Goal: Task Accomplishment & Management: Complete application form

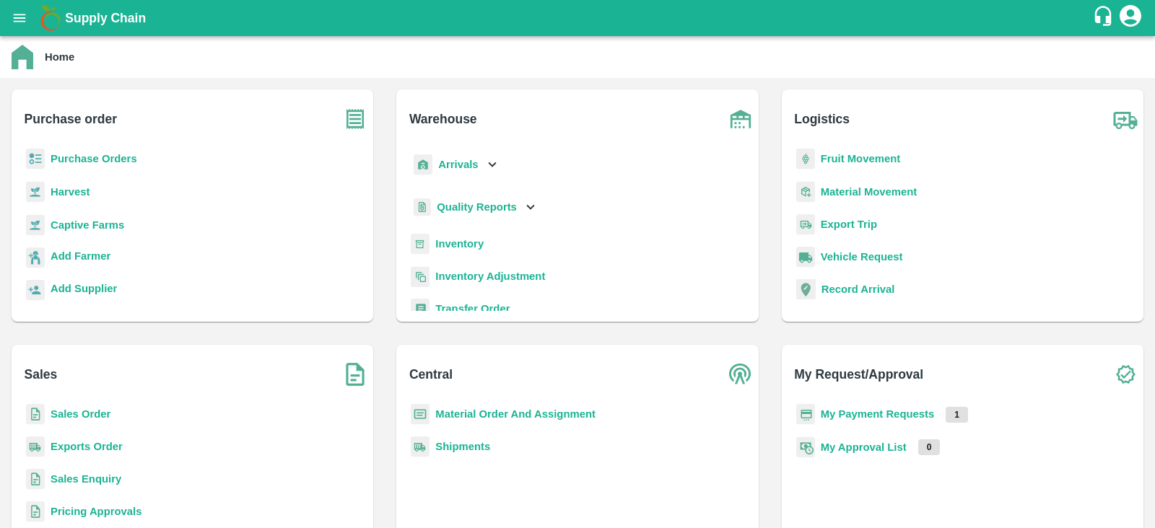
click at [888, 411] on b "My Payment Requests" at bounding box center [877, 414] width 114 height 12
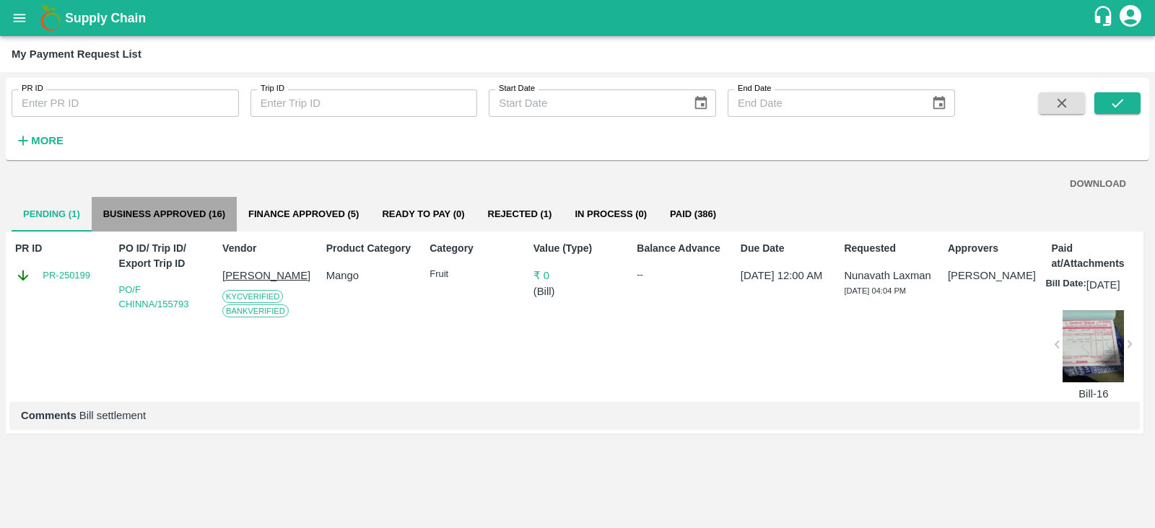
click at [186, 219] on button "Business Approved (16)" at bounding box center [164, 214] width 145 height 35
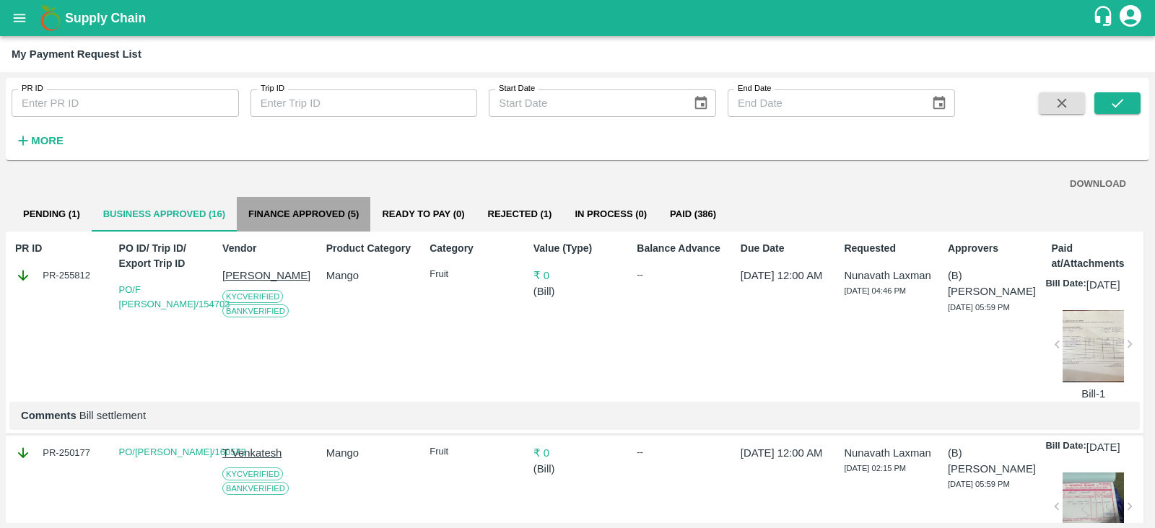
click at [294, 215] on button "Finance Approved (5)" at bounding box center [303, 214] width 133 height 35
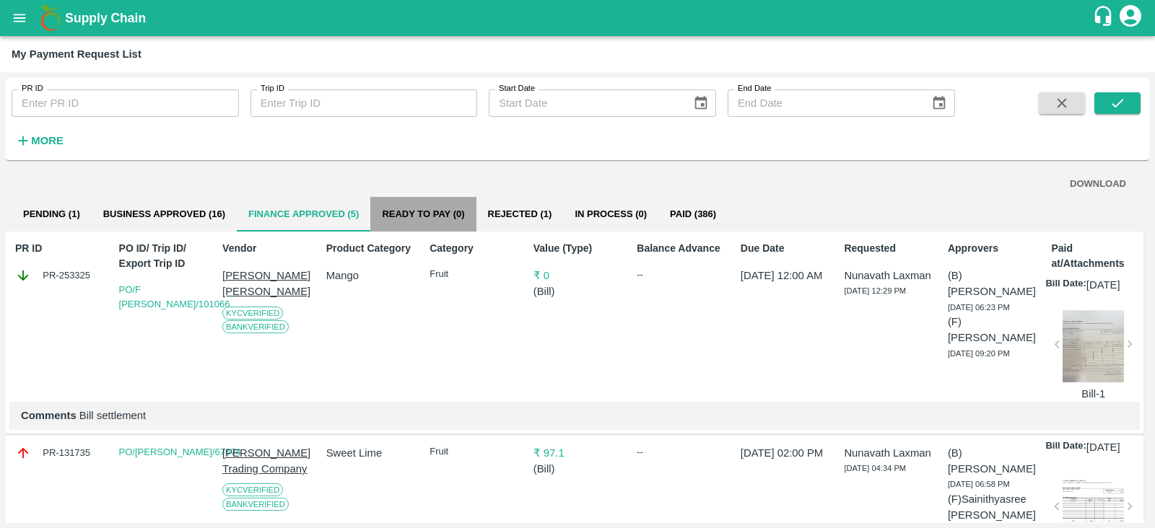
click at [440, 216] on button "Ready To Pay (0)" at bounding box center [422, 214] width 105 height 35
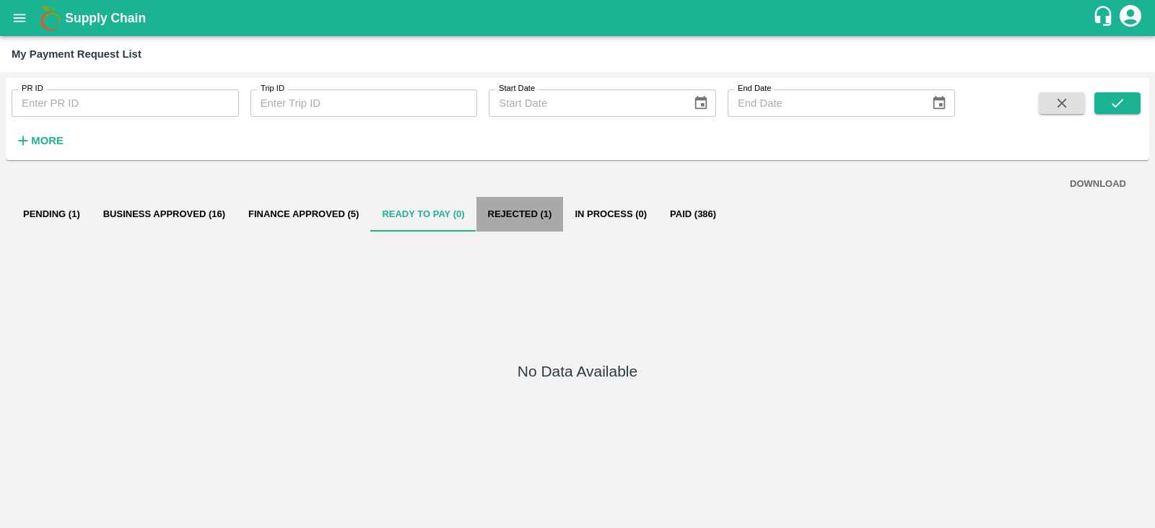
click at [510, 212] on button "Rejected (1)" at bounding box center [519, 214] width 87 height 35
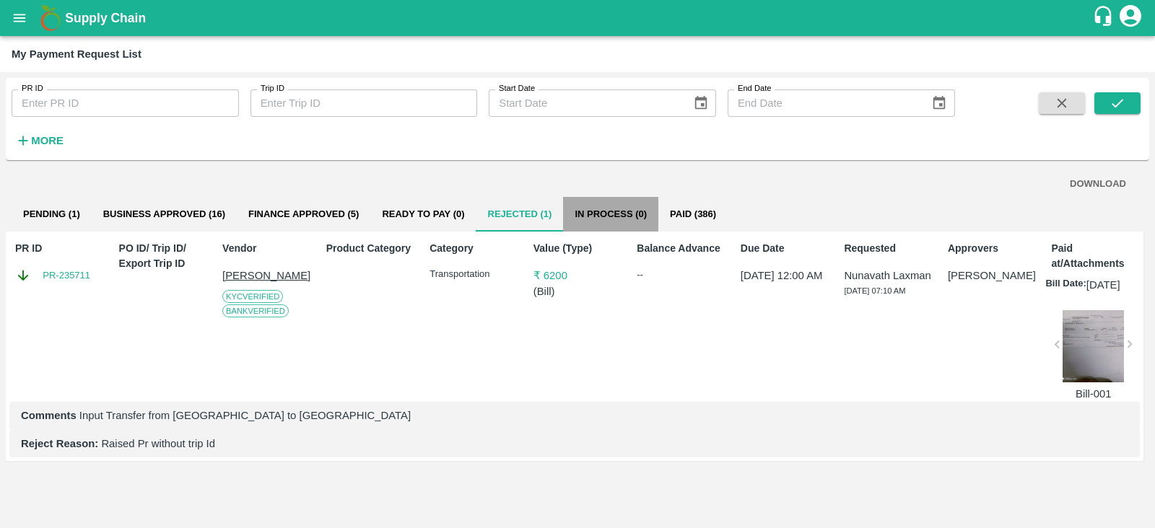
click at [605, 210] on button "In Process (0)" at bounding box center [610, 214] width 95 height 35
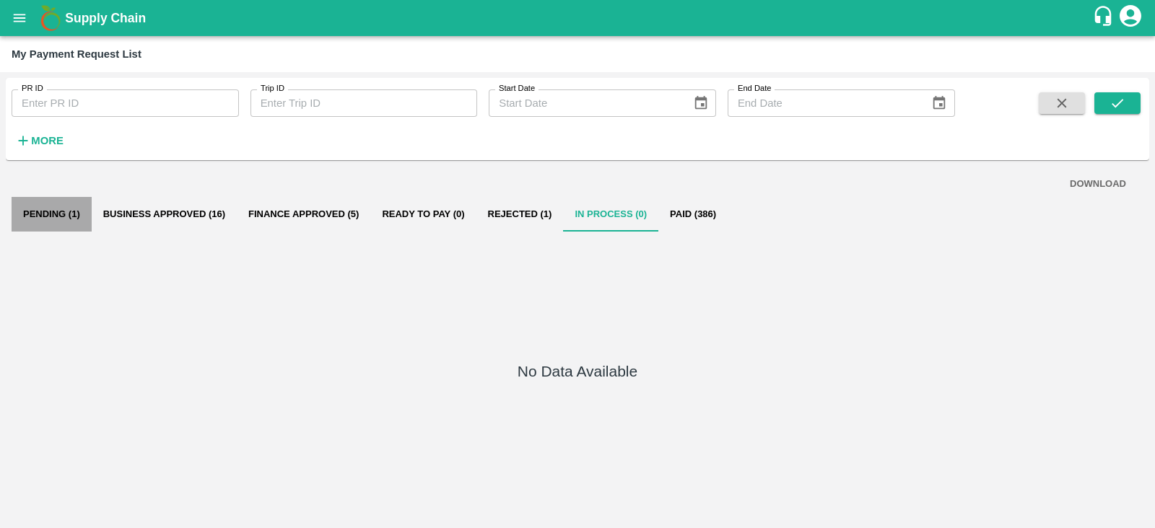
click at [72, 208] on button "Pending (1)" at bounding box center [52, 214] width 80 height 35
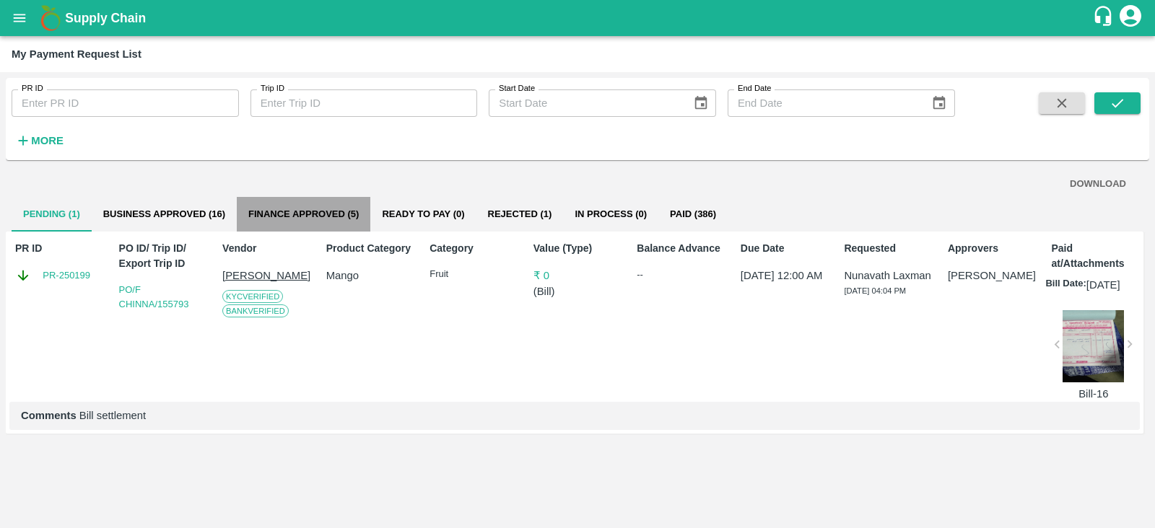
click at [290, 203] on button "Finance Approved (5)" at bounding box center [303, 214] width 133 height 35
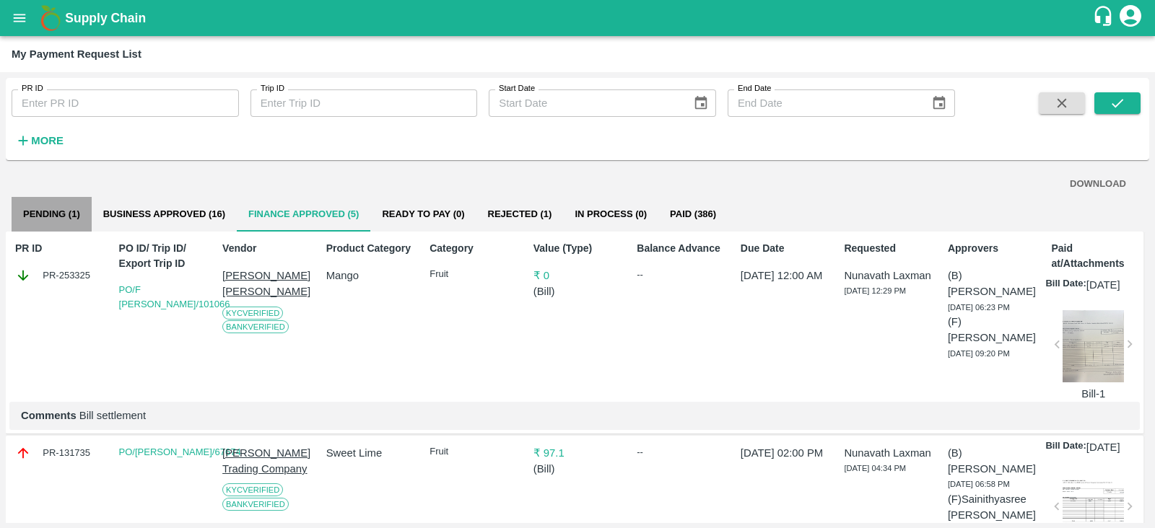
click at [60, 211] on button "Pending (1)" at bounding box center [52, 214] width 80 height 35
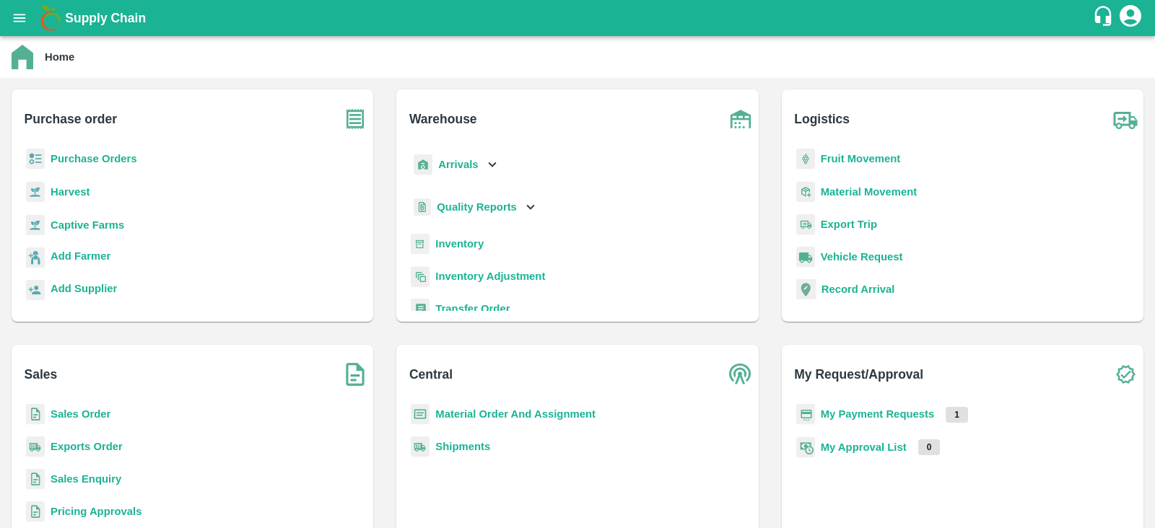
click at [95, 155] on b "Purchase Orders" at bounding box center [94, 159] width 87 height 12
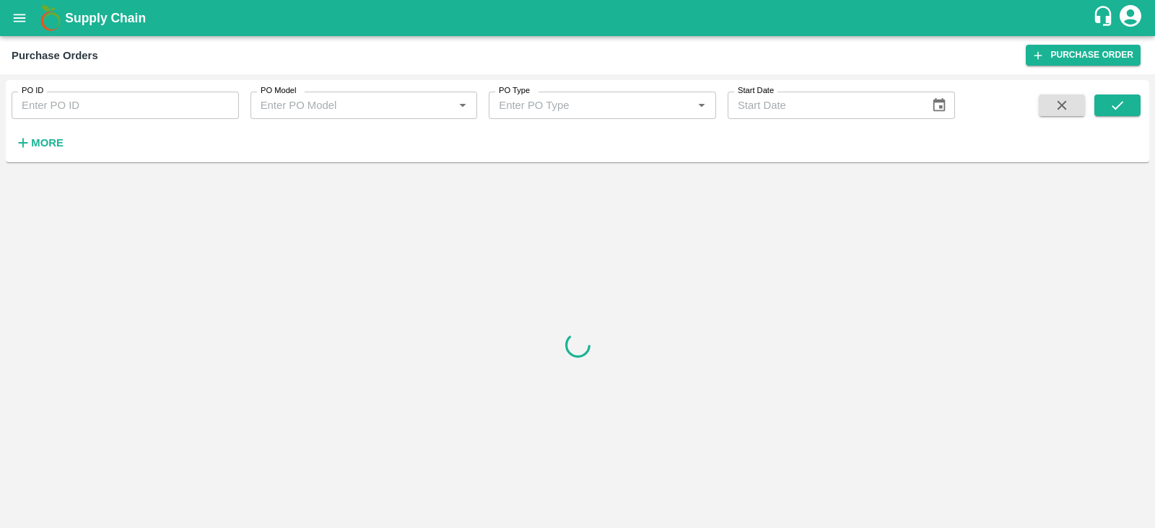
click at [172, 106] on input "PO ID" at bounding box center [125, 105] width 227 height 27
paste input "173591"
click at [1119, 97] on icon "submit" at bounding box center [1117, 105] width 16 height 16
click at [1104, 112] on button "submit" at bounding box center [1117, 106] width 46 height 22
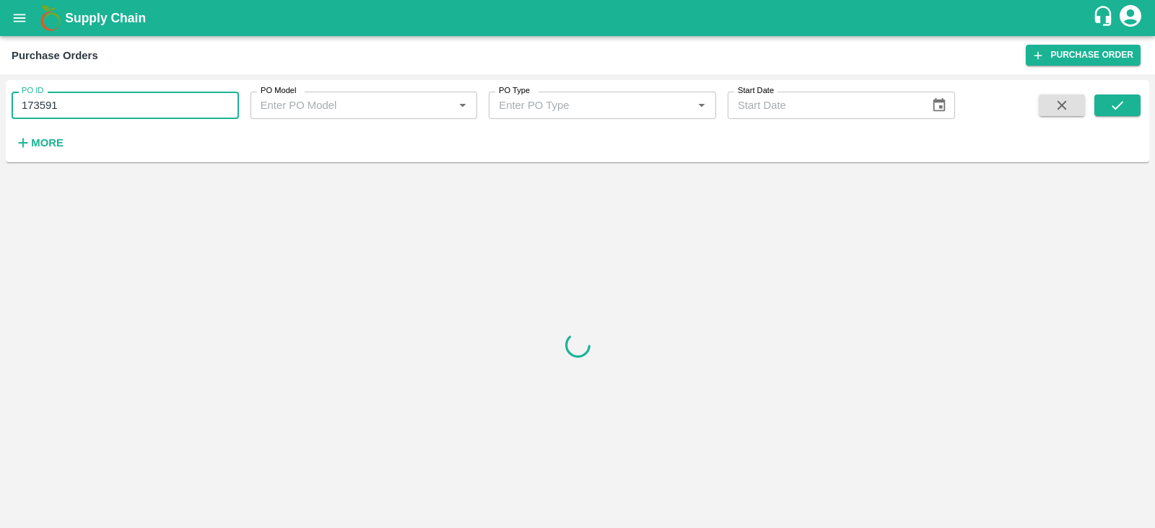
click at [121, 95] on input "173591" at bounding box center [125, 105] width 227 height 27
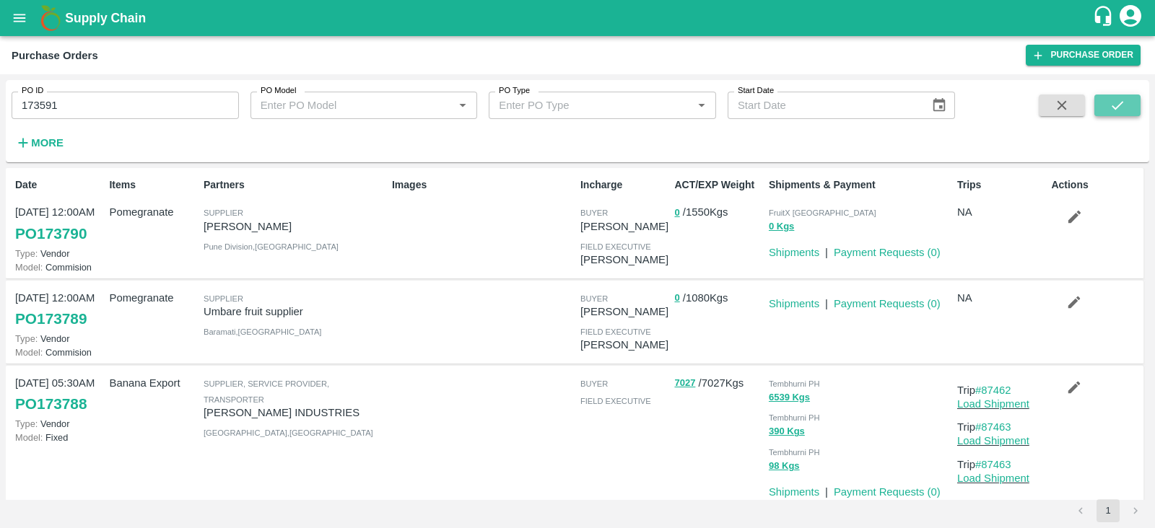
click at [1119, 102] on icon "submit" at bounding box center [1117, 105] width 16 height 16
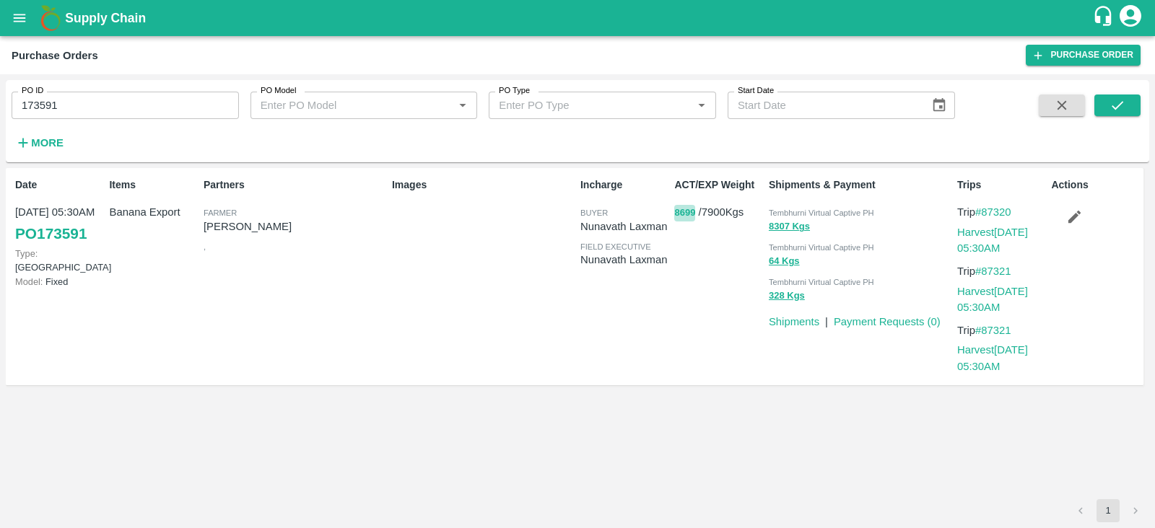
click at [686, 211] on button "8699" at bounding box center [684, 213] width 21 height 17
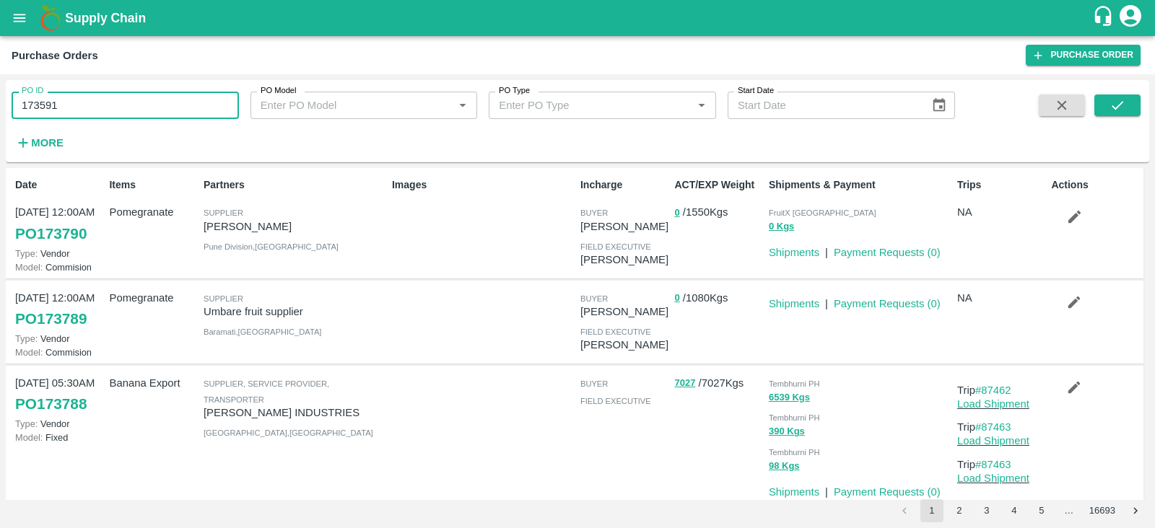
drag, startPoint x: 64, startPoint y: 102, endPoint x: 7, endPoint y: 110, distance: 56.8
click at [7, 110] on div "PO ID 173591 PO ID" at bounding box center [119, 99] width 239 height 39
paste input "text"
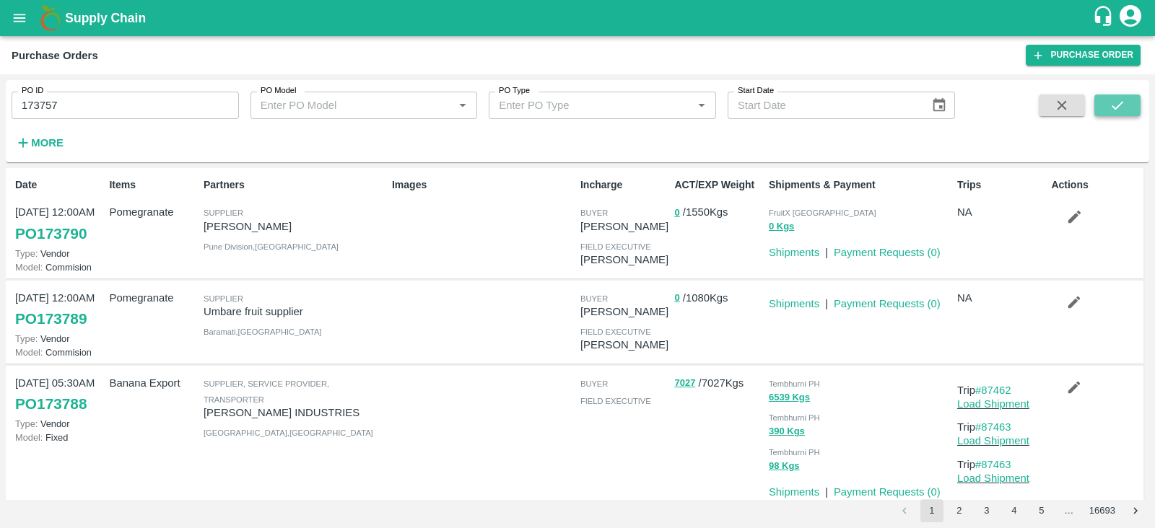
click at [1114, 95] on button "submit" at bounding box center [1117, 106] width 46 height 22
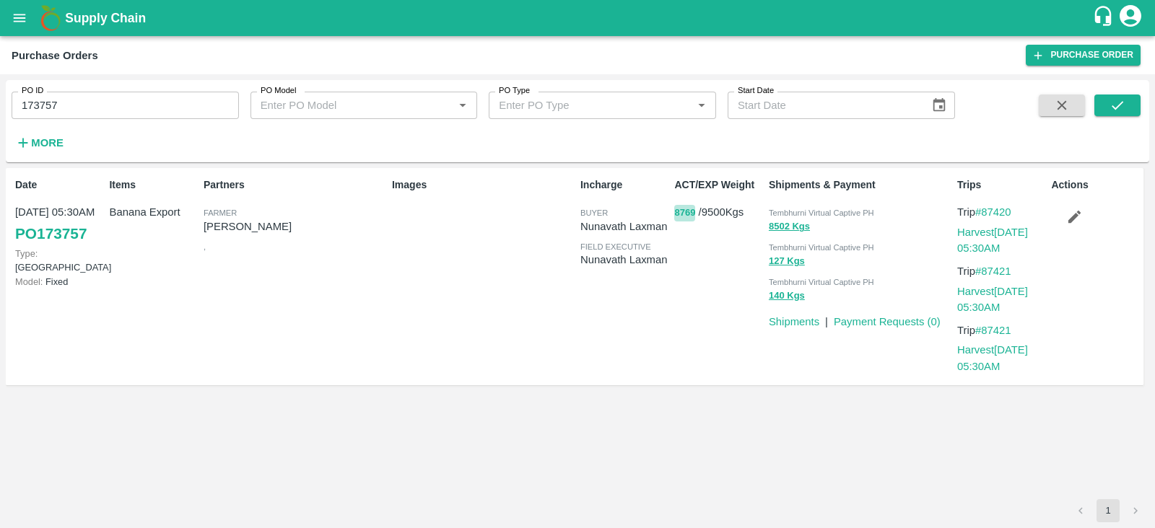
click at [674, 209] on button "8769" at bounding box center [684, 213] width 21 height 17
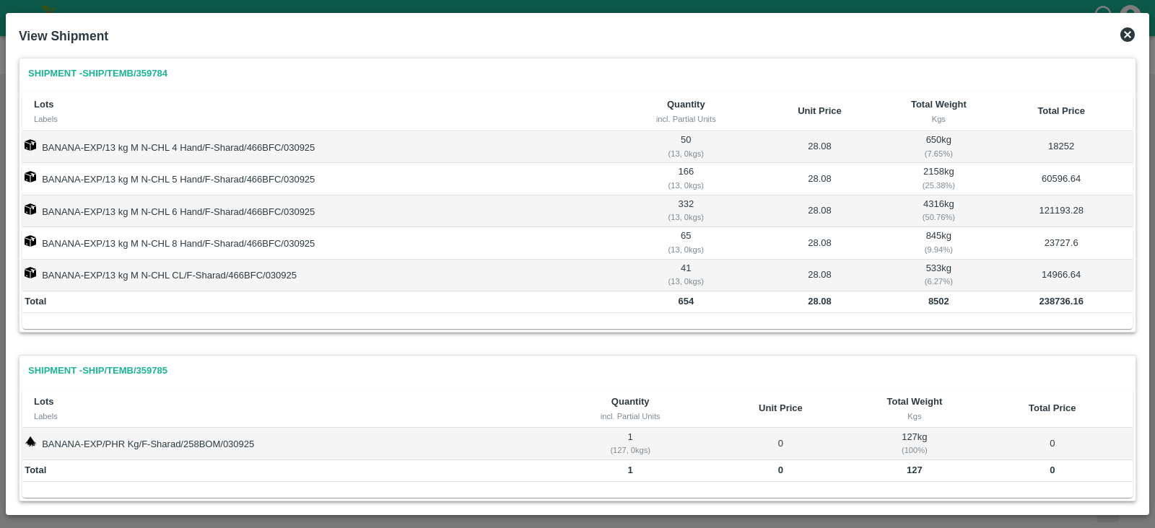
click at [1123, 34] on icon at bounding box center [1127, 34] width 14 height 14
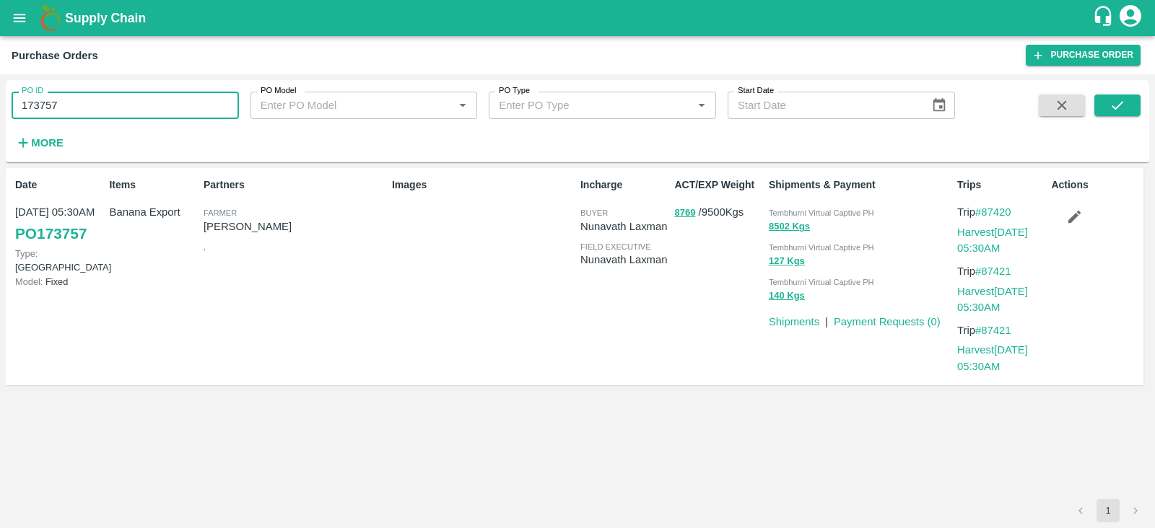
drag, startPoint x: 71, startPoint y: 100, endPoint x: 3, endPoint y: 109, distance: 69.2
click at [3, 109] on div "PO ID 173757 PO ID PO Model PO Model   * PO Type PO Type   * Start Date Start D…" at bounding box center [577, 301] width 1155 height 454
paste input "text"
type input "173758"
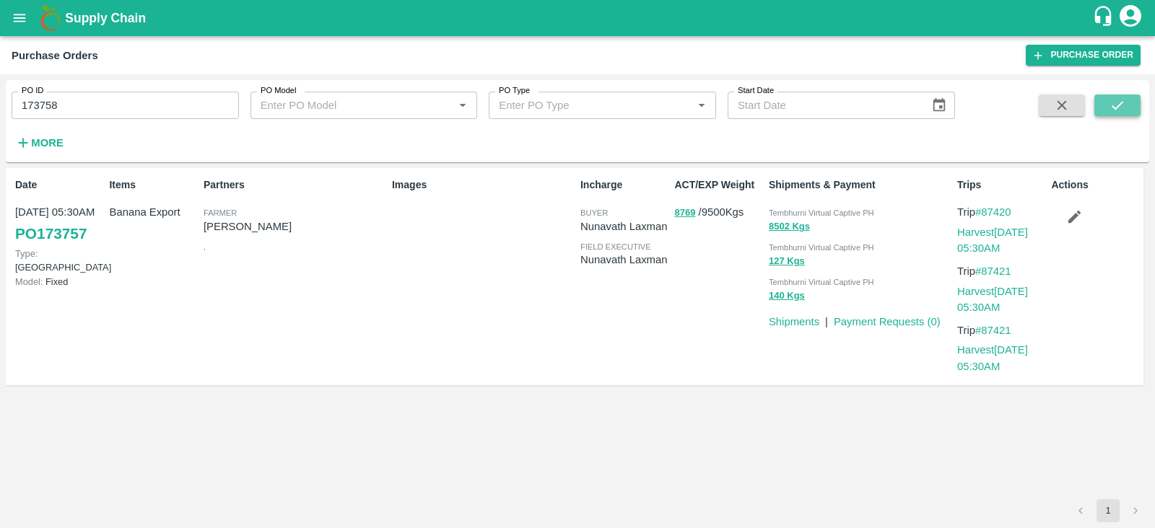
click at [1106, 107] on button "submit" at bounding box center [1117, 106] width 46 height 22
click at [695, 214] on button "10120" at bounding box center [687, 213] width 26 height 17
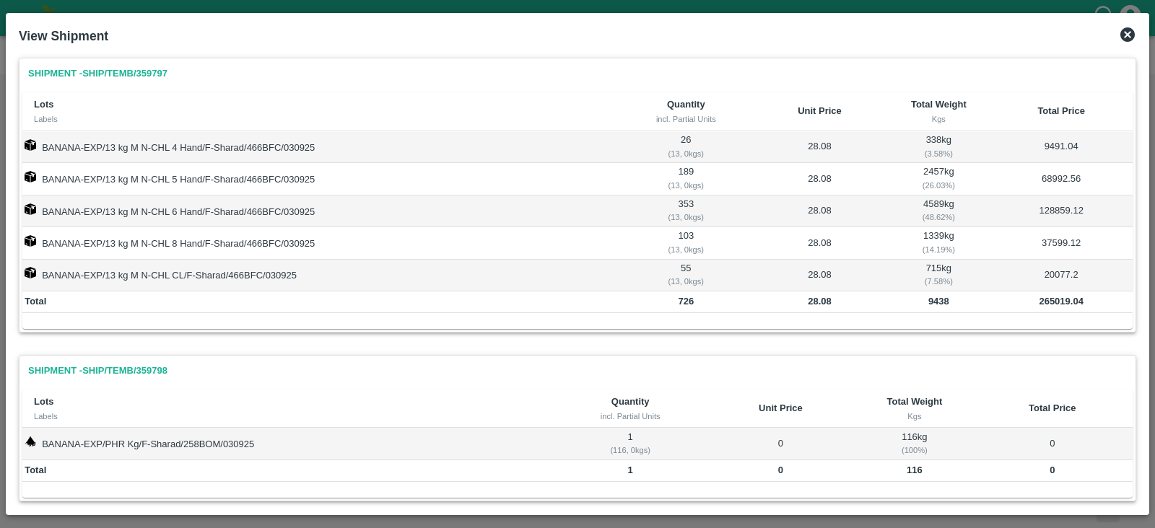
click at [1129, 38] on icon at bounding box center [1127, 34] width 14 height 14
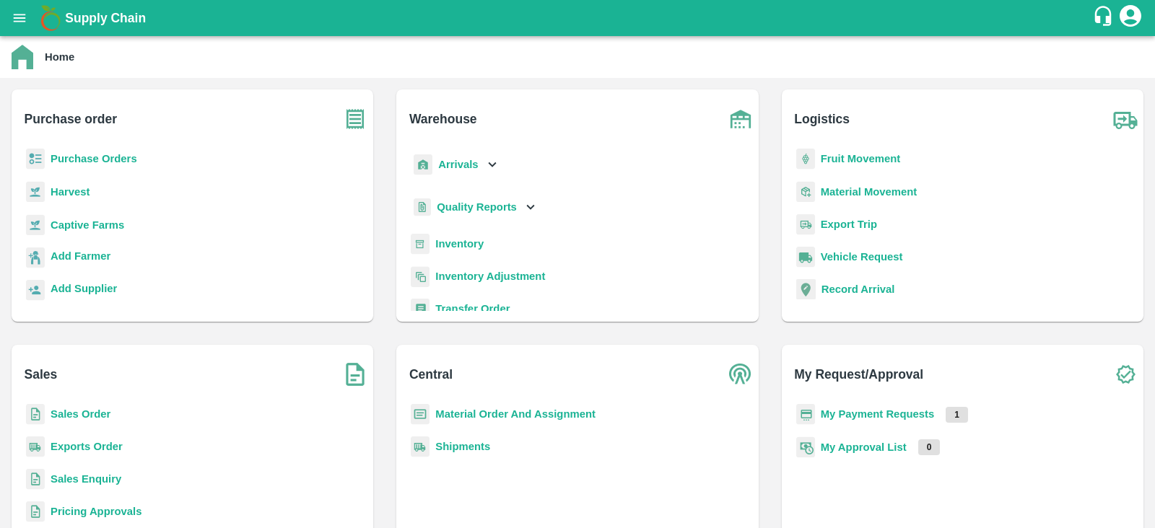
click at [100, 159] on b "Purchase Orders" at bounding box center [94, 159] width 87 height 12
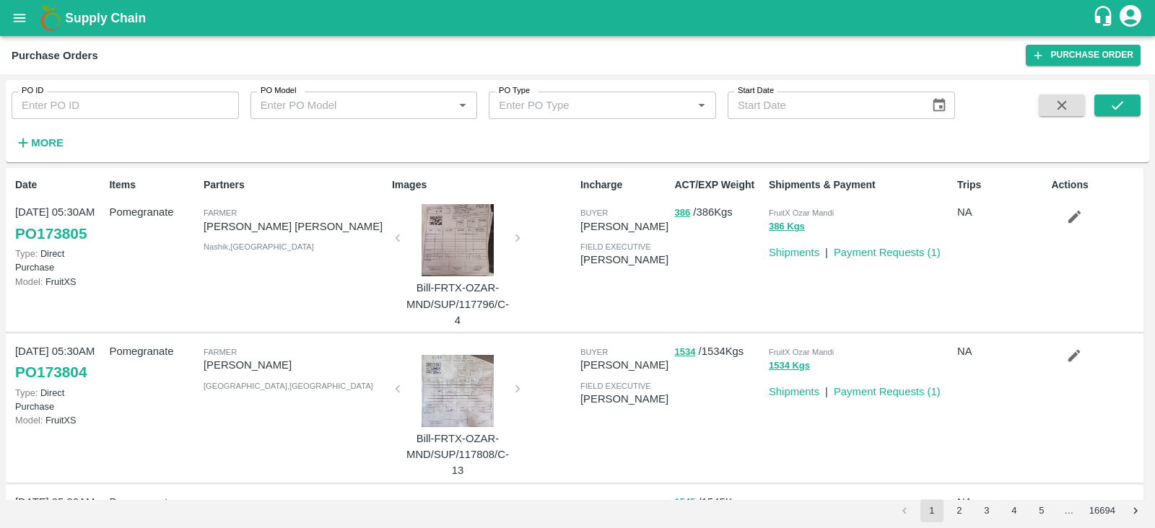
click at [184, 105] on input "PO ID" at bounding box center [125, 105] width 227 height 27
paste input "95233"
click at [1131, 103] on button "submit" at bounding box center [1117, 106] width 46 height 22
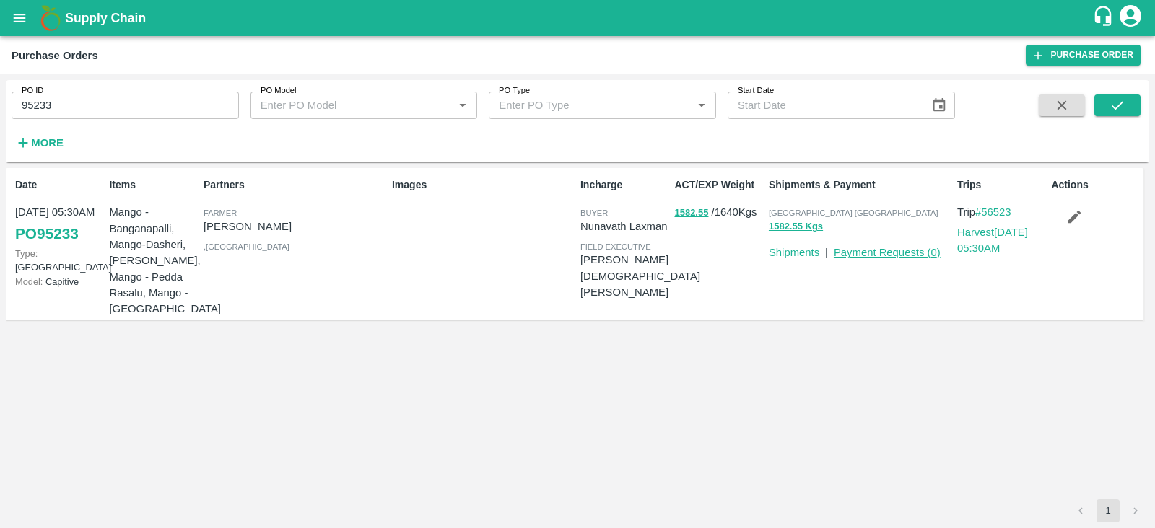
click at [878, 255] on link "Payment Requests ( 0 )" at bounding box center [886, 253] width 107 height 12
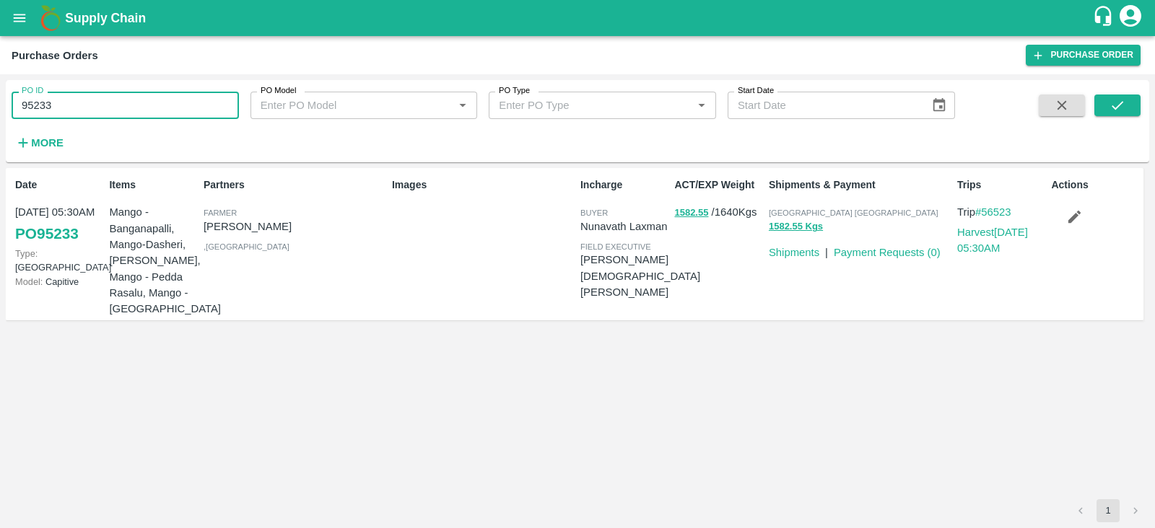
drag, startPoint x: 76, startPoint y: 107, endPoint x: 10, endPoint y: 110, distance: 65.8
click at [10, 110] on div "PO ID 95233 PO ID" at bounding box center [119, 99] width 239 height 39
paste input "text"
type input "100822"
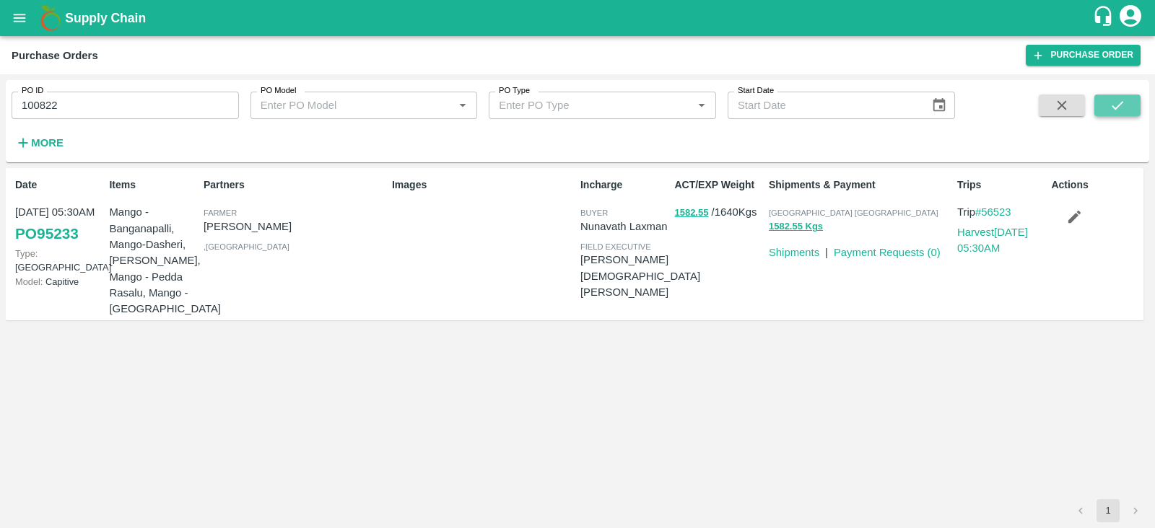
click at [1129, 104] on button "submit" at bounding box center [1117, 106] width 46 height 22
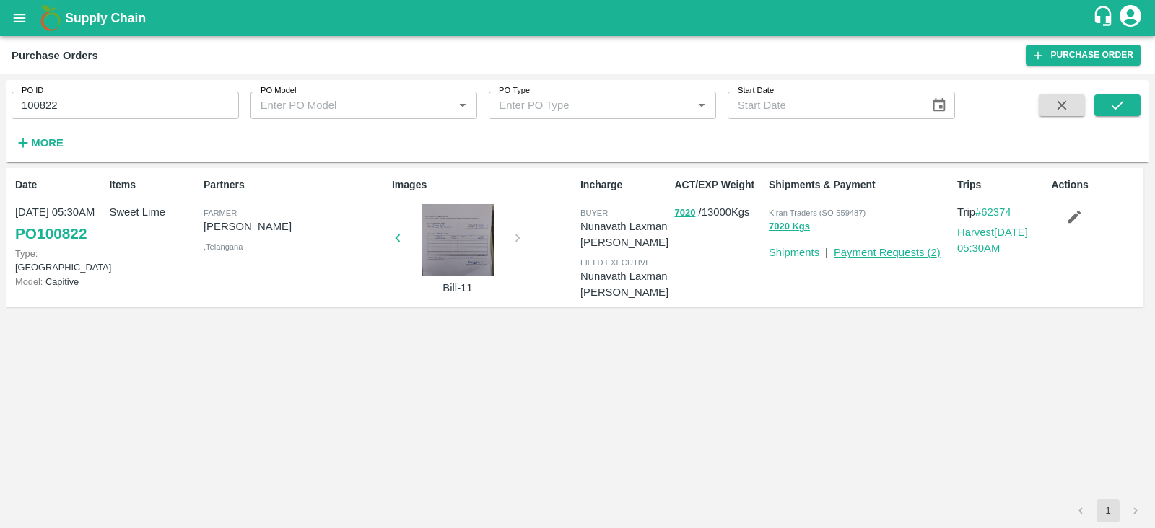
click at [891, 253] on link "Payment Requests ( 2 )" at bounding box center [886, 253] width 107 height 12
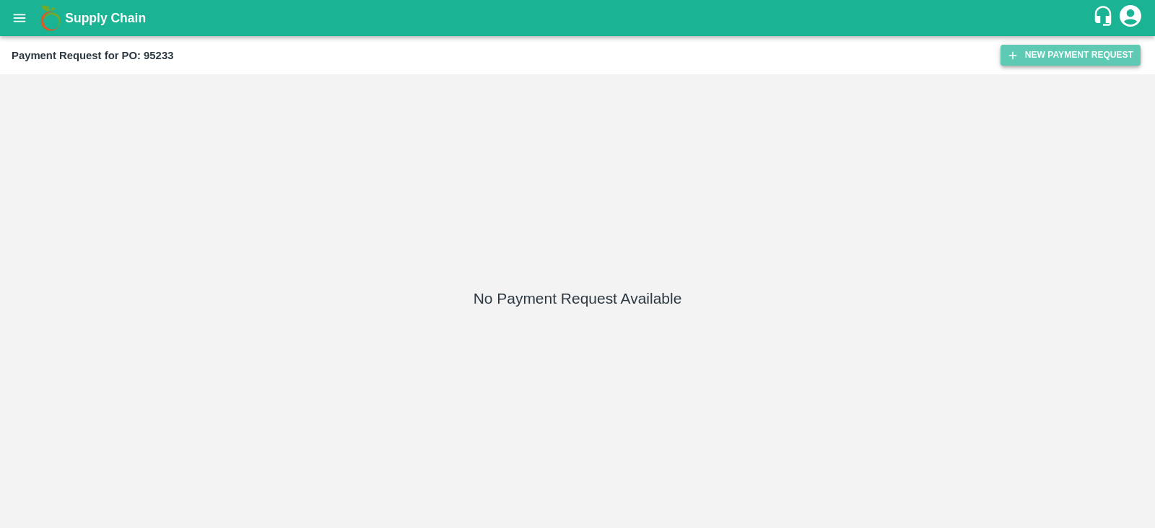
click at [1082, 50] on button "New Payment Request" at bounding box center [1070, 55] width 140 height 21
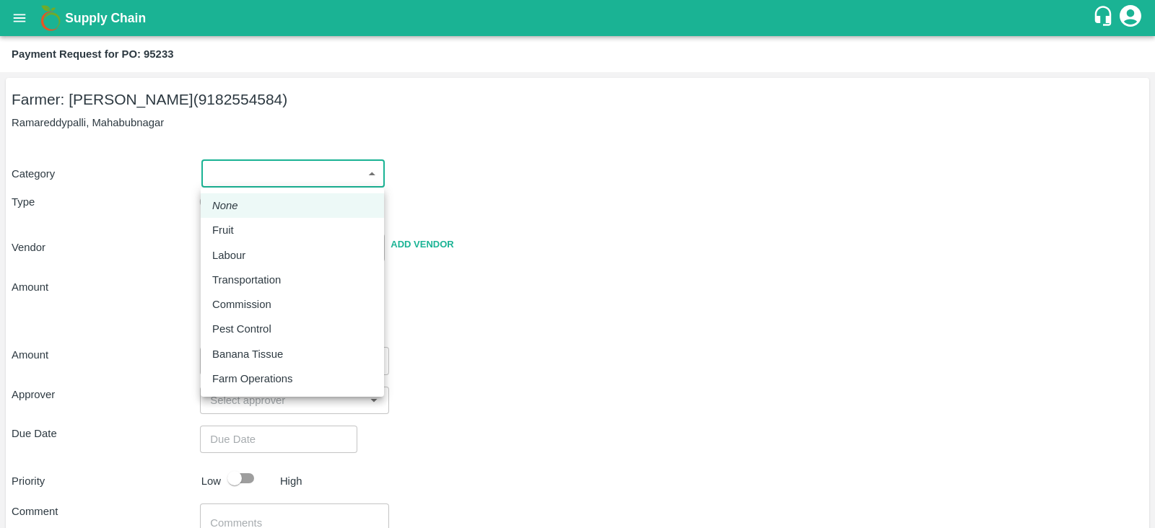
click at [281, 174] on body "Supply Chain Payment Request for PO: 95233 Farmer: Jammula Shekhar (9182554584)…" at bounding box center [577, 264] width 1155 height 528
click at [223, 227] on p "Fruit" at bounding box center [223, 230] width 22 height 16
type input "1"
type input "Jammula Shekhar - 9182554584(Farmer)"
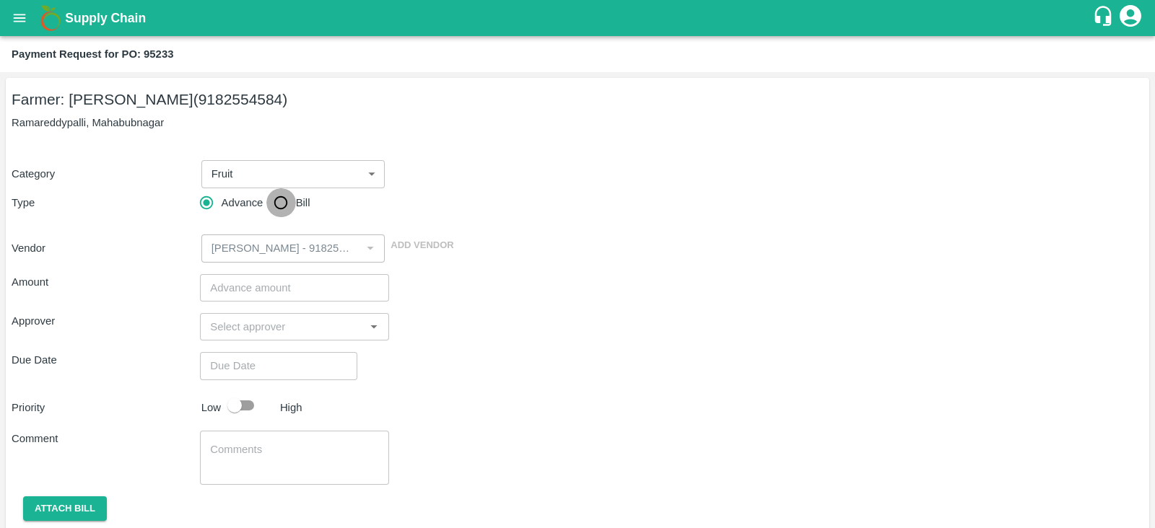
click at [288, 198] on input "Bill" at bounding box center [280, 202] width 29 height 29
radio input "true"
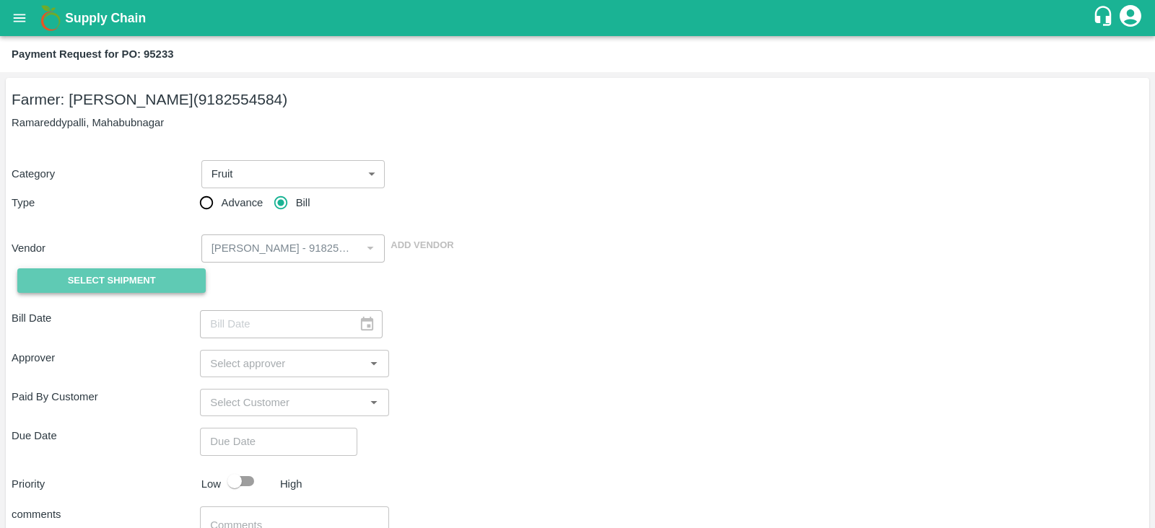
click at [152, 281] on span "Select Shipment" at bounding box center [112, 281] width 88 height 17
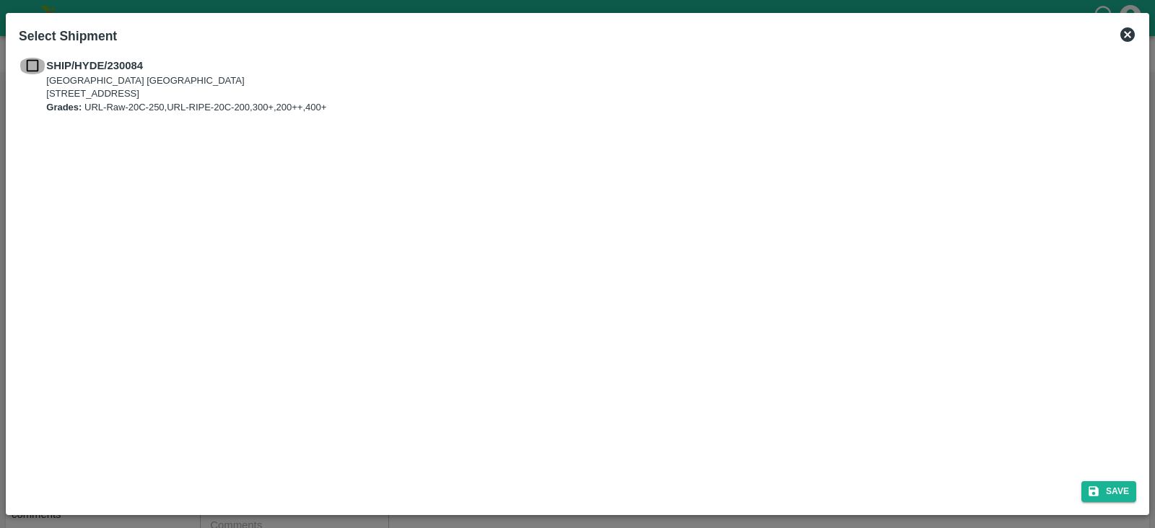
click at [29, 63] on input "checkbox" at bounding box center [32, 66] width 27 height 16
checkbox input "true"
click at [1101, 496] on button "Save" at bounding box center [1108, 491] width 55 height 21
type input "05/04/2024"
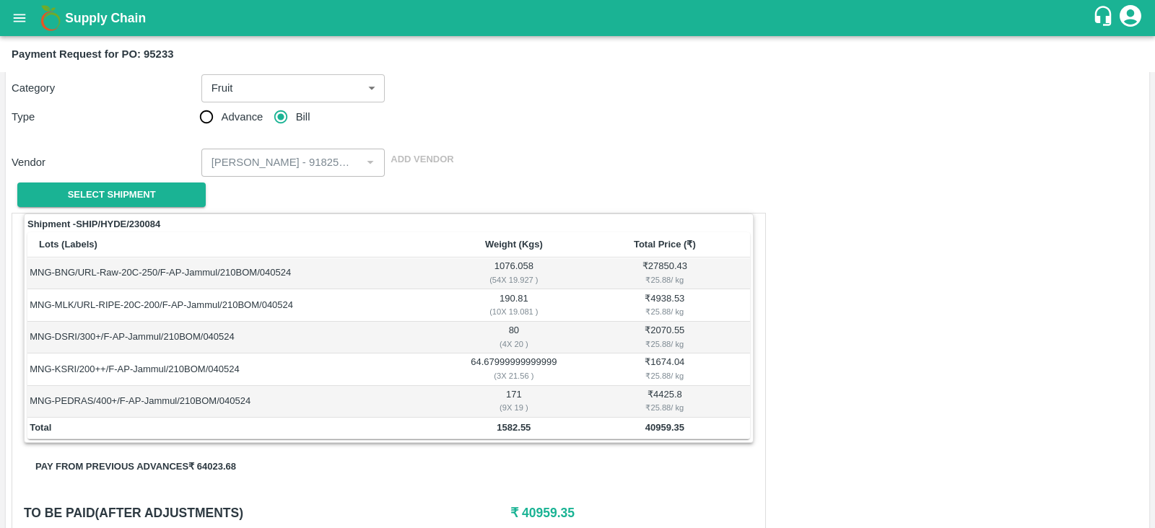
scroll to position [84, 0]
click at [17, 19] on icon "open drawer" at bounding box center [20, 18] width 16 height 16
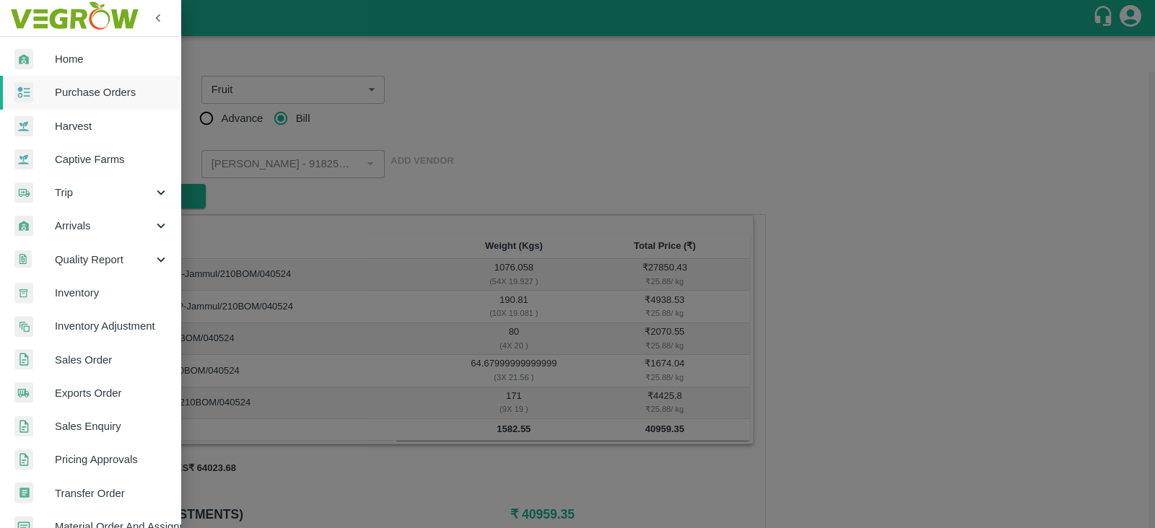
click at [587, 172] on div at bounding box center [577, 264] width 1155 height 528
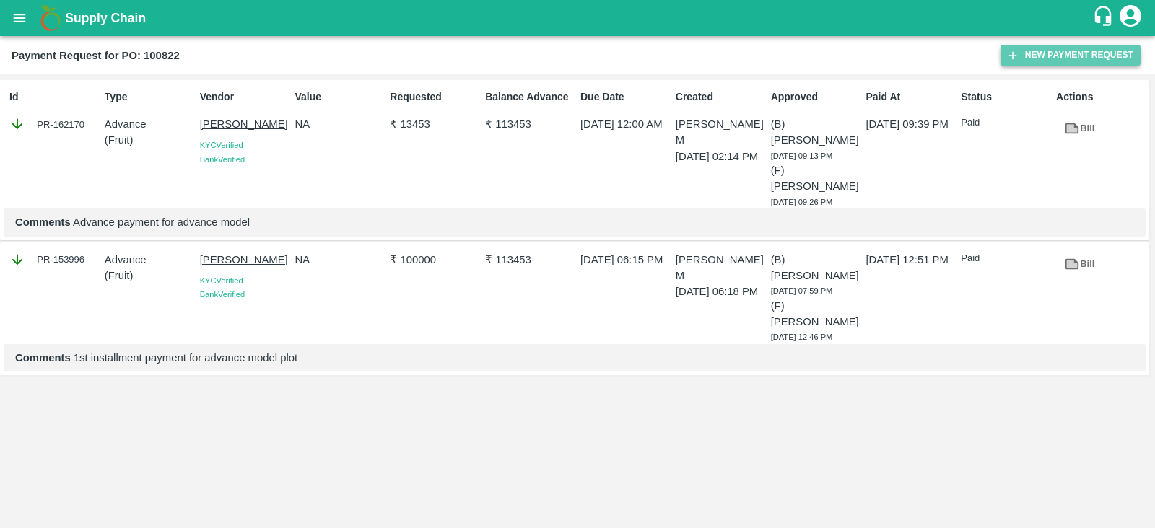
click at [1072, 45] on button "New Payment Request" at bounding box center [1070, 55] width 140 height 21
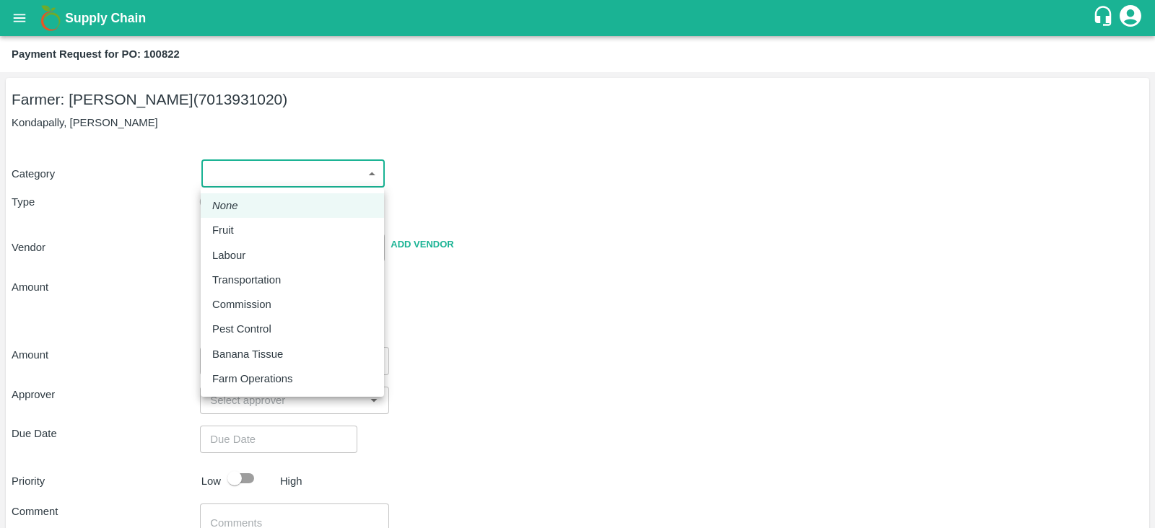
click at [296, 164] on body "Supply Chain Payment Request for PO: 100822 Farmer: [PERSON_NAME] (7013931020) …" at bounding box center [577, 264] width 1155 height 528
click at [214, 229] on p "Fruit" at bounding box center [223, 230] width 22 height 16
type input "1"
type input "[PERSON_NAME] - 7013931020(Farmer)"
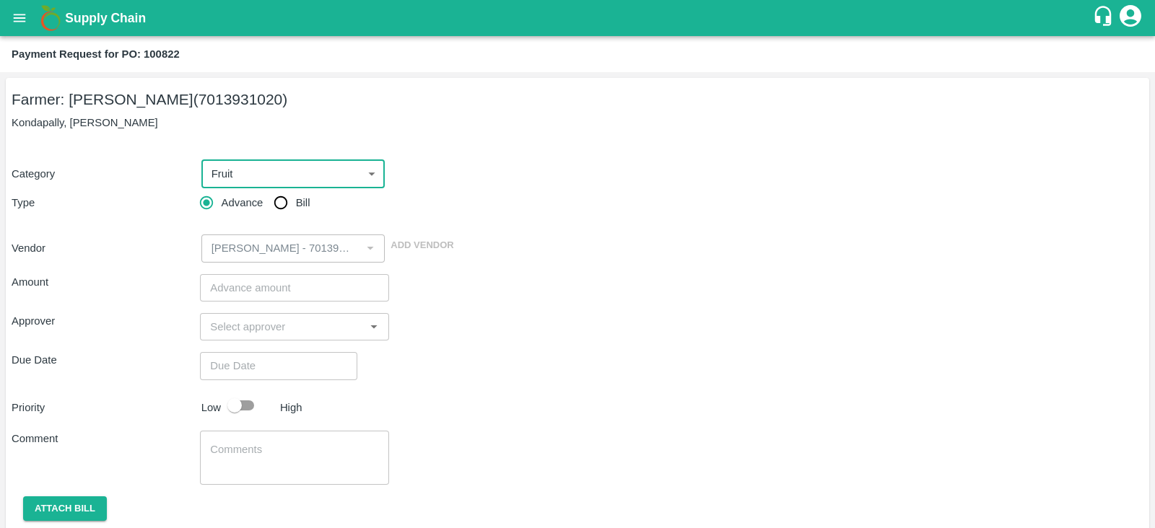
click at [281, 204] on input "Bill" at bounding box center [280, 202] width 29 height 29
radio input "true"
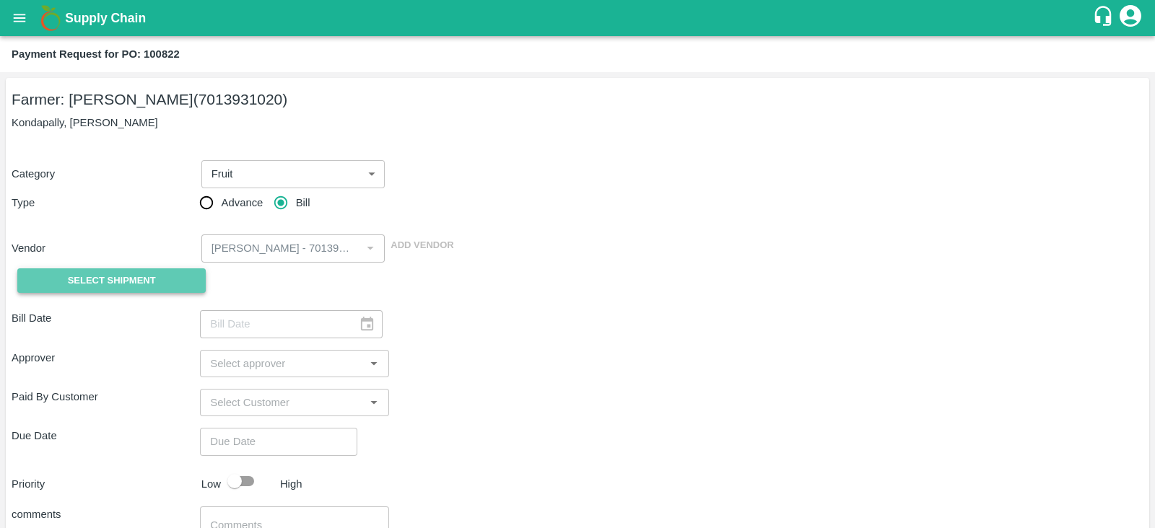
click at [155, 271] on button "Select Shipment" at bounding box center [111, 280] width 188 height 25
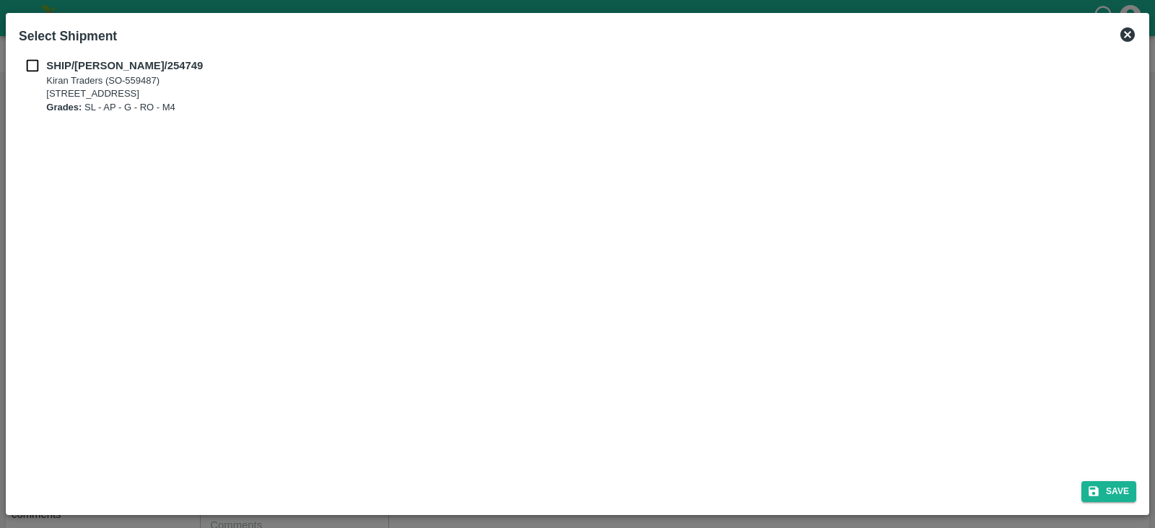
click at [78, 61] on b "SHIP/[PERSON_NAME]/254749" at bounding box center [124, 66] width 157 height 12
checkbox input "true"
click at [1117, 497] on button "Save" at bounding box center [1108, 491] width 55 height 21
type input "[DATE]"
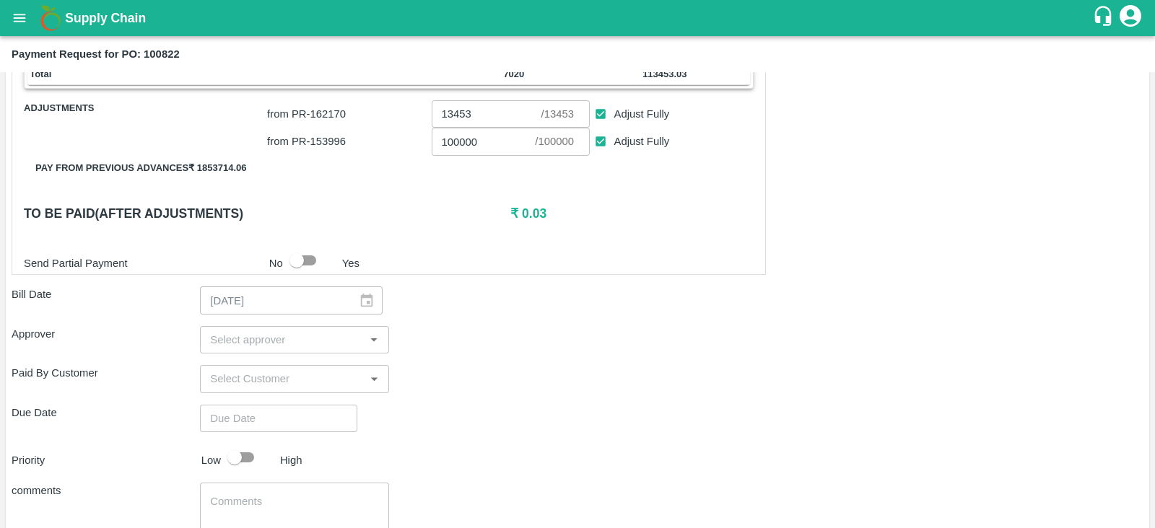
scroll to position [313, 0]
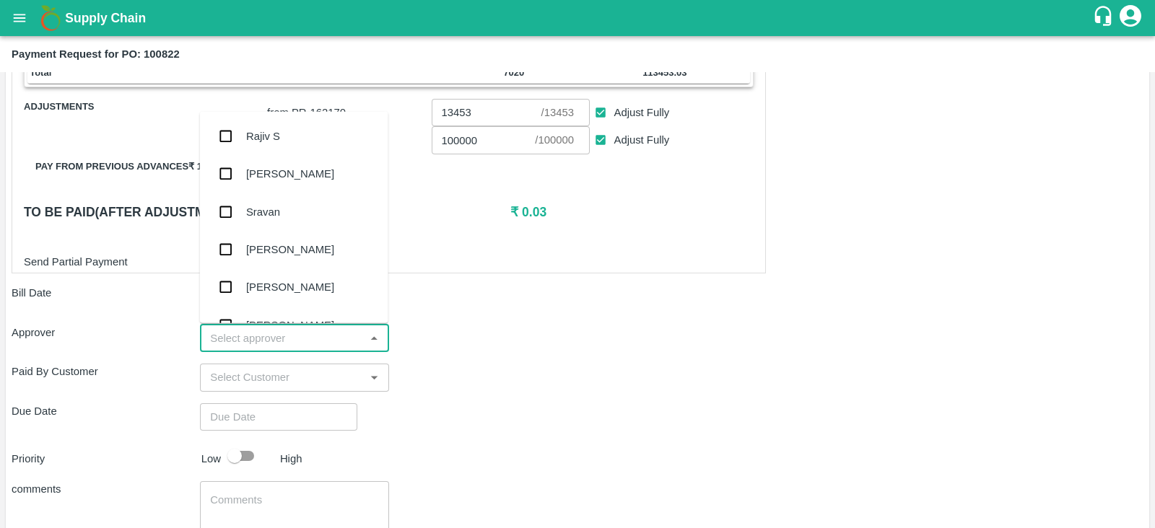
click at [281, 333] on input "input" at bounding box center [282, 338] width 156 height 19
type input "ki"
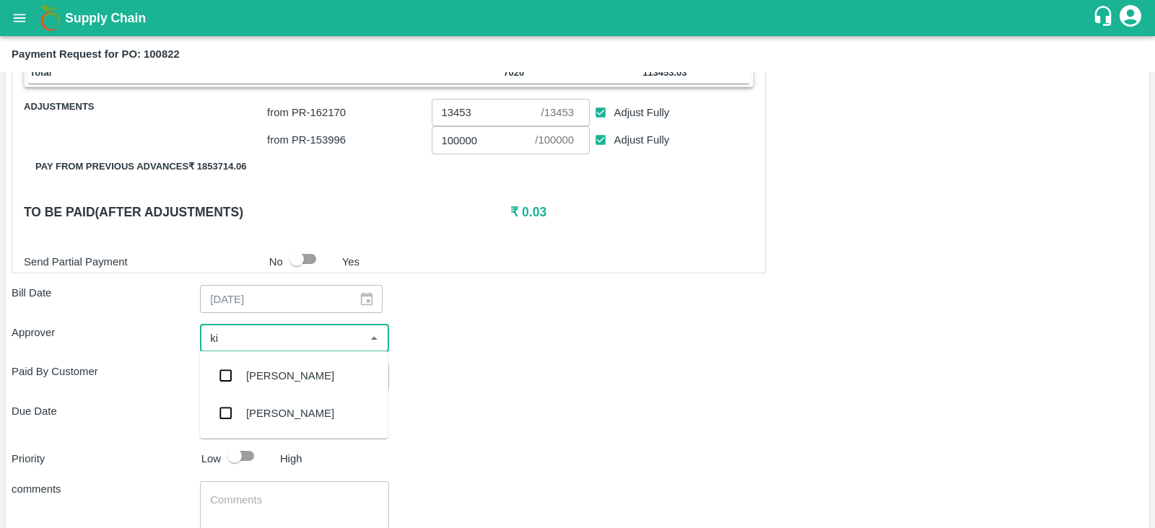
click at [253, 377] on div "[PERSON_NAME]" at bounding box center [290, 376] width 88 height 16
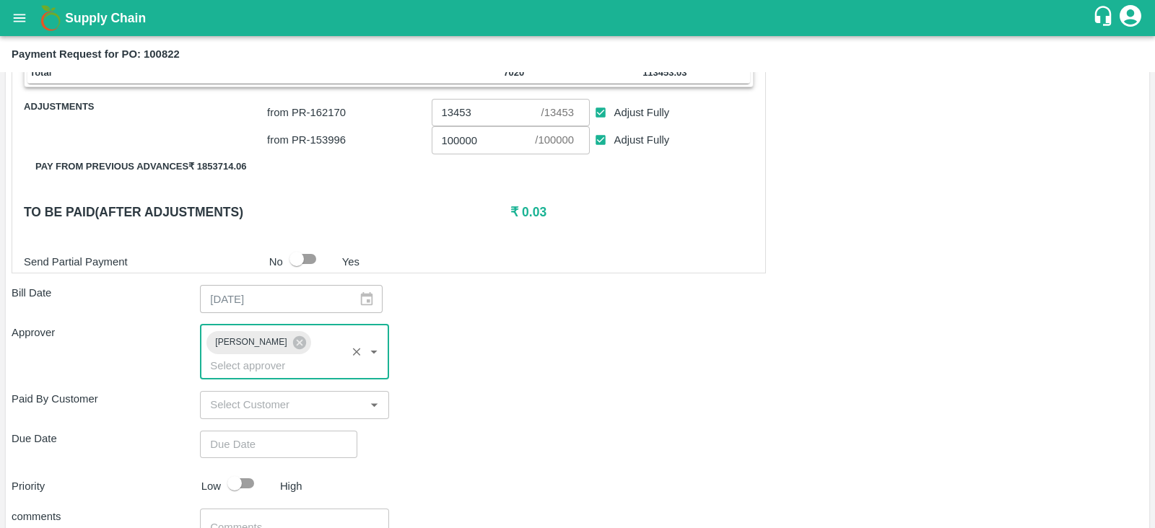
scroll to position [419, 0]
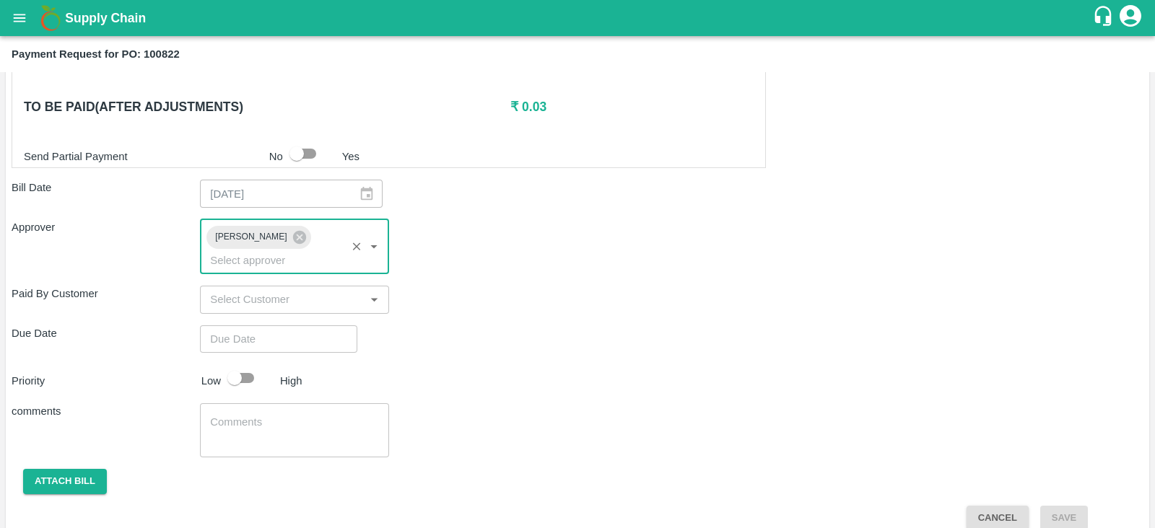
type input "DD/MM/YYYY hh:mm aa"
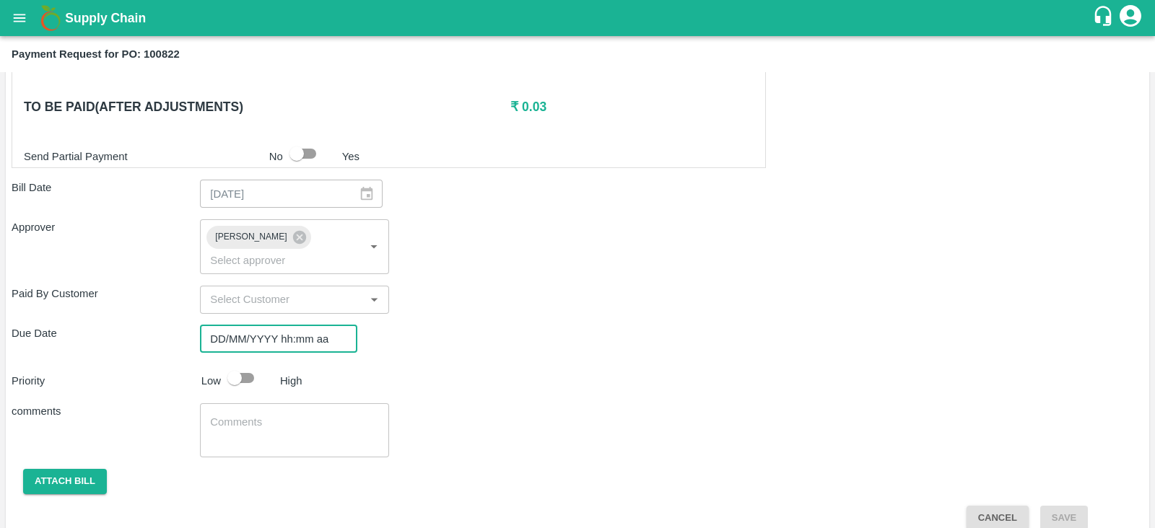
click at [278, 325] on input "DD/MM/YYYY hh:mm aa" at bounding box center [273, 338] width 147 height 27
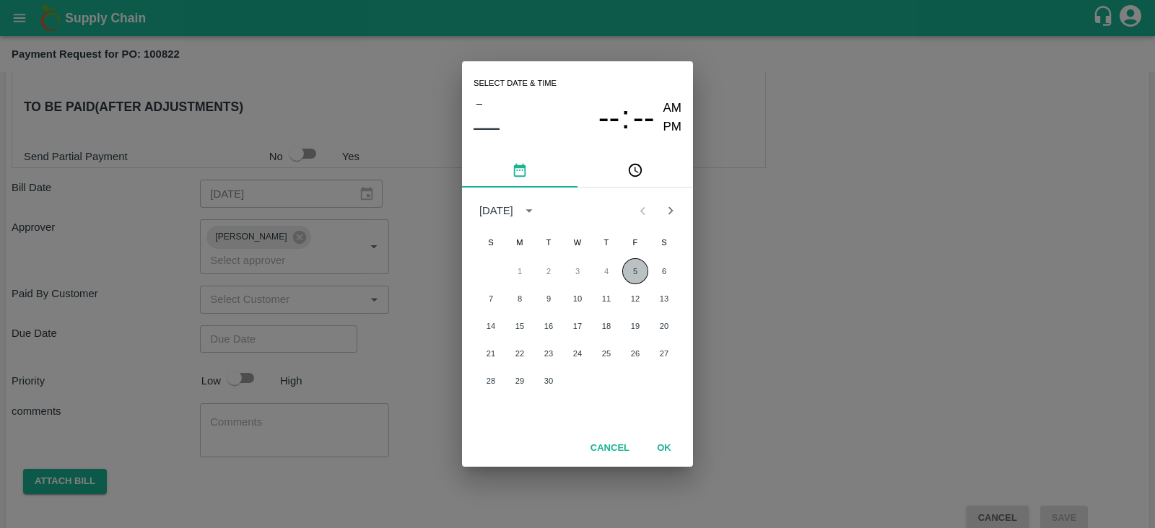
click at [639, 276] on button "5" at bounding box center [635, 271] width 26 height 26
type input "[DATE] 12:00 AM"
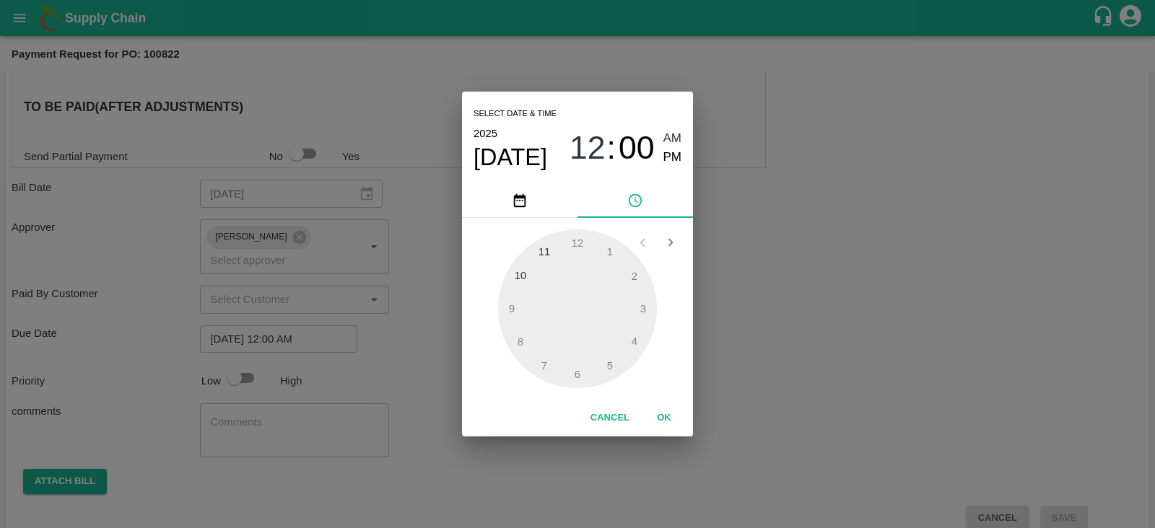
click at [870, 299] on div "Select date & time [DATE] 12 : 00 AM PM 1 2 3 4 5 6 7 8 9 10 11 12 Cancel OK" at bounding box center [577, 264] width 1155 height 528
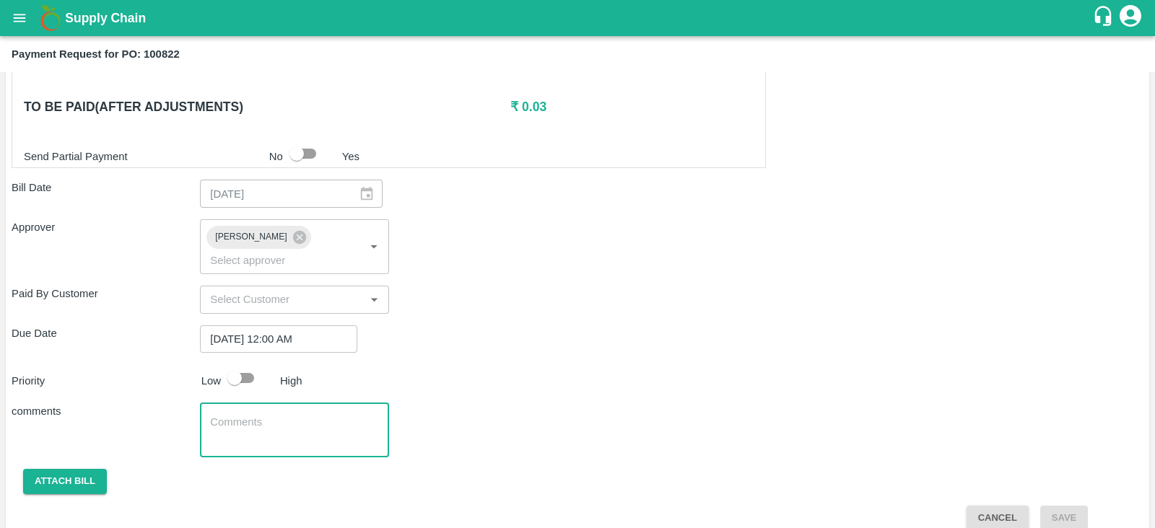
click at [240, 416] on textarea at bounding box center [294, 430] width 168 height 30
type textarea "Bill settlement"
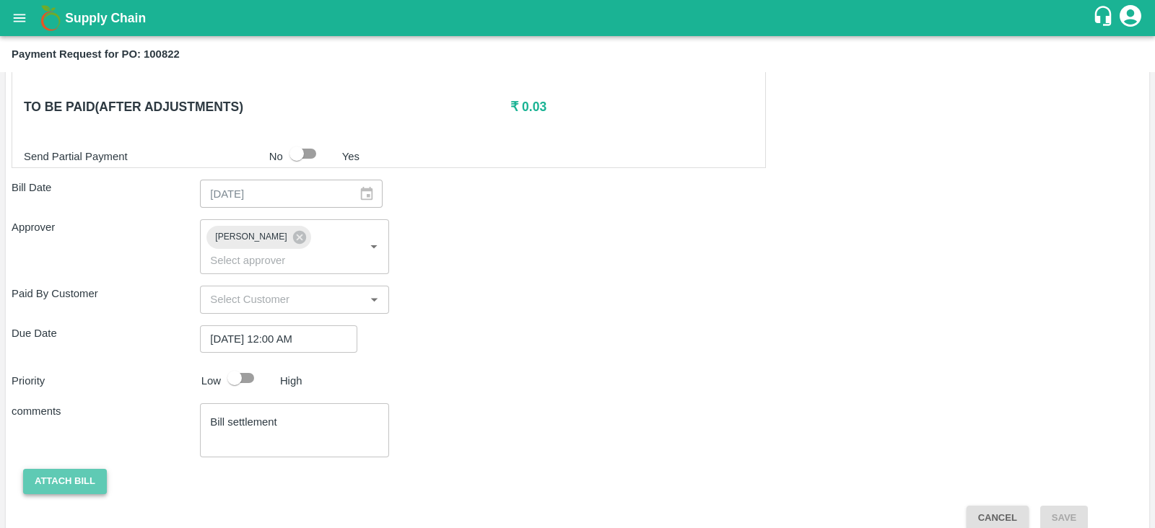
click at [55, 469] on button "Attach bill" at bounding box center [65, 481] width 84 height 25
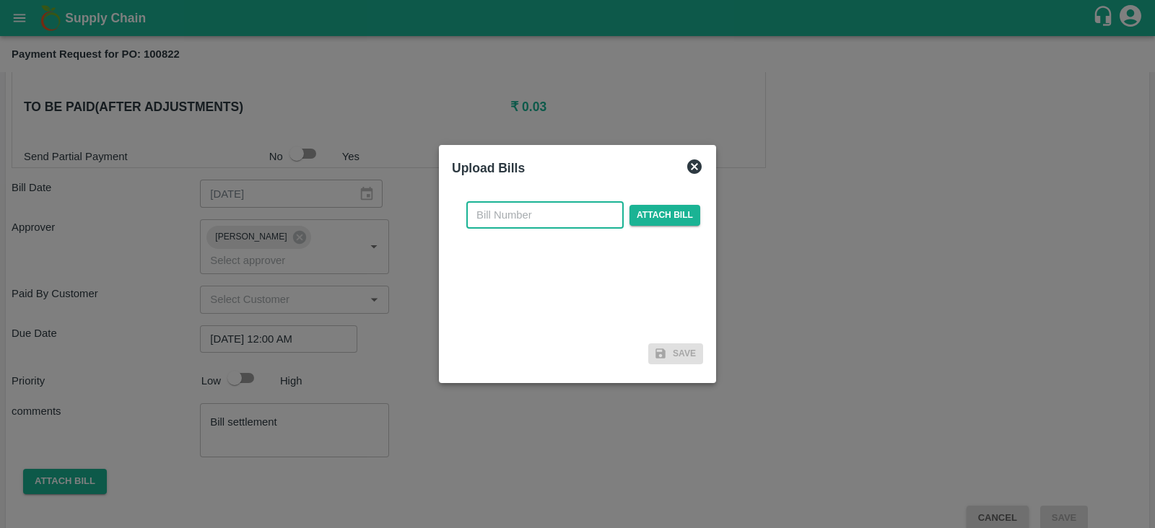
click at [559, 214] on input "text" at bounding box center [544, 214] width 157 height 27
type input "1"
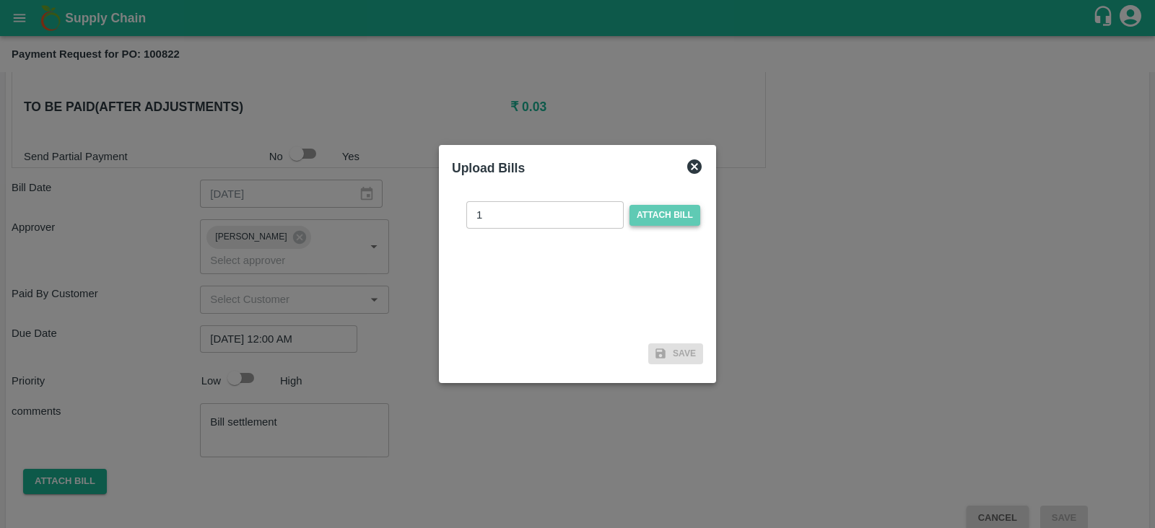
click at [634, 219] on span "Attach bill" at bounding box center [664, 215] width 71 height 21
click at [0, 0] on input "Attach bill" at bounding box center [0, 0] width 0 height 0
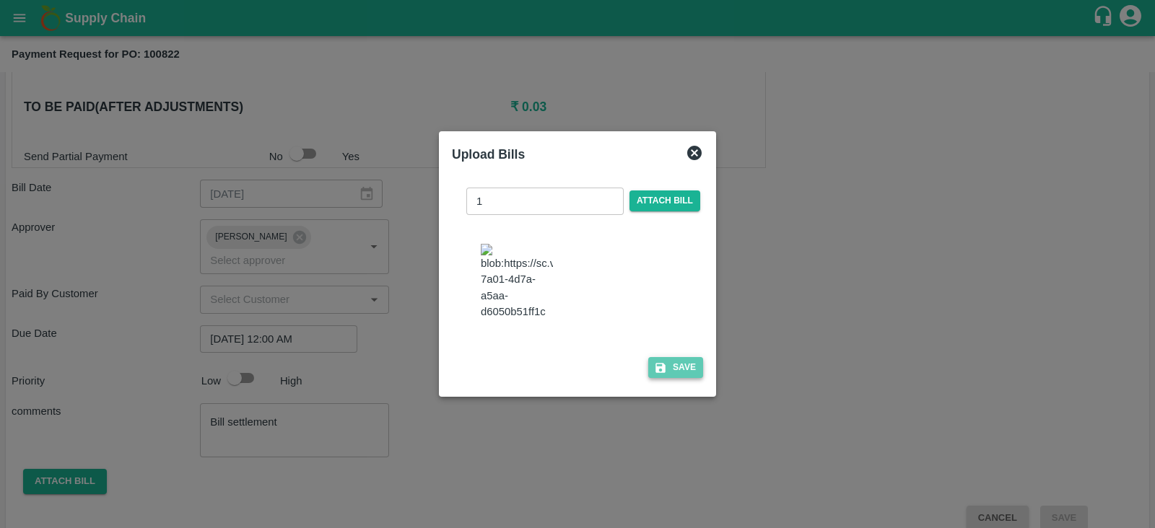
click at [670, 378] on button "Save" at bounding box center [675, 367] width 55 height 21
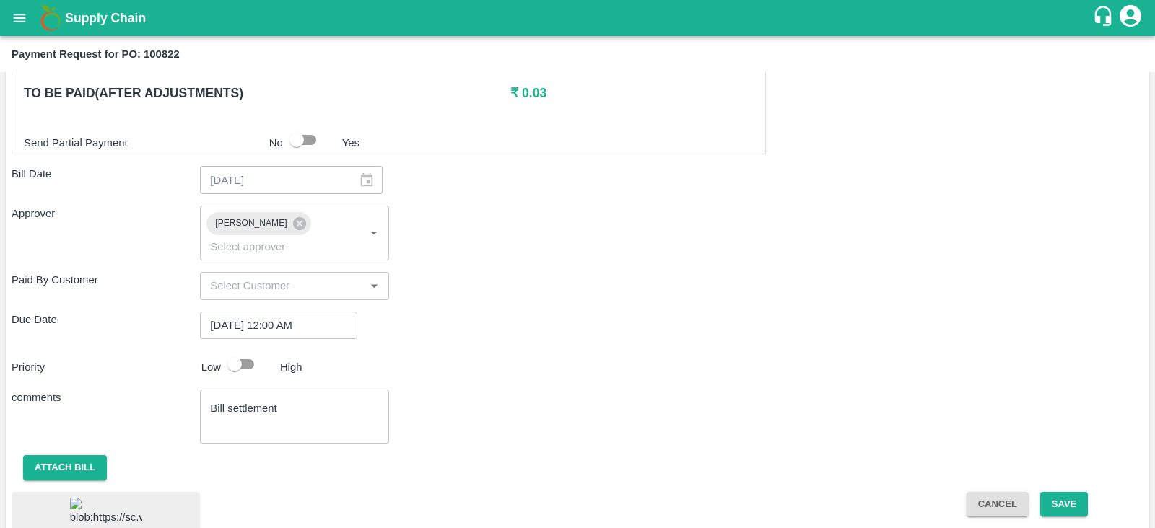
scroll to position [512, 0]
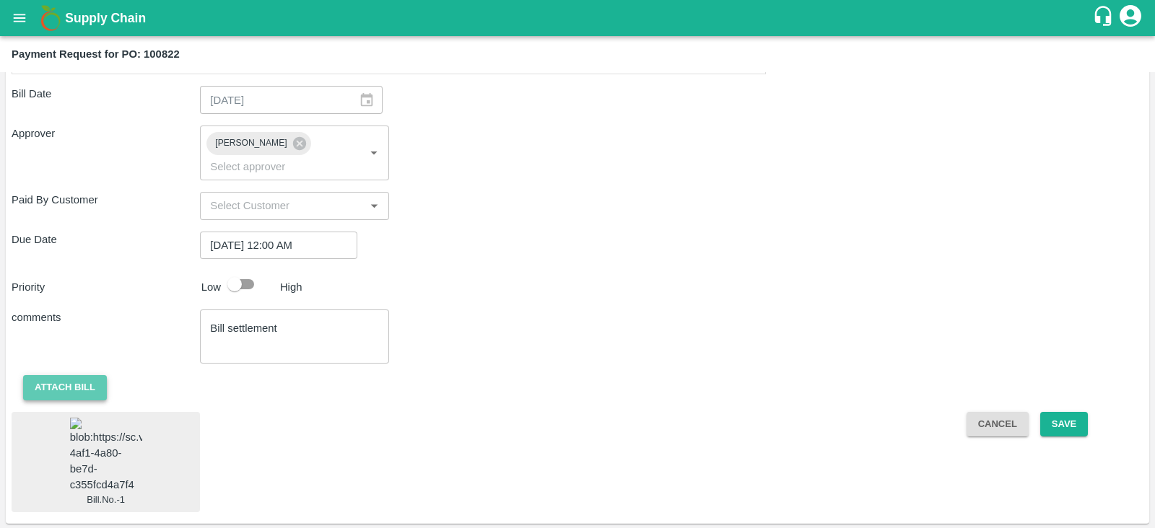
click at [76, 375] on button "Attach bill" at bounding box center [65, 387] width 84 height 25
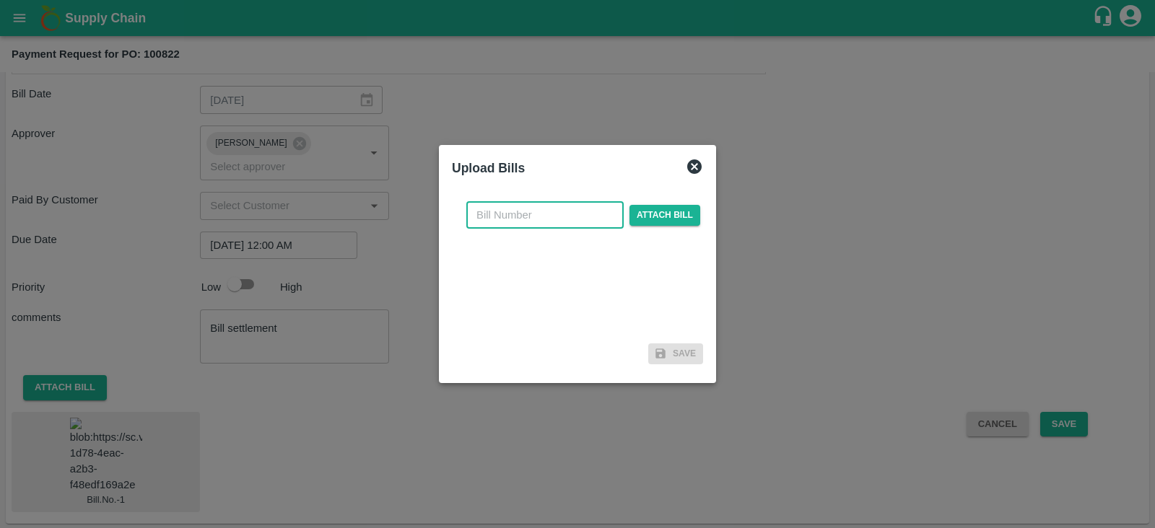
click at [564, 212] on input "text" at bounding box center [544, 214] width 157 height 27
type input "1"
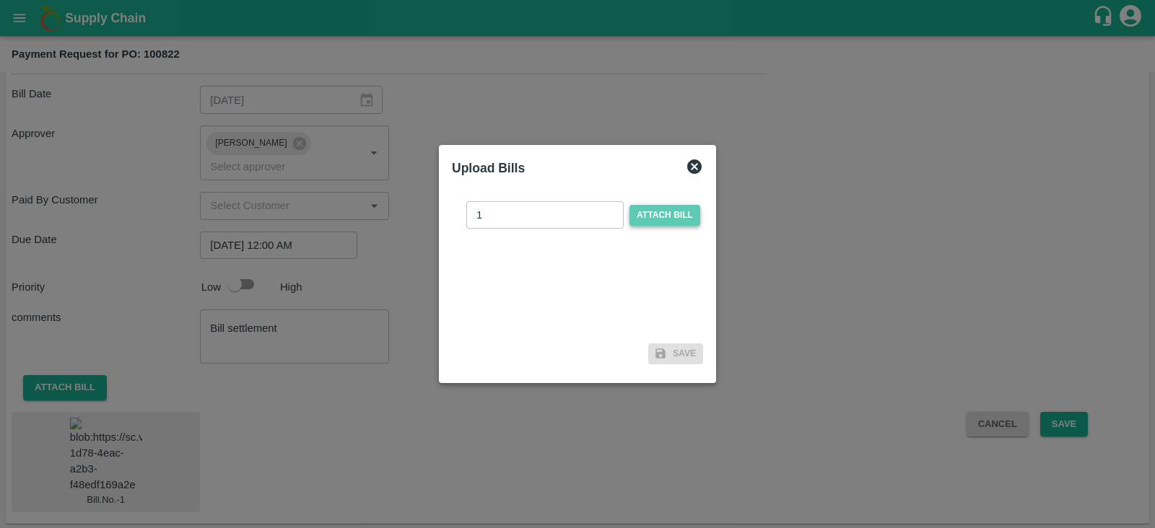
click at [675, 221] on span "Attach bill" at bounding box center [664, 215] width 71 height 21
click at [0, 0] on input "Attach bill" at bounding box center [0, 0] width 0 height 0
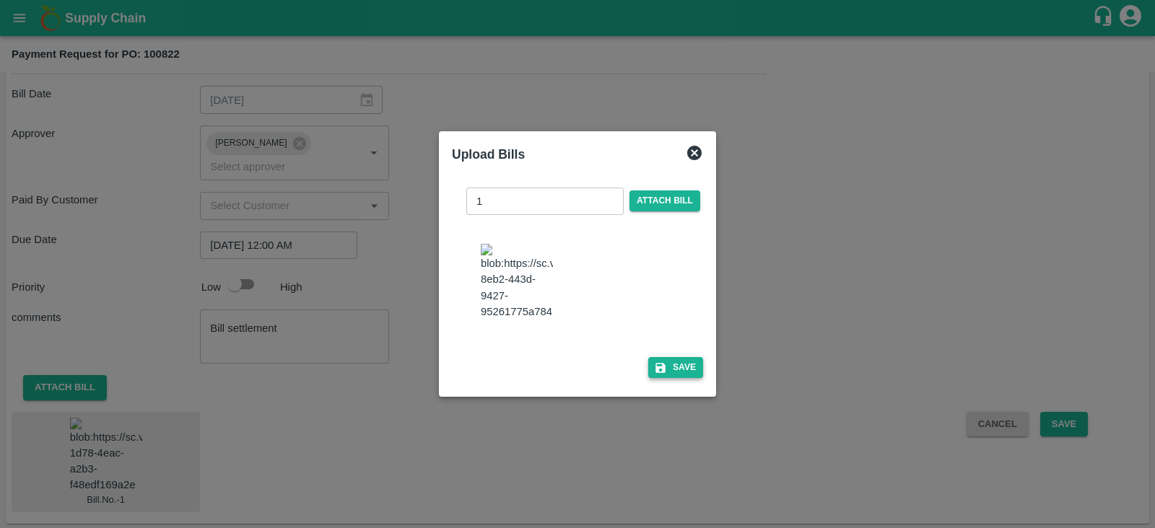
click at [680, 373] on button "Save" at bounding box center [675, 367] width 55 height 21
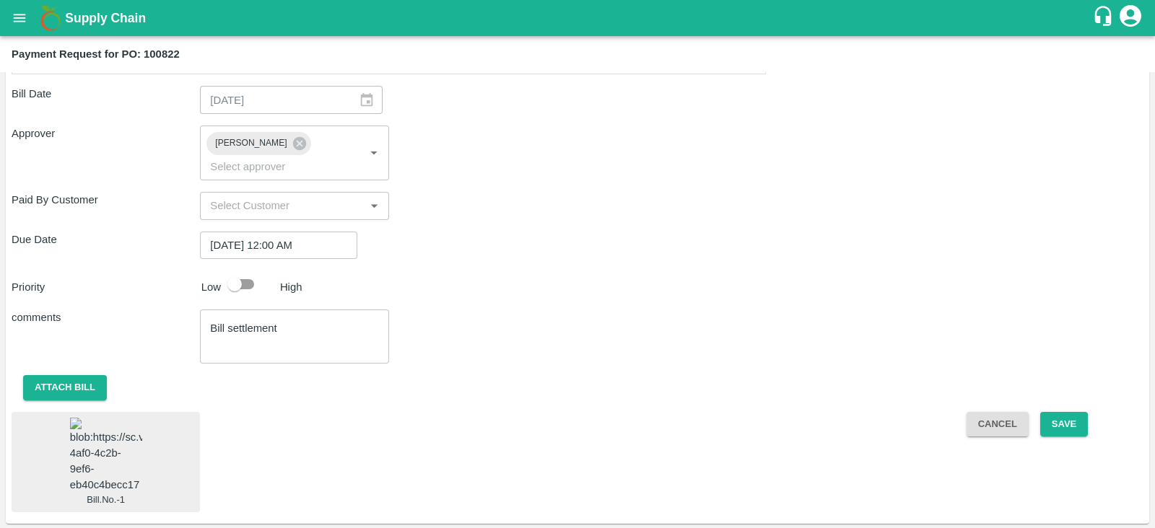
scroll to position [509, 0]
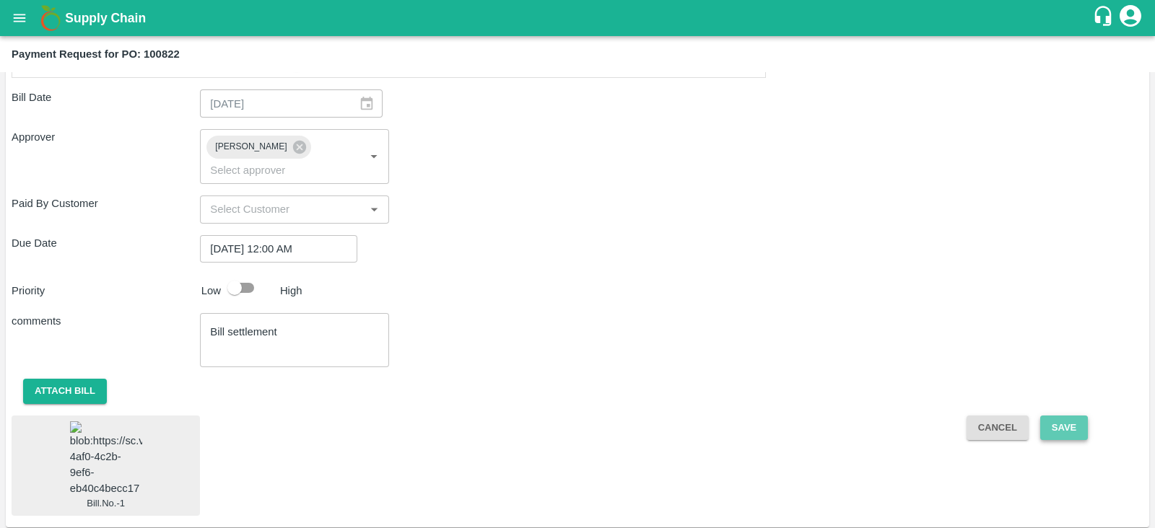
click at [1051, 416] on button "Save" at bounding box center [1064, 428] width 48 height 25
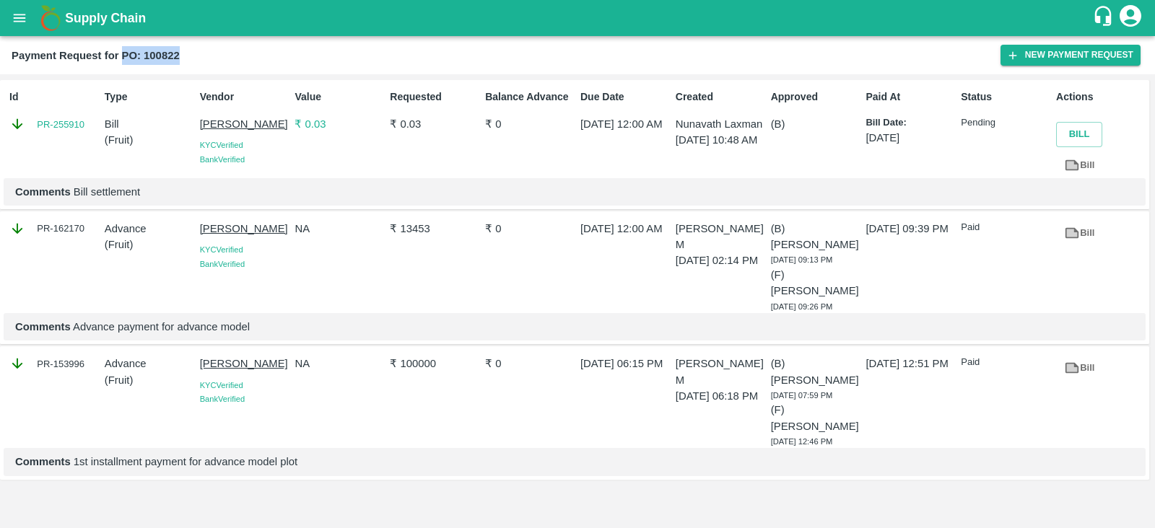
drag, startPoint x: 183, startPoint y: 53, endPoint x: 123, endPoint y: 62, distance: 60.6
click at [123, 62] on div "Payment Request for PO: 100822" at bounding box center [506, 55] width 989 height 19
copy b "PO: 100822"
drag, startPoint x: 90, startPoint y: 122, endPoint x: 27, endPoint y: 126, distance: 62.9
click at [27, 126] on div "PR-255910" at bounding box center [53, 124] width 89 height 16
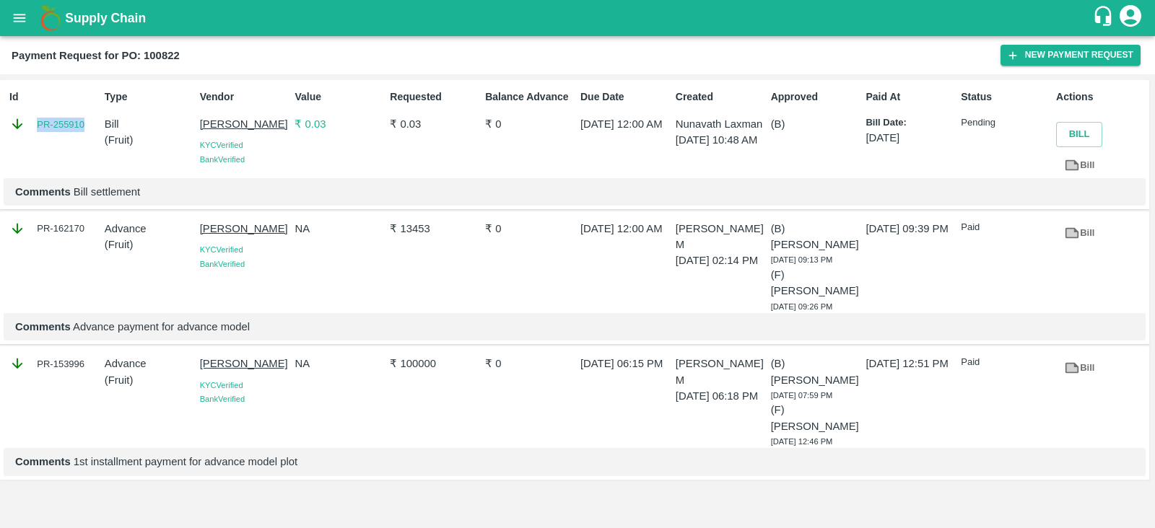
copy link "PR-255910"
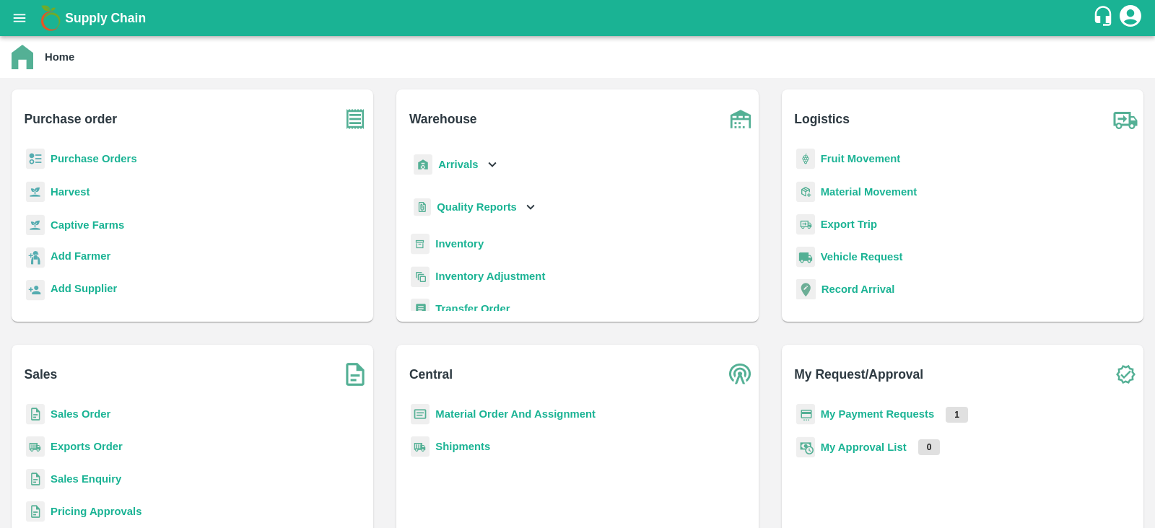
click at [83, 157] on b "Purchase Orders" at bounding box center [94, 159] width 87 height 12
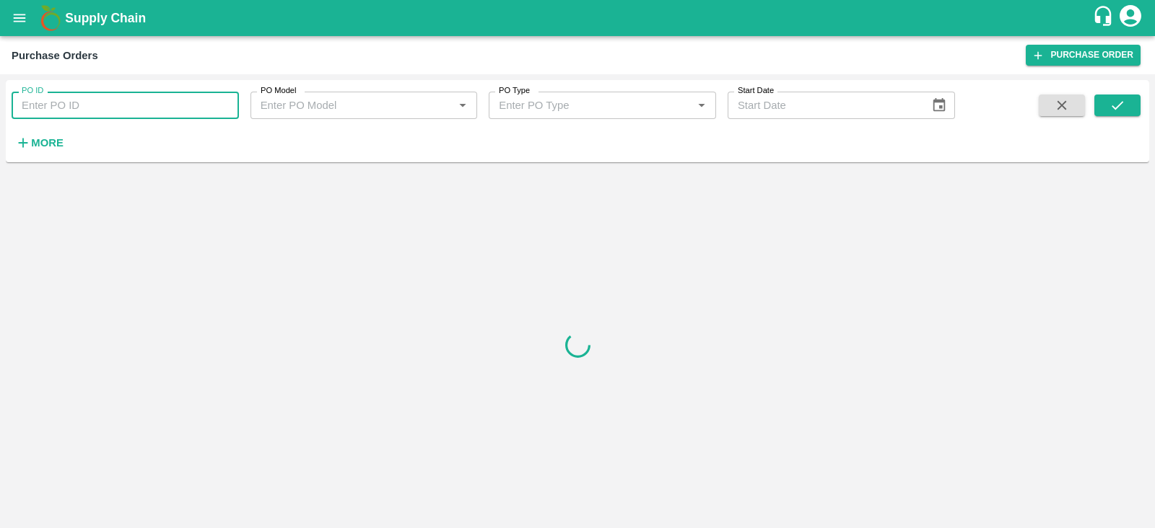
click at [137, 102] on input "PO ID" at bounding box center [125, 105] width 227 height 27
type input "100822"
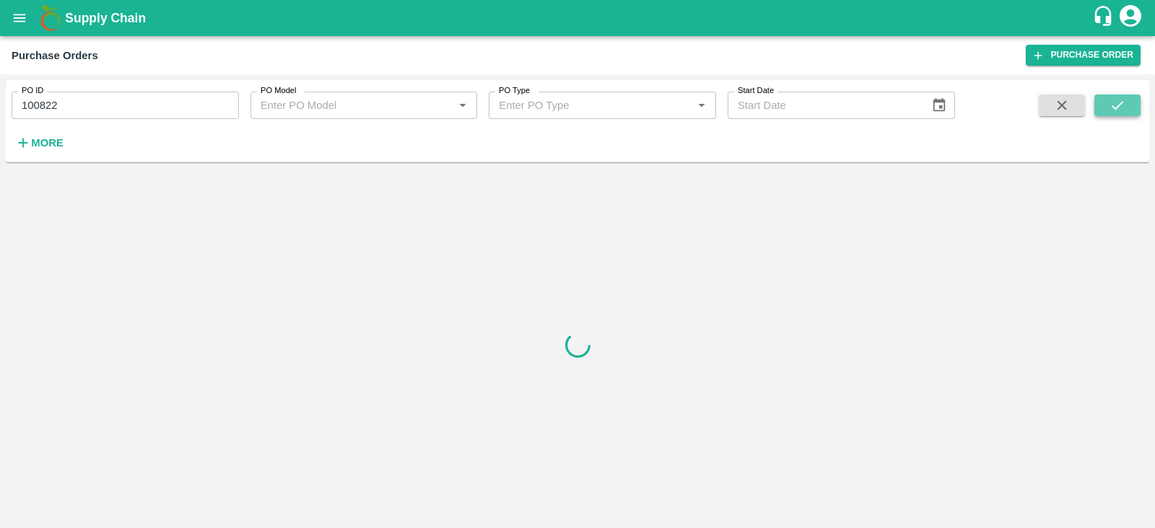
click at [1112, 99] on icon "submit" at bounding box center [1117, 105] width 16 height 16
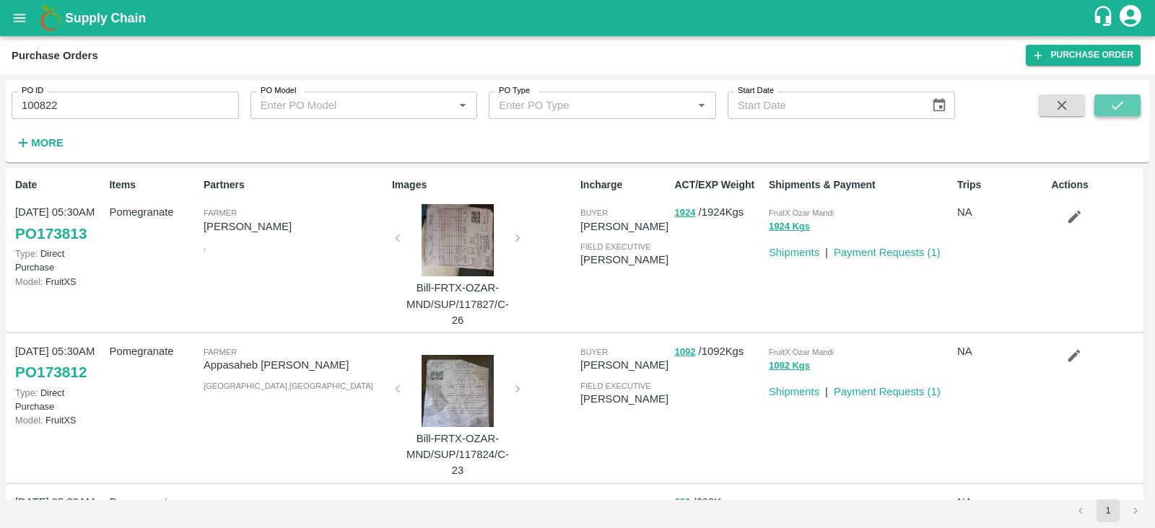
click at [1129, 110] on button "submit" at bounding box center [1117, 106] width 46 height 22
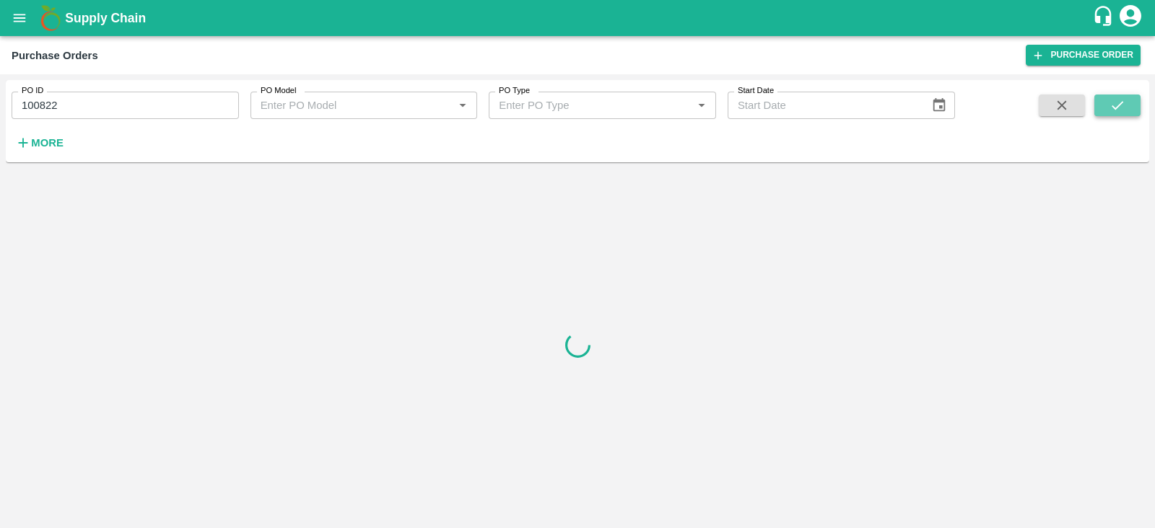
click at [1129, 110] on button "submit" at bounding box center [1117, 106] width 46 height 22
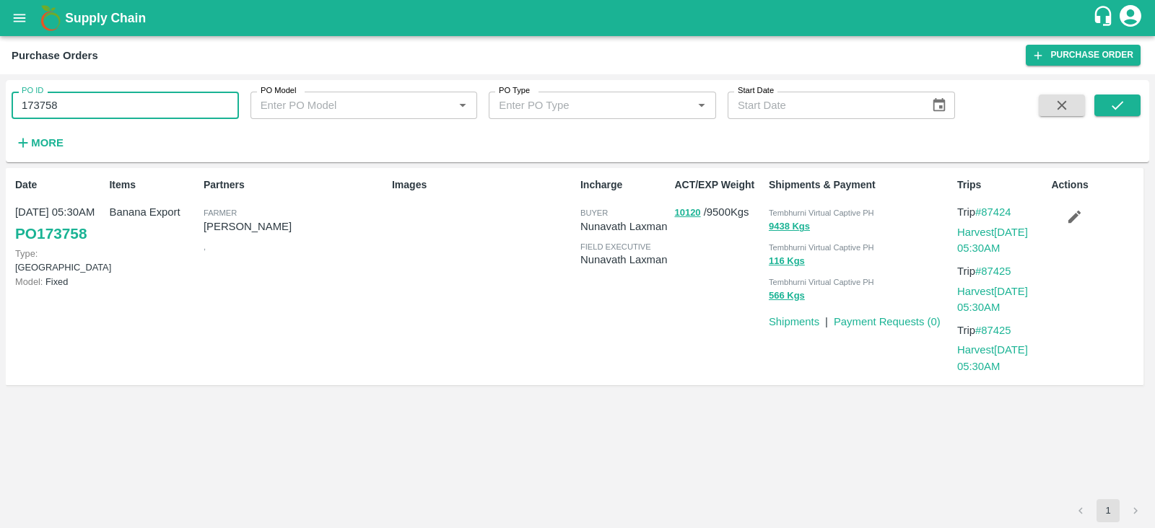
drag, startPoint x: 65, startPoint y: 100, endPoint x: 0, endPoint y: 111, distance: 65.8
click at [0, 111] on div "PO ID 173758 PO ID PO Model PO Model   * PO Type PO Type   * Start Date Start D…" at bounding box center [577, 301] width 1155 height 454
paste input "text"
type input "158134"
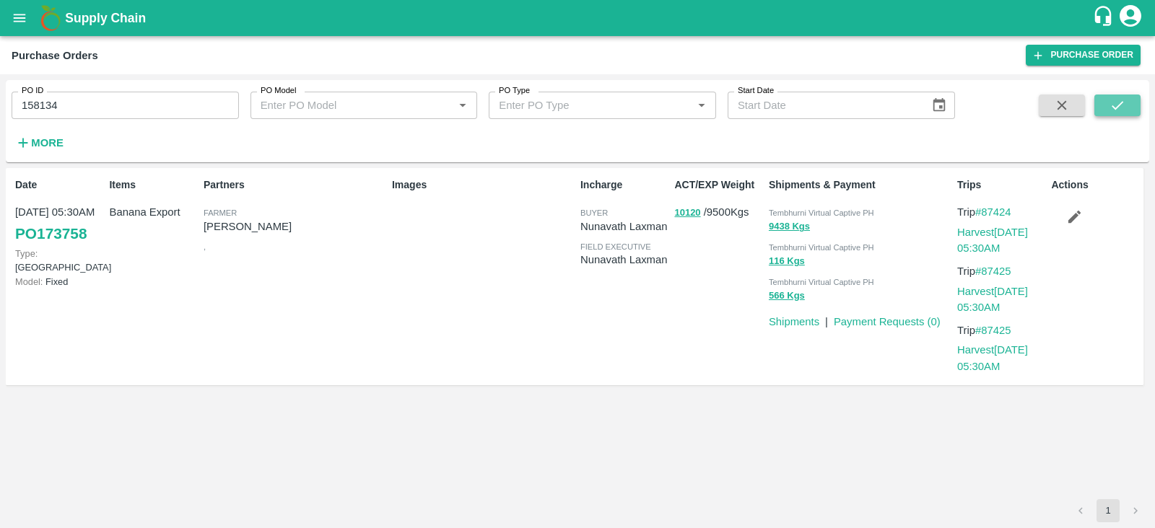
click at [1103, 105] on button "submit" at bounding box center [1117, 106] width 46 height 22
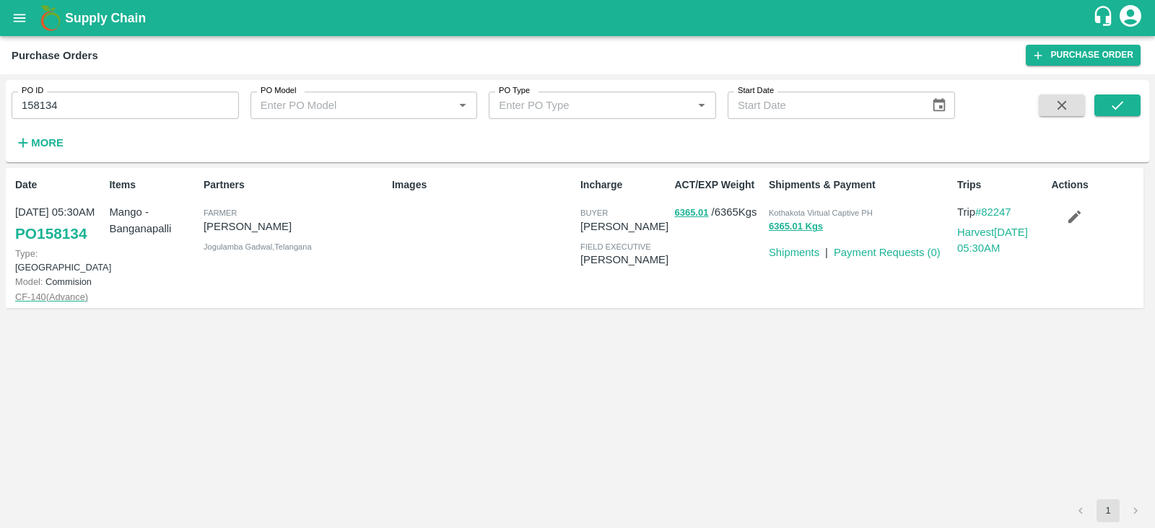
click at [43, 292] on span "CF- 140 ( Advance )" at bounding box center [51, 297] width 73 height 11
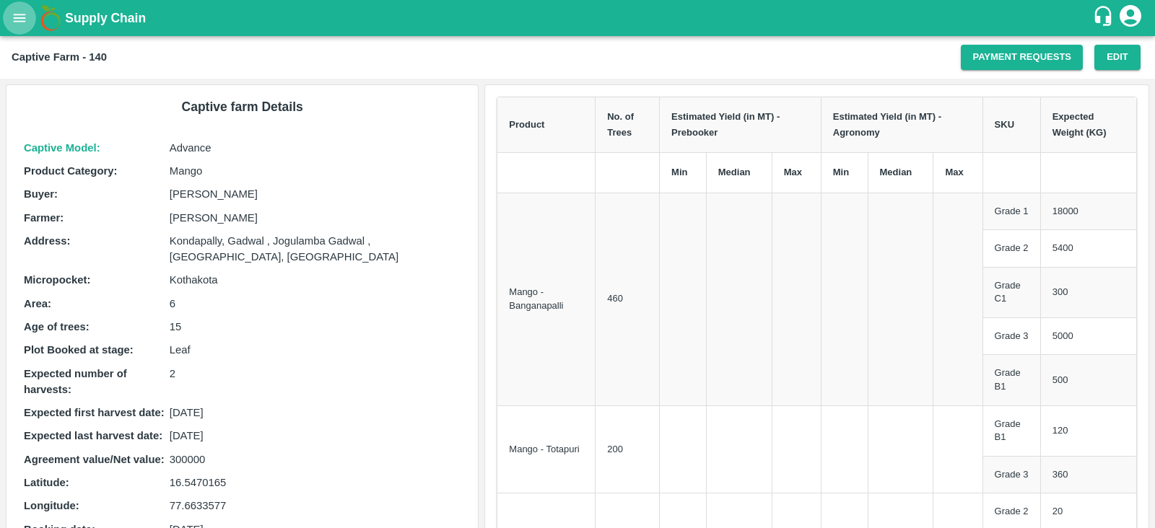
click at [13, 19] on icon "open drawer" at bounding box center [20, 18] width 16 height 16
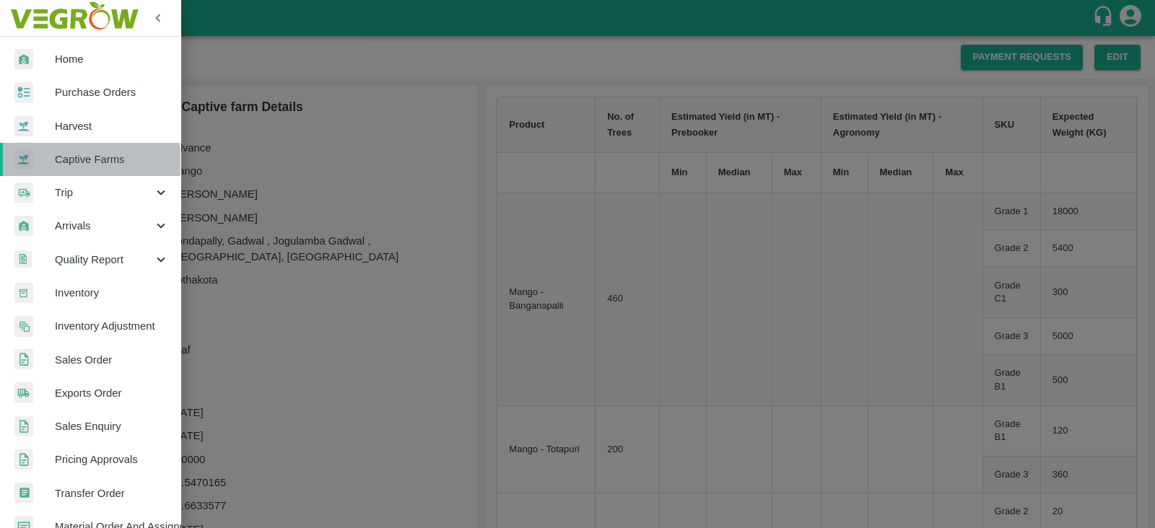
click at [85, 162] on span "Captive Farms" at bounding box center [112, 160] width 114 height 16
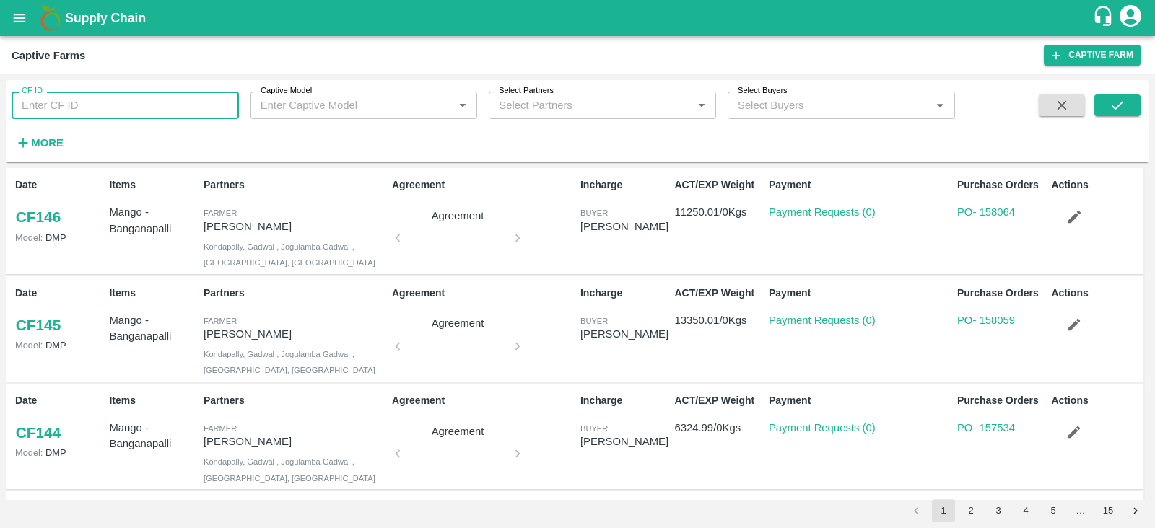
click at [84, 106] on input "CF ID" at bounding box center [125, 105] width 227 height 27
type input "140"
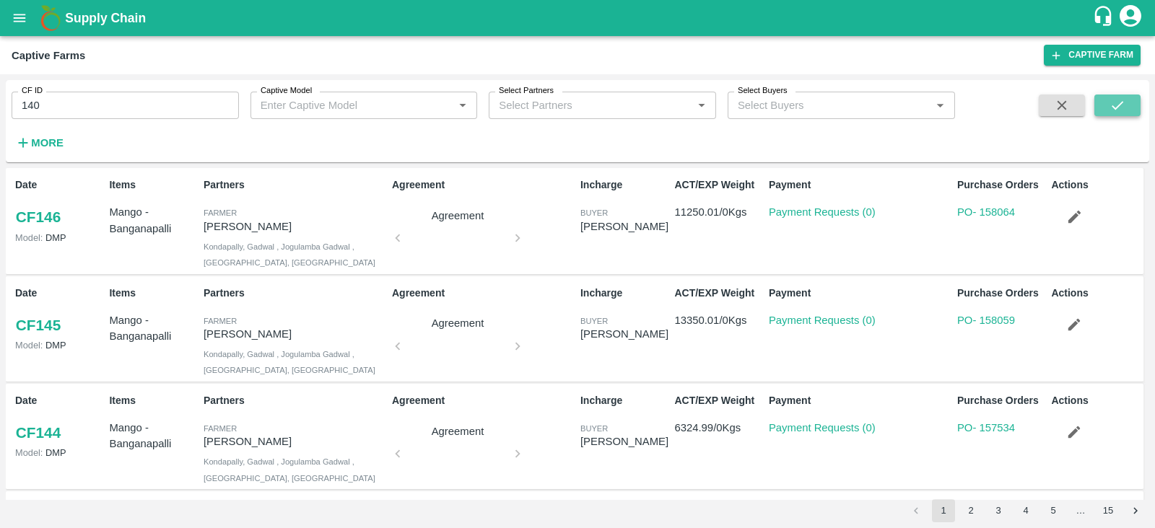
click at [1103, 101] on button "submit" at bounding box center [1117, 106] width 46 height 22
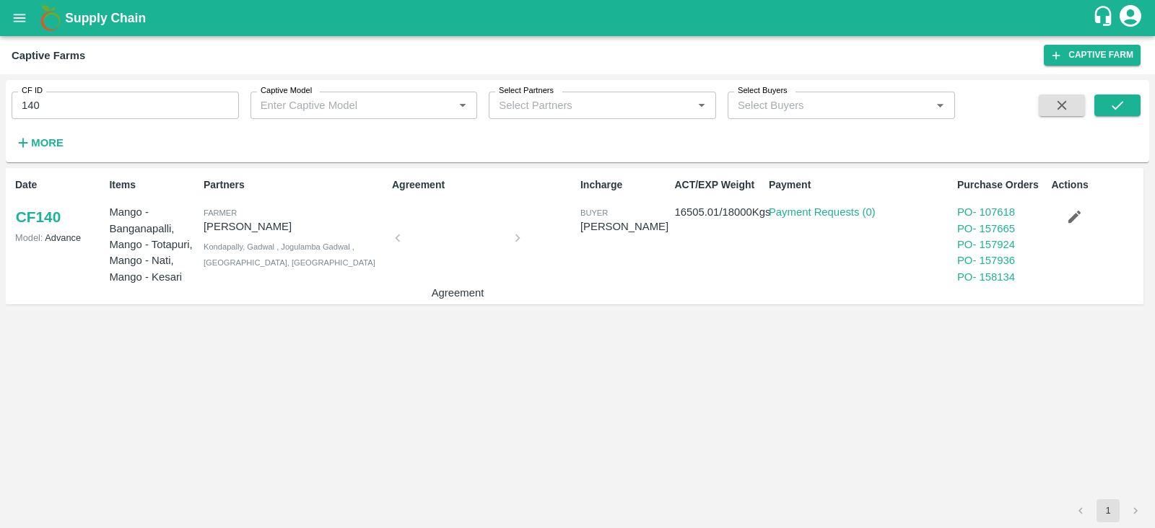
click at [834, 66] on div "Captive Farms Captive Farm" at bounding box center [577, 55] width 1155 height 38
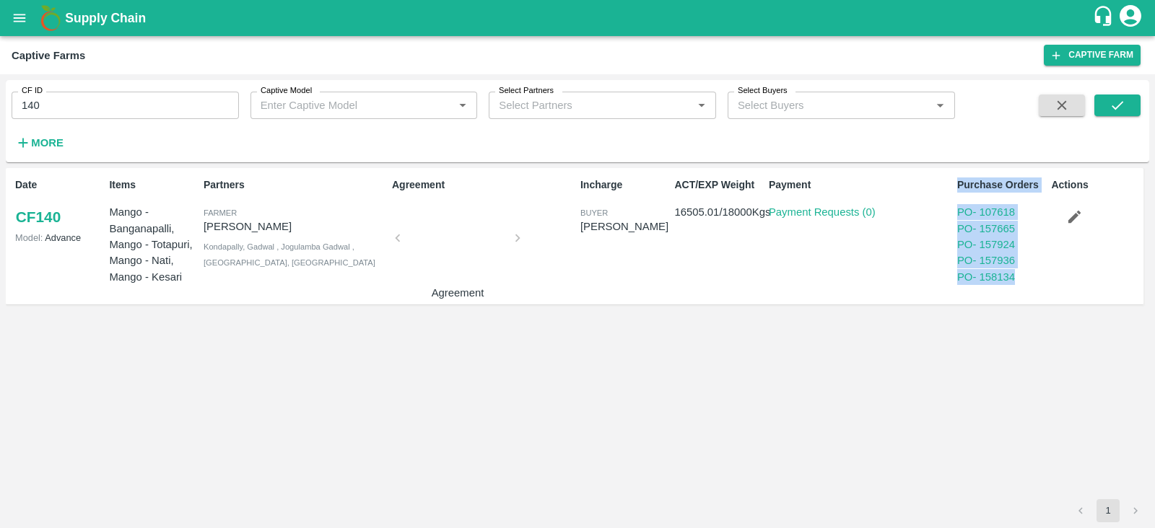
drag, startPoint x: 948, startPoint y: 209, endPoint x: 1020, endPoint y: 286, distance: 105.2
click at [1020, 286] on div "Date CF 140 Model: Advance Items Mango - Banganapalli, Mango - Totapuri, Mango …" at bounding box center [574, 236] width 1137 height 136
copy div "Purchase Orders PO - 107618 PO - 157665 PO - 157924 PO - 157936 PO - 158134"
click at [994, 230] on link "PO - 157665" at bounding box center [986, 229] width 58 height 12
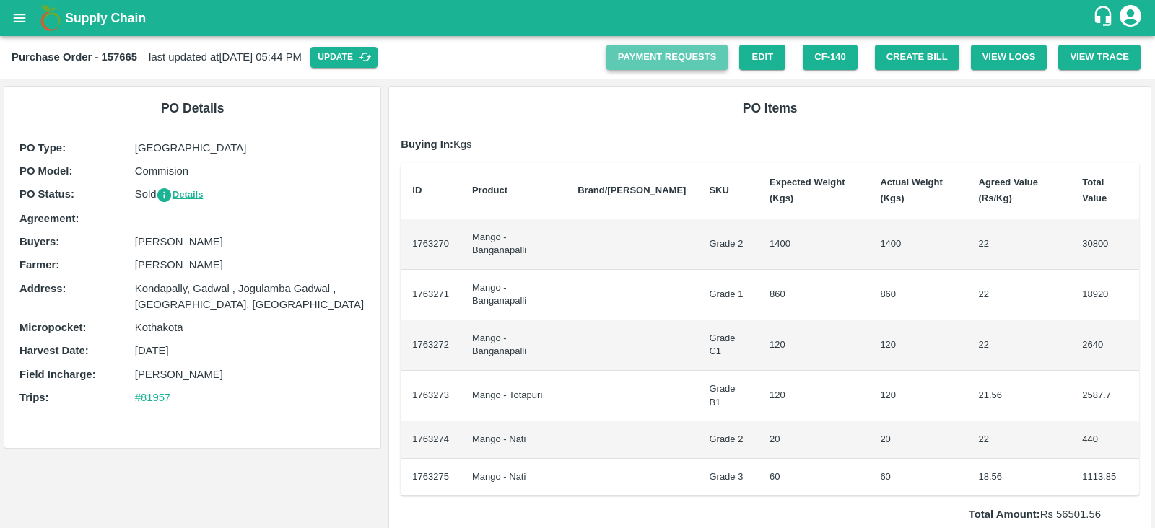
click at [635, 52] on link "Payment Requests" at bounding box center [667, 57] width 122 height 25
click at [671, 57] on link "Payment Requests" at bounding box center [667, 57] width 122 height 25
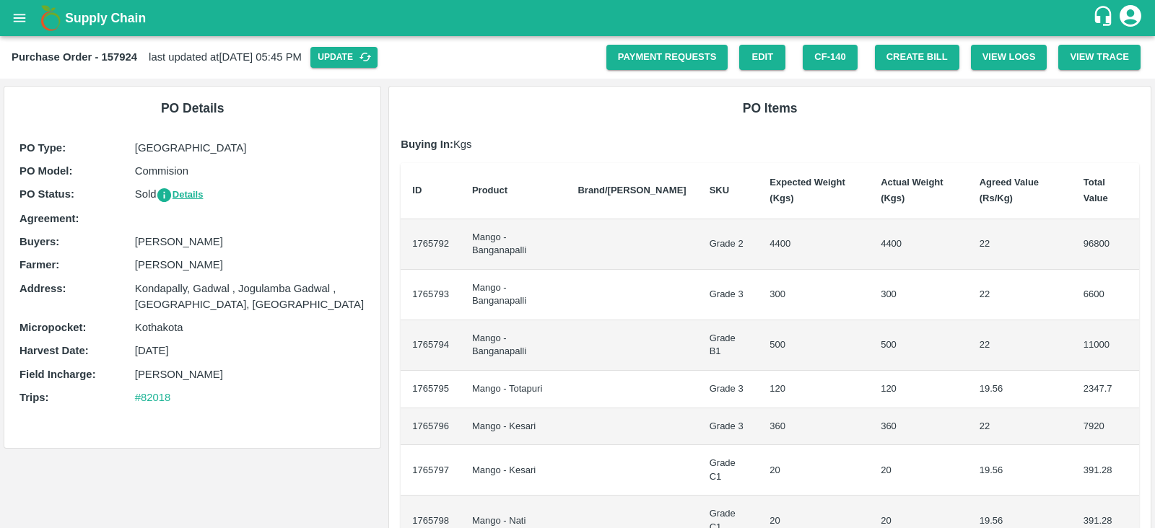
scroll to position [8, 0]
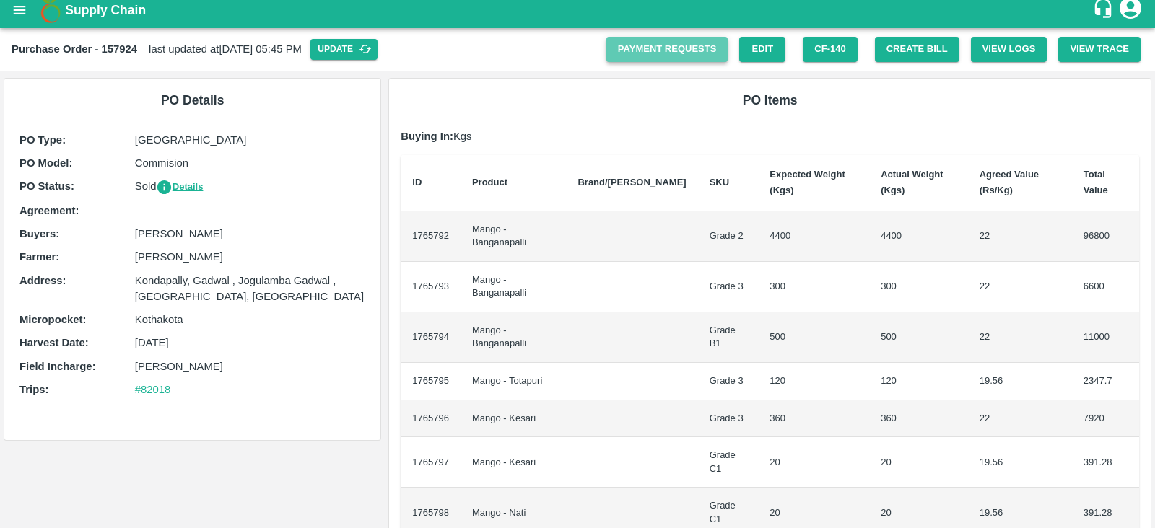
click at [678, 45] on link "Payment Requests" at bounding box center [667, 49] width 122 height 25
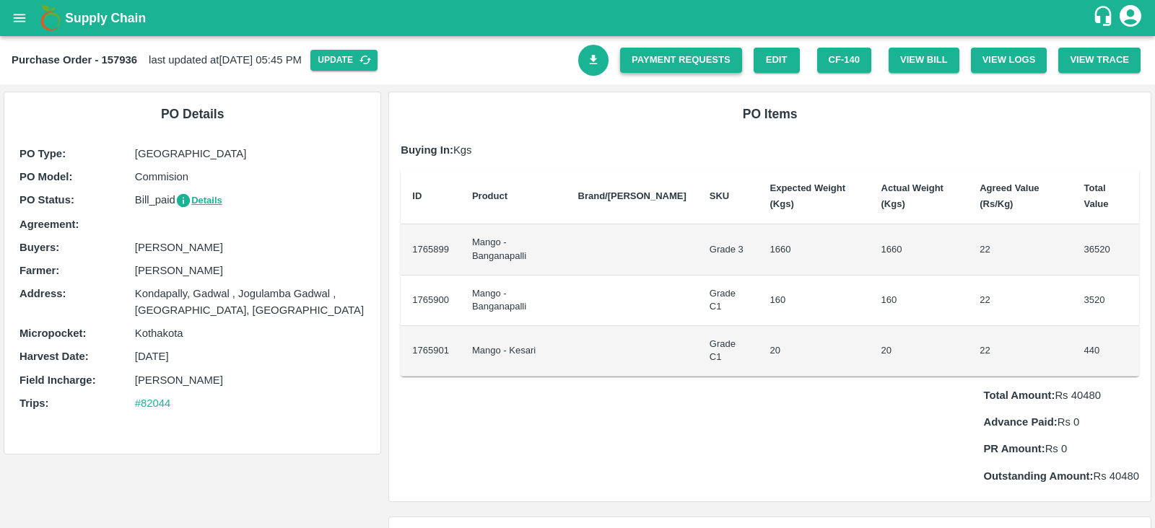
click at [696, 56] on link "Payment Requests" at bounding box center [681, 60] width 122 height 25
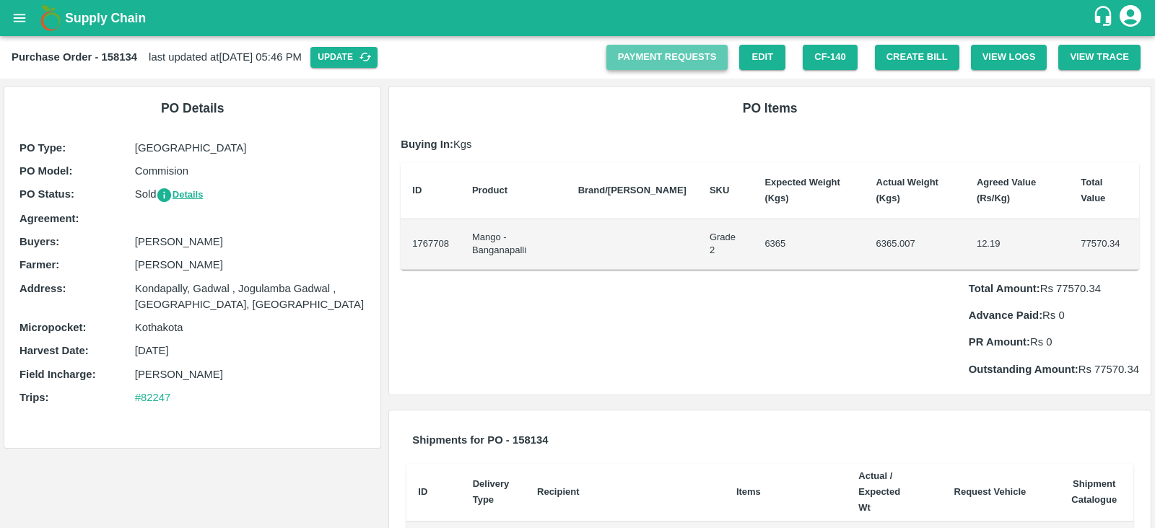
click at [655, 63] on link "Payment Requests" at bounding box center [667, 57] width 122 height 25
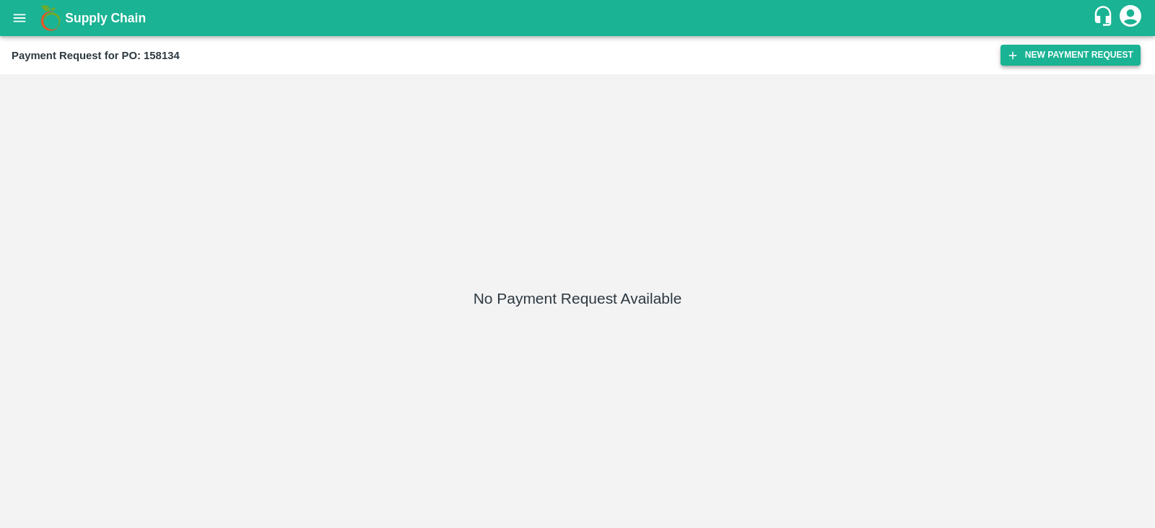
click at [1088, 51] on button "New Payment Request" at bounding box center [1070, 55] width 140 height 21
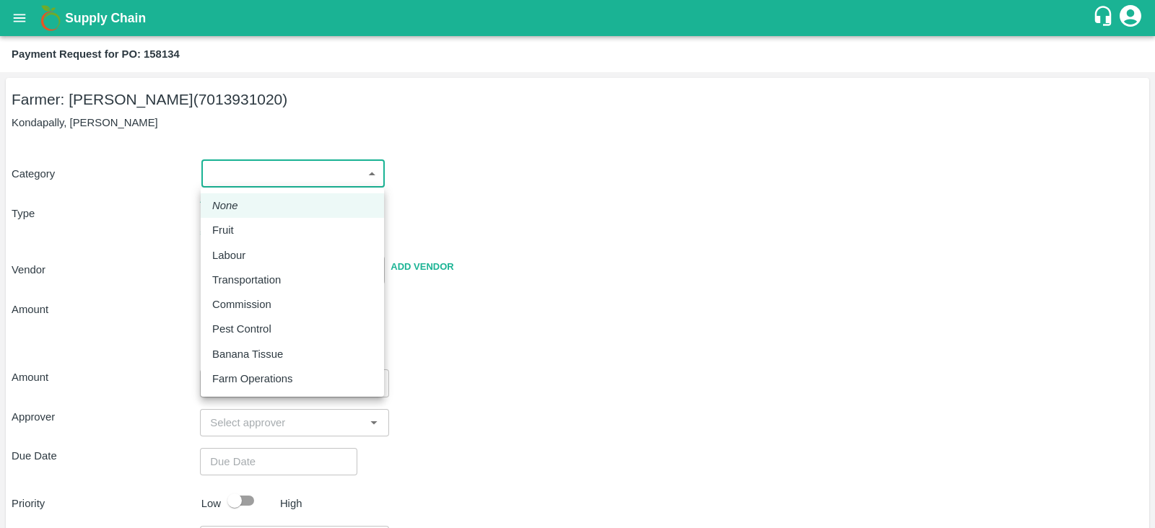
click at [332, 128] on body "Supply Chain Payment Request for PO: 158134 Farmer: Chinna Anji (7013931020) Ko…" at bounding box center [577, 264] width 1155 height 528
click at [217, 232] on p "Fruit" at bounding box center [223, 230] width 22 height 16
type input "1"
type input "Chinna Anji - 7013931020(Farmer)"
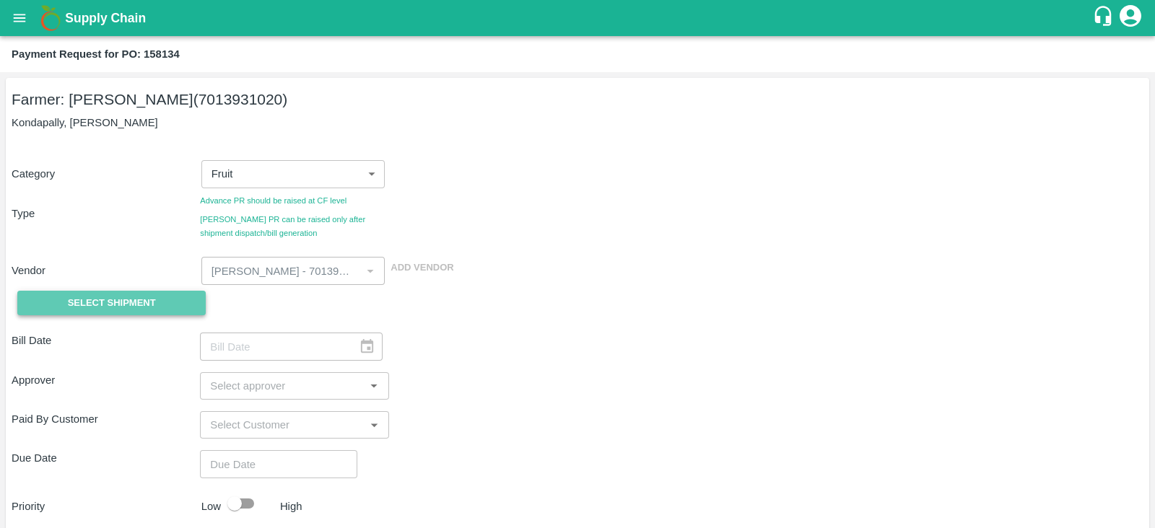
click at [144, 302] on span "Select Shipment" at bounding box center [112, 303] width 88 height 17
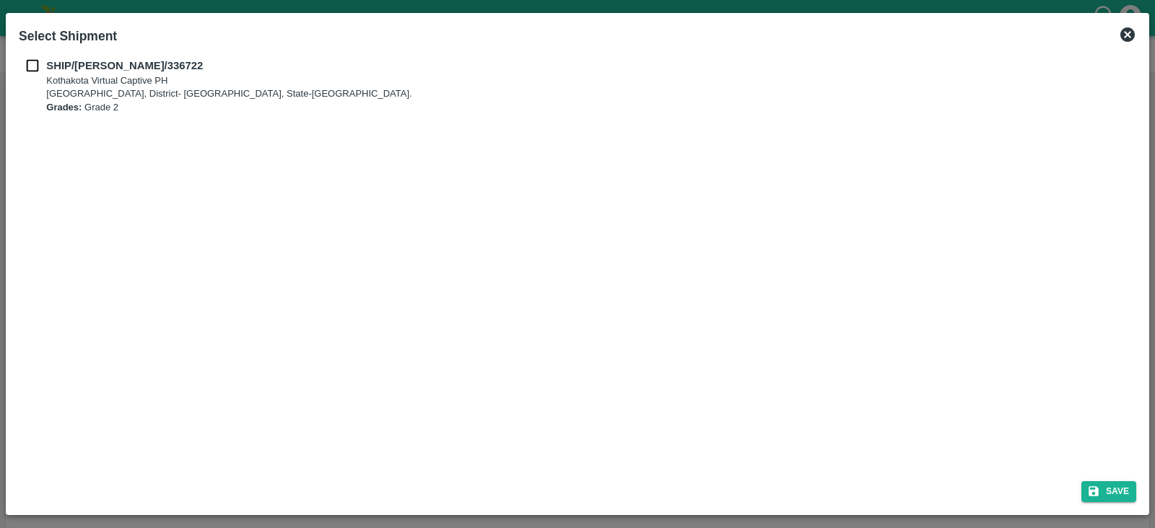
click at [82, 67] on b "SHIP/KOTH/336722" at bounding box center [124, 66] width 157 height 12
checkbox input "true"
click at [1110, 486] on button "Save" at bounding box center [1108, 491] width 55 height 21
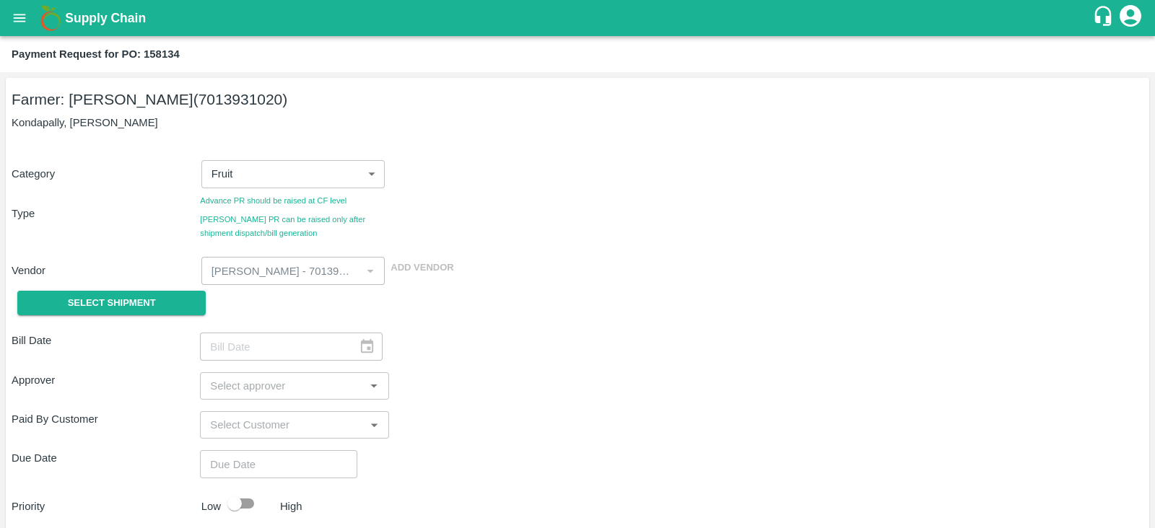
type input "19/05/2025"
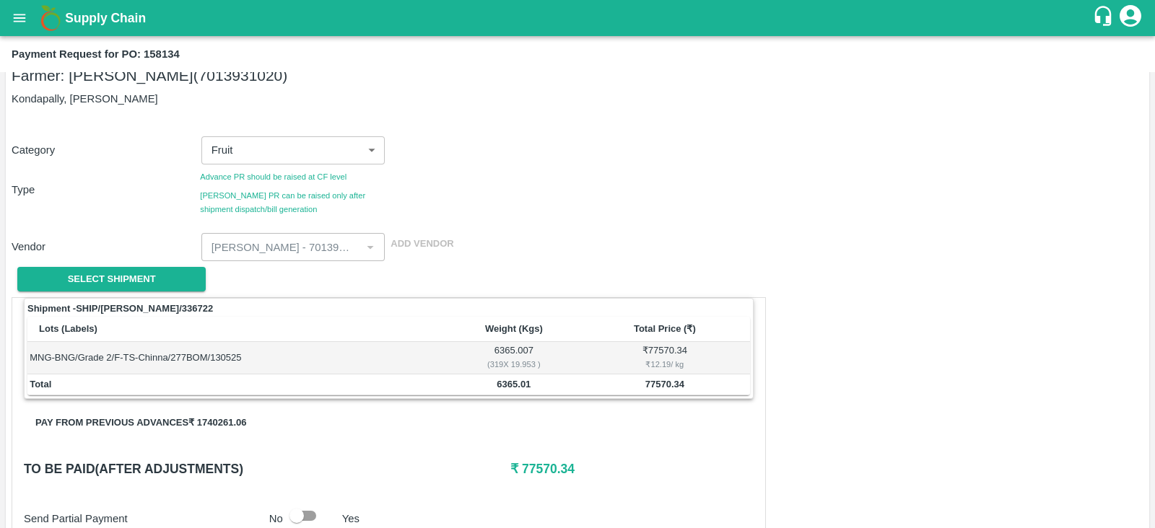
scroll to position [18, 0]
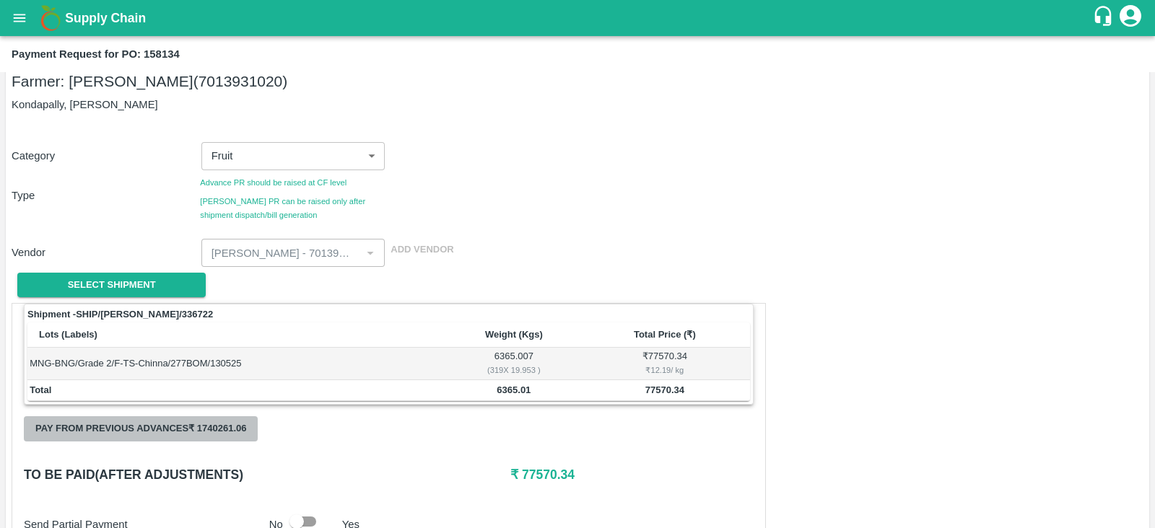
click at [157, 429] on button "Pay from previous advances ₹ 1740261.06" at bounding box center [141, 428] width 234 height 25
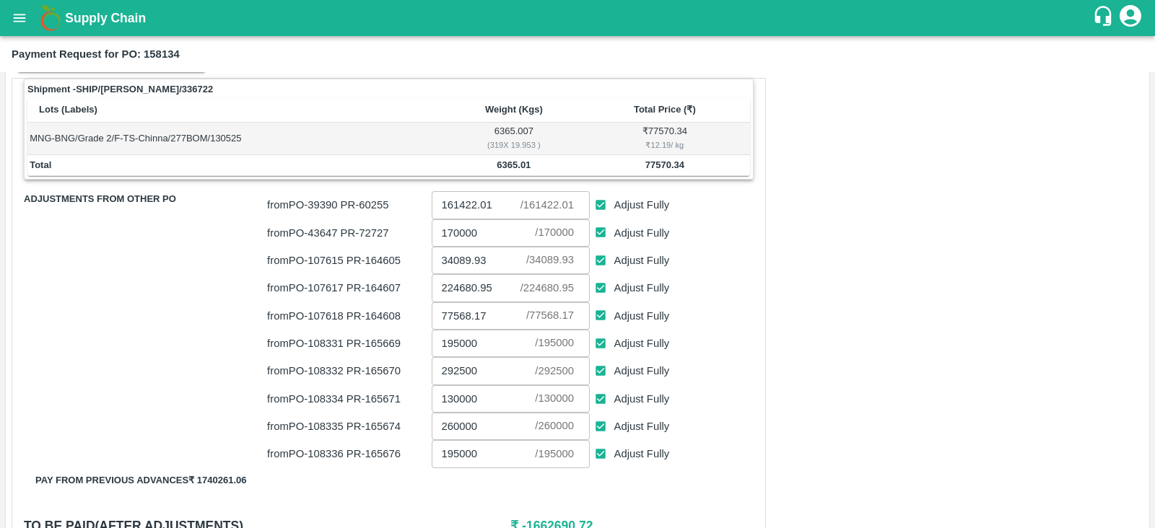
scroll to position [242, 0]
click at [602, 291] on input "Adjust Fully" at bounding box center [600, 289] width 27 height 27
checkbox input "false"
type input "0"
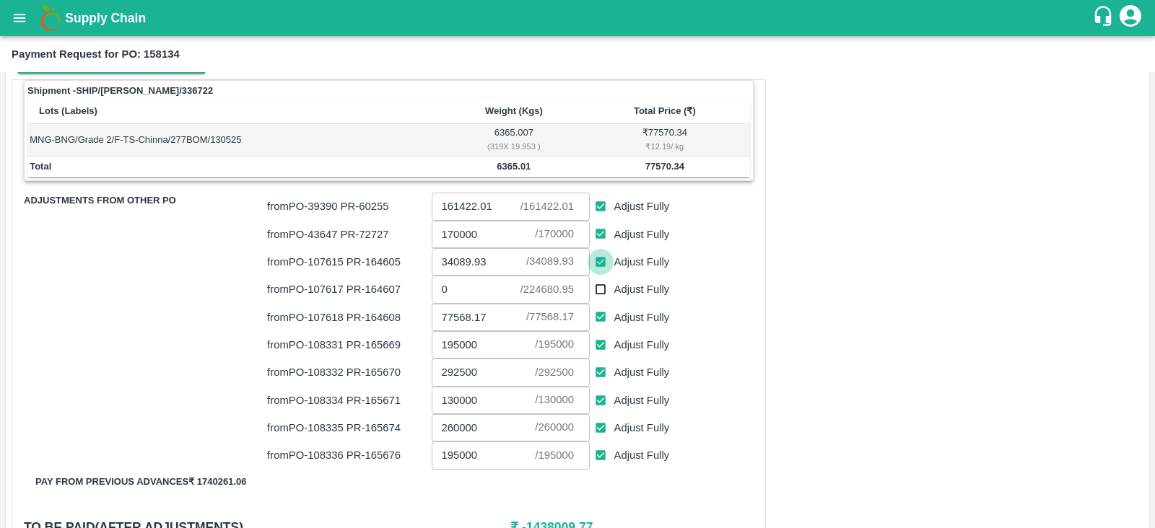
click at [602, 261] on input "Adjust Fully" at bounding box center [600, 262] width 27 height 27
checkbox input "false"
type input "0"
click at [603, 232] on input "Adjust Fully" at bounding box center [600, 234] width 27 height 27
checkbox input "false"
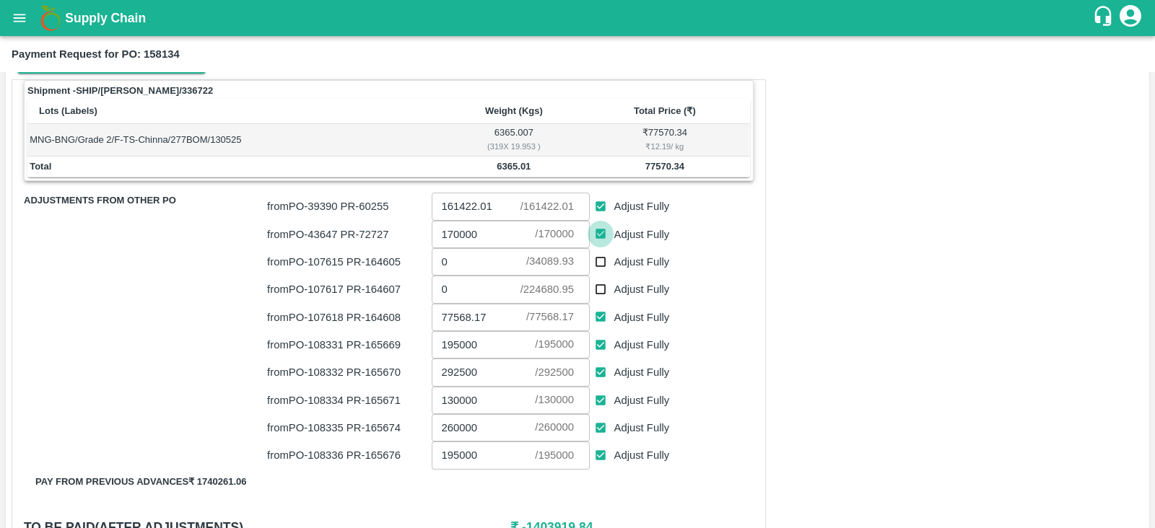
type input "0"
click at [600, 206] on input "Adjust Fully" at bounding box center [600, 206] width 27 height 27
checkbox input "false"
type input "0"
click at [603, 344] on input "Adjust Fully" at bounding box center [600, 345] width 27 height 27
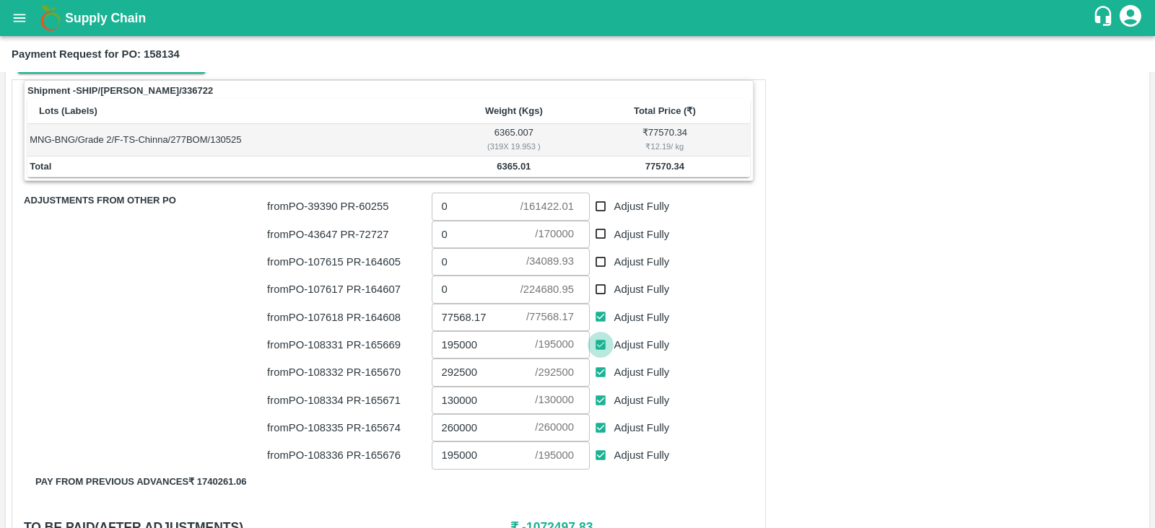
checkbox input "false"
type input "0"
click at [600, 377] on input "Adjust Fully" at bounding box center [600, 372] width 27 height 27
checkbox input "false"
type input "0"
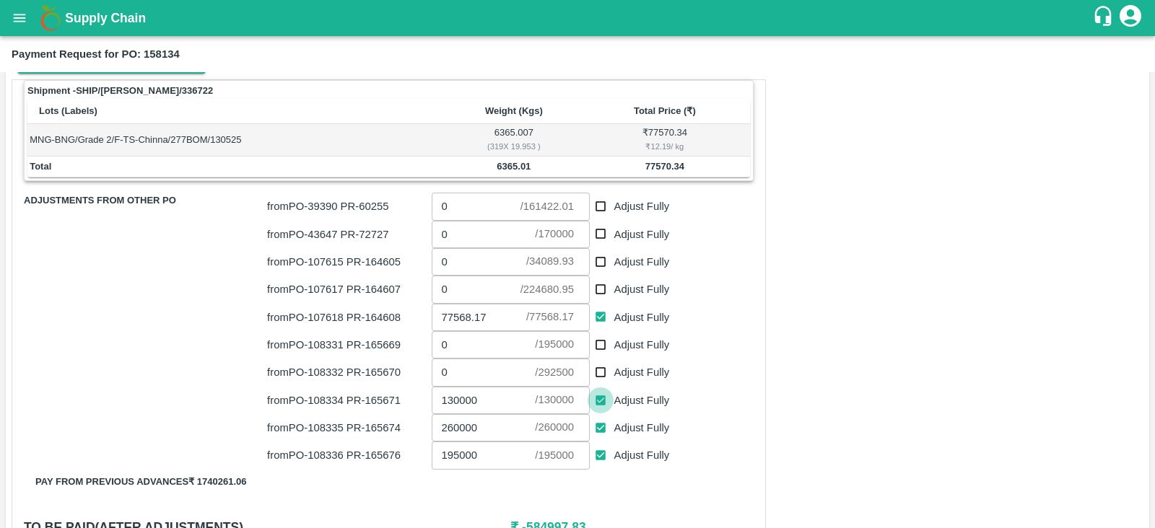
click at [600, 395] on input "Adjust Fully" at bounding box center [600, 401] width 27 height 27
checkbox input "false"
type input "0"
click at [598, 429] on input "Adjust Fully" at bounding box center [600, 428] width 27 height 27
checkbox input "false"
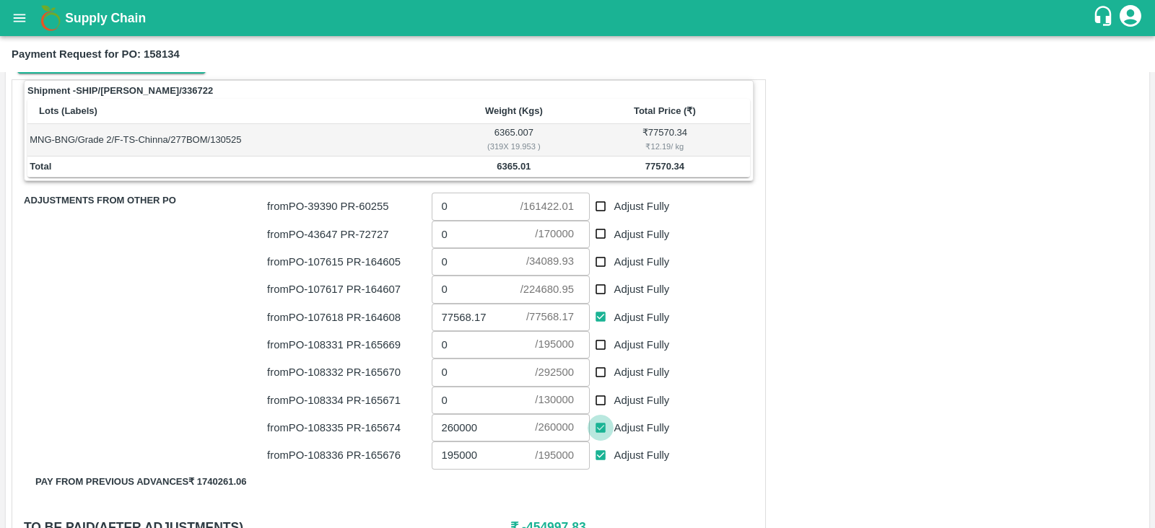
type input "0"
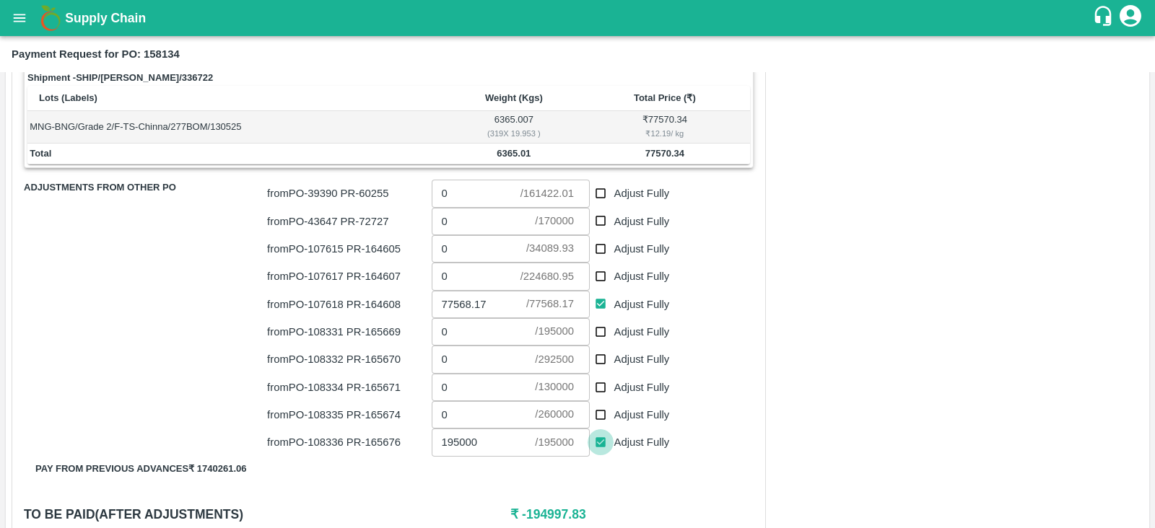
click at [596, 439] on input "Adjust Fully" at bounding box center [600, 442] width 27 height 27
checkbox input "false"
type input "0"
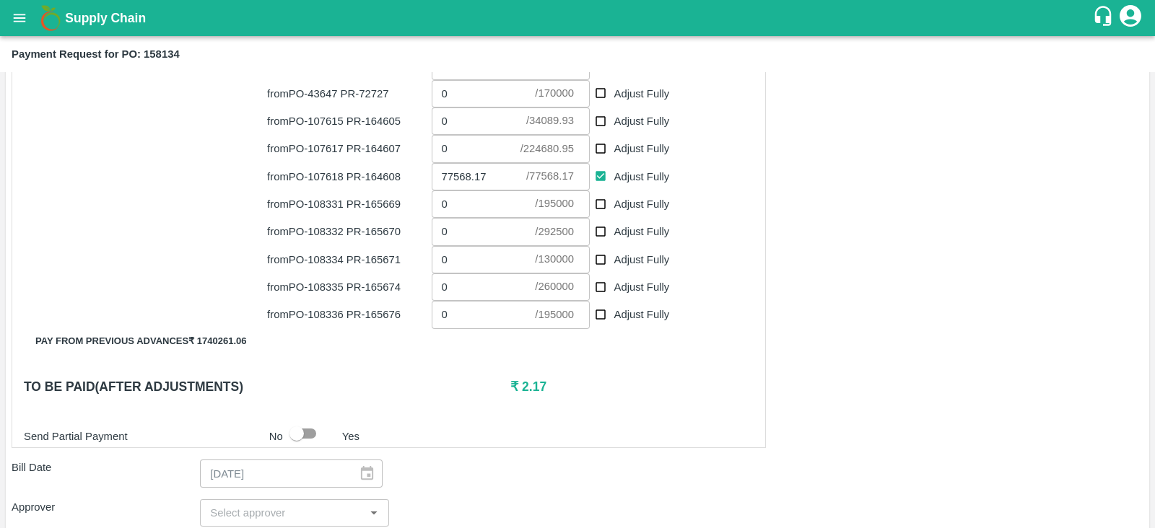
scroll to position [0, 0]
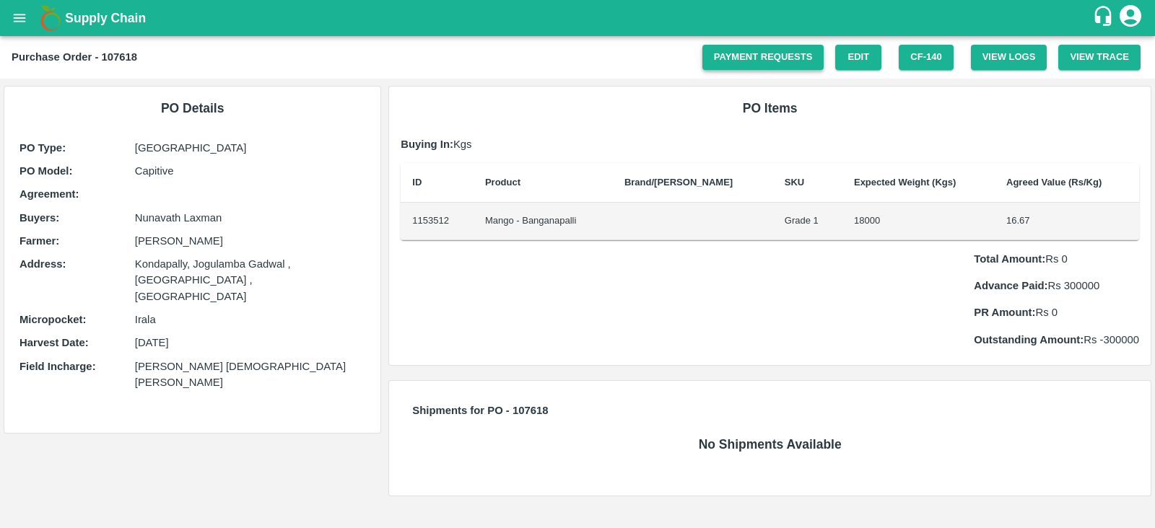
click at [754, 66] on link "Payment Requests" at bounding box center [763, 57] width 122 height 25
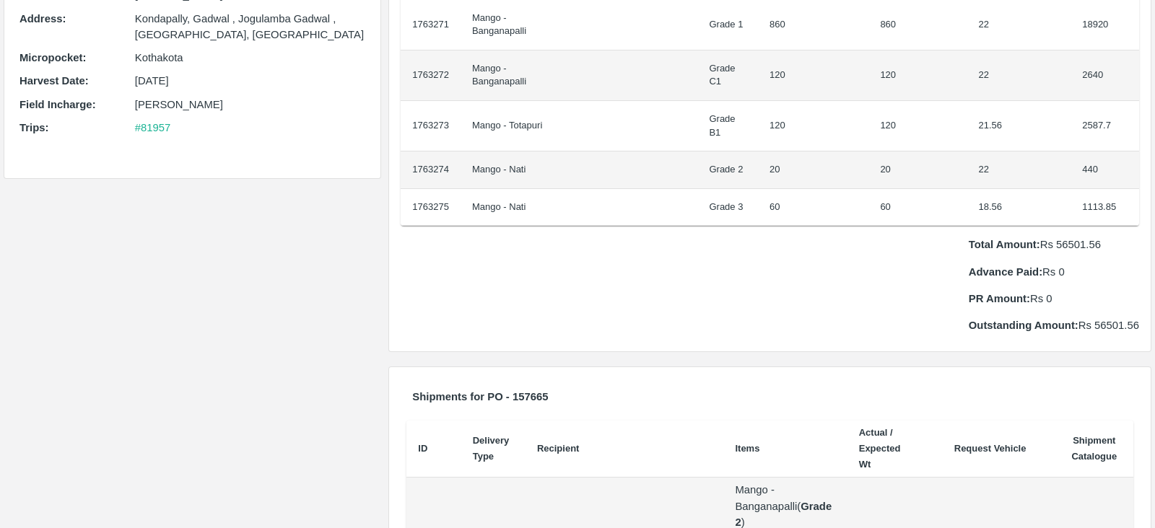
scroll to position [275, 0]
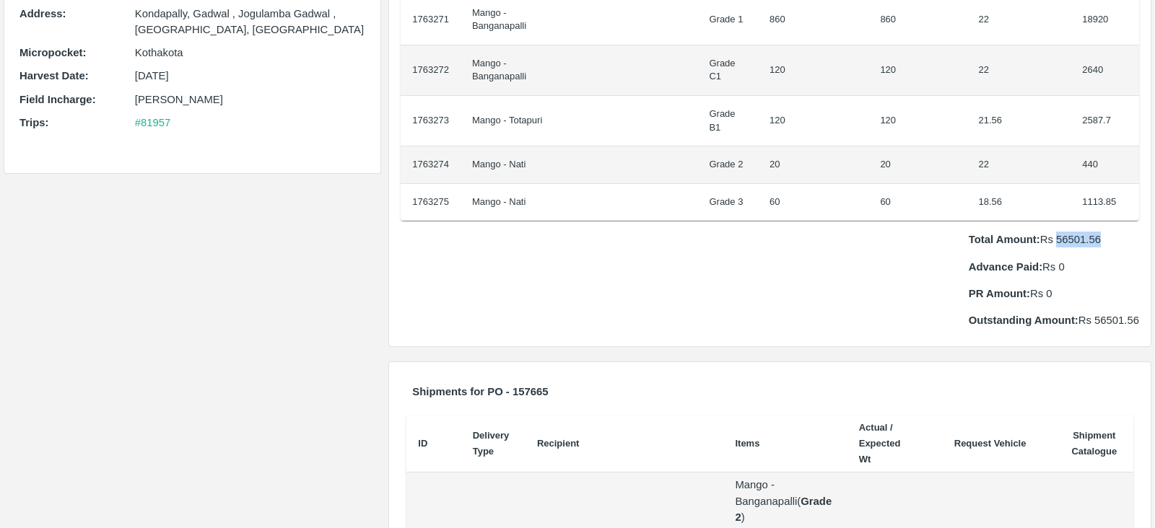
drag, startPoint x: 1054, startPoint y: 223, endPoint x: 1108, endPoint y: 232, distance: 54.1
click at [1108, 232] on p "Total Amount: Rs 56501.56" at bounding box center [1053, 240] width 170 height 16
copy p "56501.56"
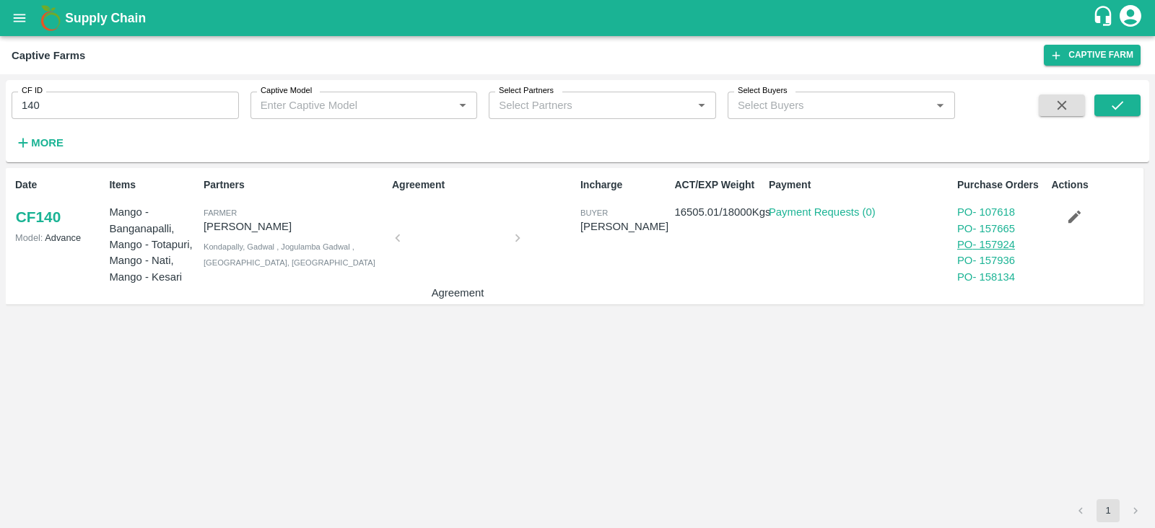
click at [992, 246] on link "PO - 157924" at bounding box center [986, 245] width 58 height 12
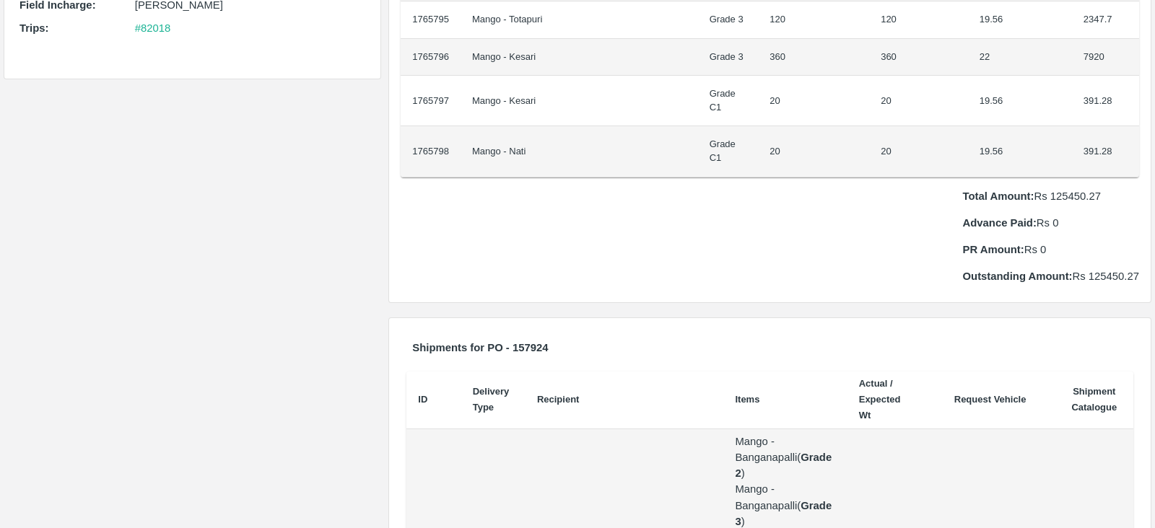
scroll to position [372, 0]
drag, startPoint x: 1099, startPoint y: 185, endPoint x: 1050, endPoint y: 189, distance: 49.2
click at [1050, 189] on p "Total Amount: Rs 125450.27" at bounding box center [1051, 194] width 176 height 16
copy p "125450.27"
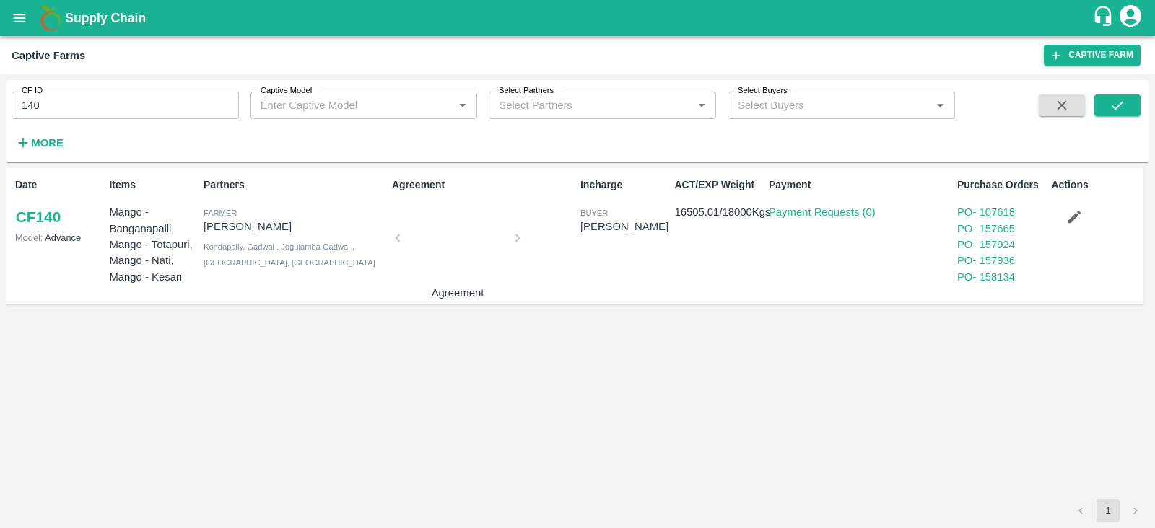
click at [994, 261] on link "PO - 157936" at bounding box center [986, 261] width 58 height 12
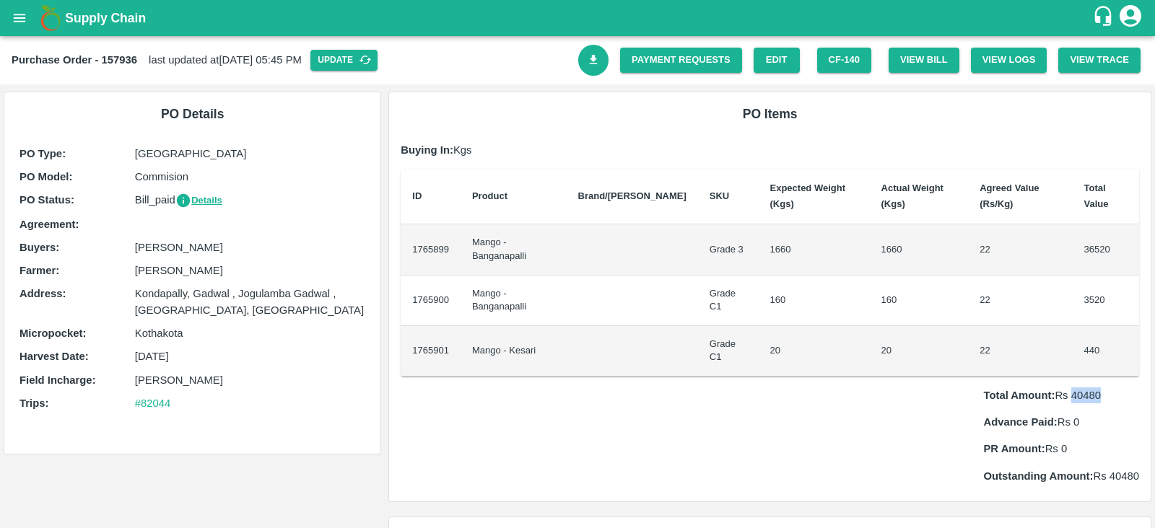
drag, startPoint x: 1100, startPoint y: 391, endPoint x: 1069, endPoint y: 394, distance: 31.2
click at [1069, 394] on p "Total Amount: Rs 40480" at bounding box center [1061, 396] width 156 height 16
copy p "40480"
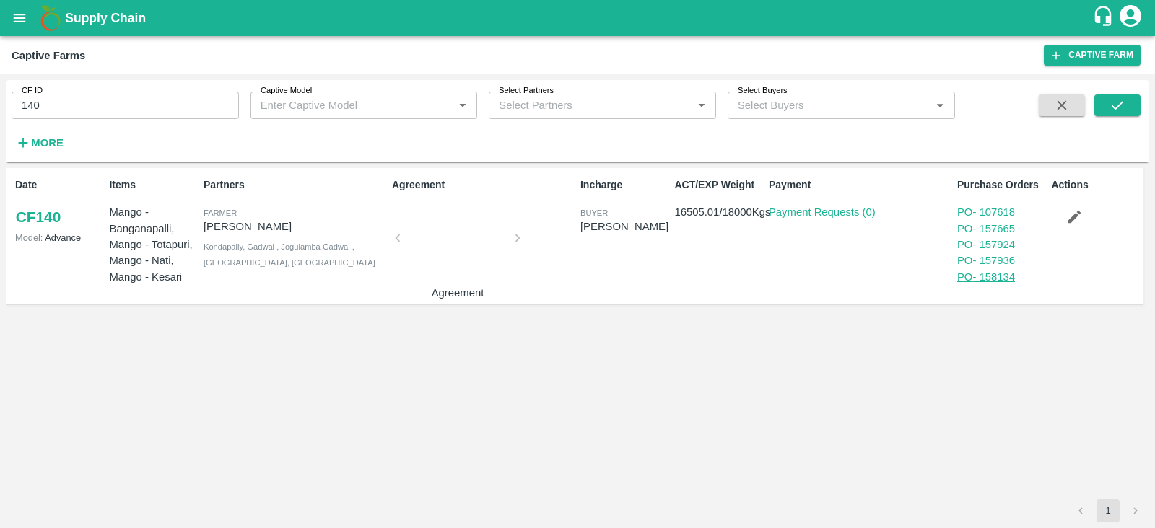
click at [995, 276] on link "PO - 158134" at bounding box center [986, 277] width 58 height 12
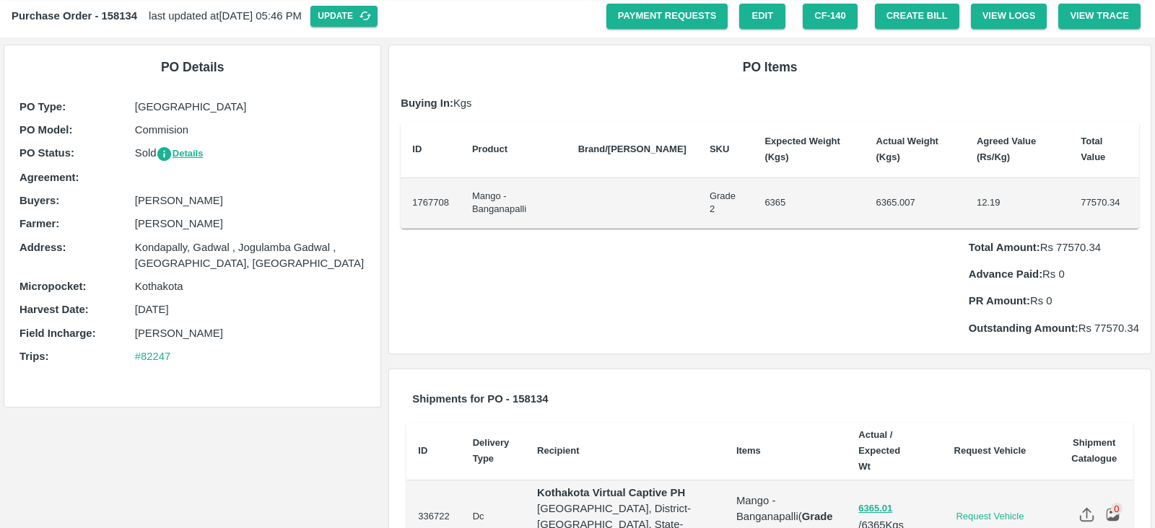
scroll to position [43, 0]
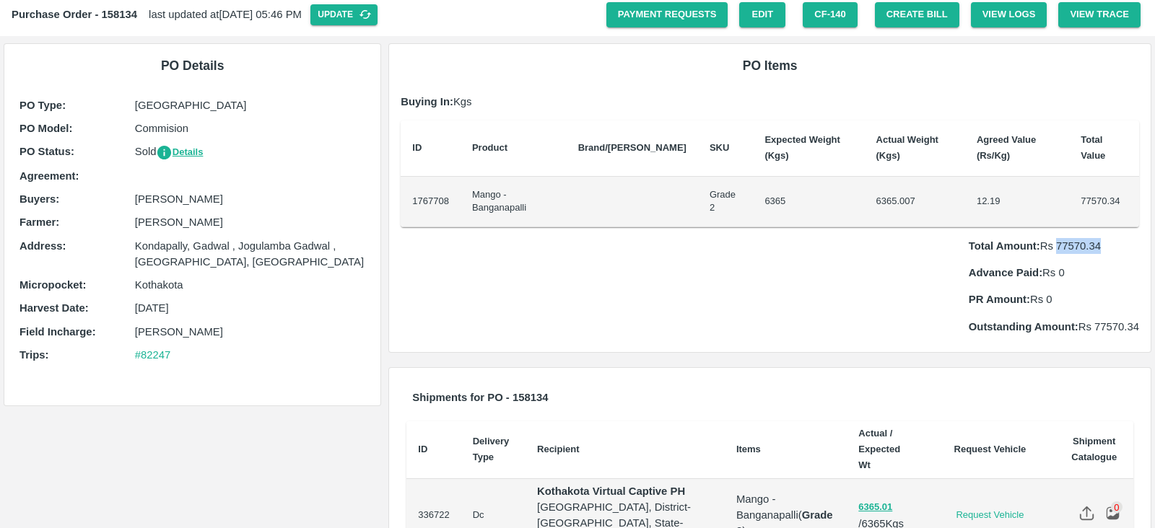
drag, startPoint x: 1103, startPoint y: 240, endPoint x: 1053, endPoint y: 248, distance: 50.4
click at [1053, 248] on p "Total Amount: Rs 77570.34" at bounding box center [1053, 246] width 170 height 16
copy p "77570.34"
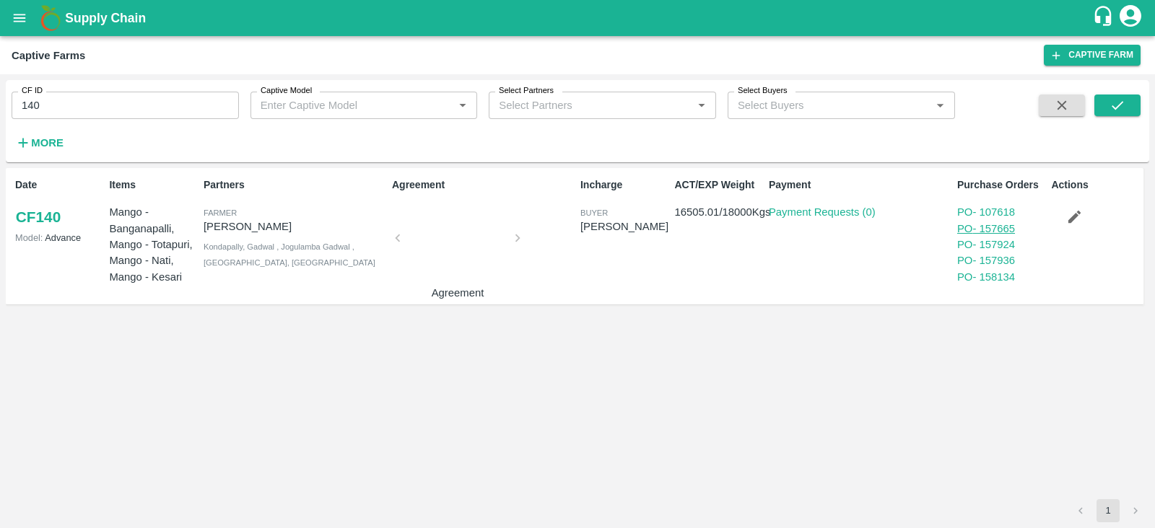
click at [1002, 225] on link "PO - 157665" at bounding box center [986, 229] width 58 height 12
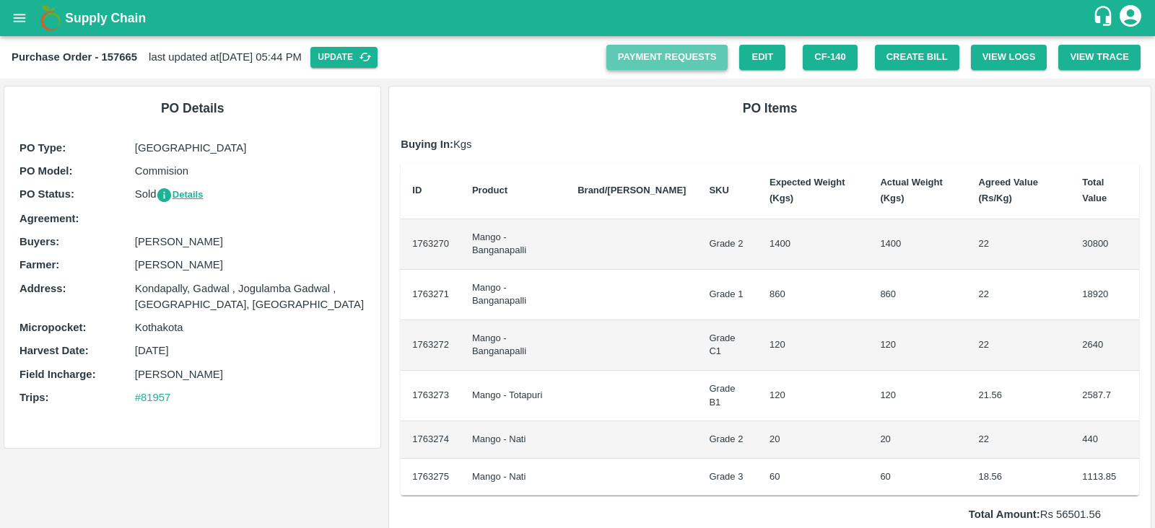
click at [659, 53] on link "Payment Requests" at bounding box center [667, 57] width 122 height 25
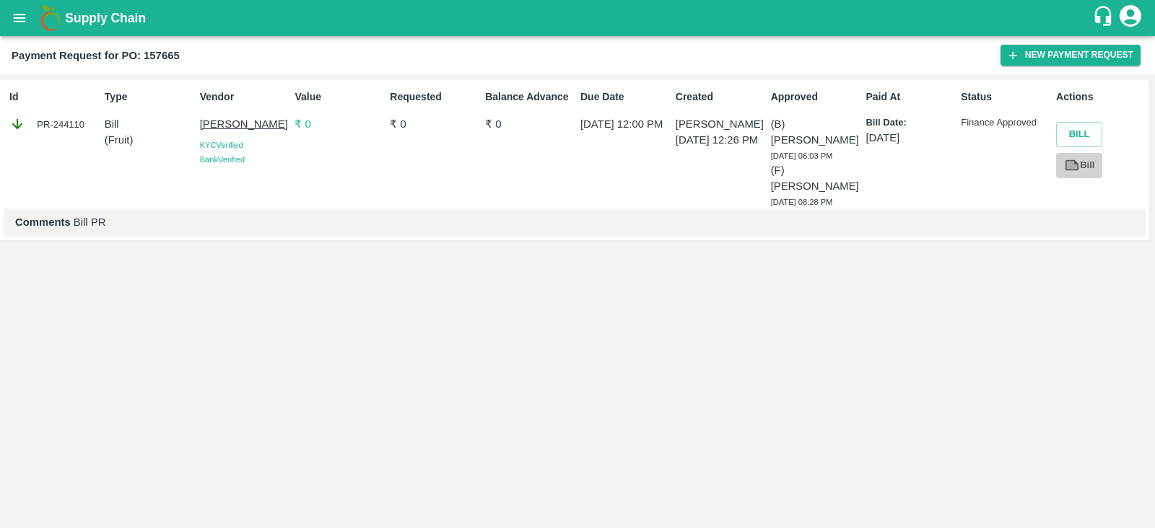
click at [1080, 168] on link "Bill" at bounding box center [1079, 165] width 46 height 25
click at [1079, 136] on button "Bill" at bounding box center [1079, 134] width 46 height 25
click at [57, 123] on div "PR-244110" at bounding box center [53, 124] width 89 height 16
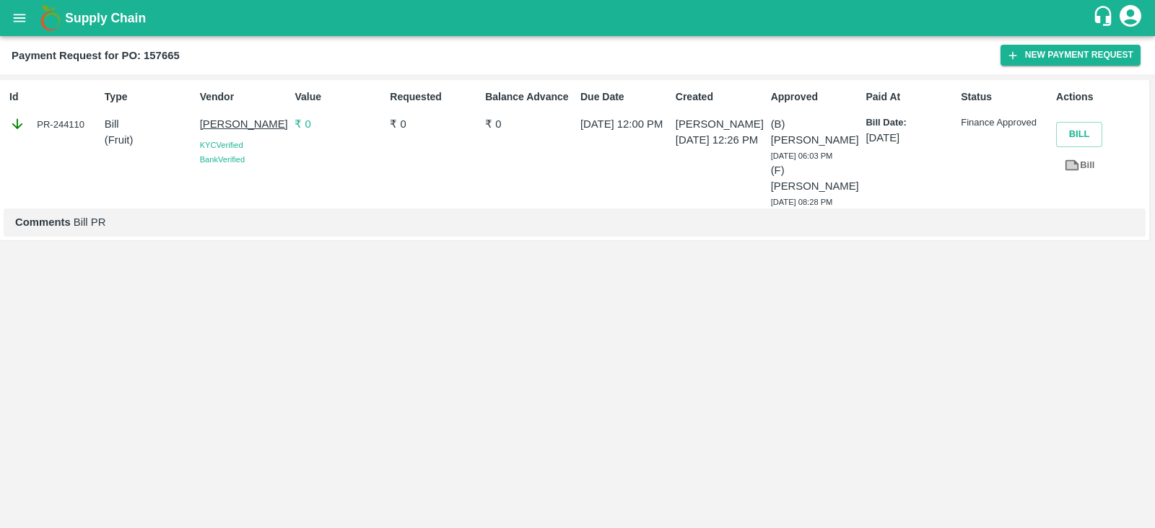
click at [379, 214] on p "Comments Bill PR" at bounding box center [574, 222] width 1118 height 16
click at [50, 121] on div "PR-244110" at bounding box center [53, 124] width 89 height 16
drag, startPoint x: 83, startPoint y: 123, endPoint x: 34, endPoint y: 118, distance: 49.4
click at [34, 118] on div "PR-244110" at bounding box center [53, 124] width 89 height 16
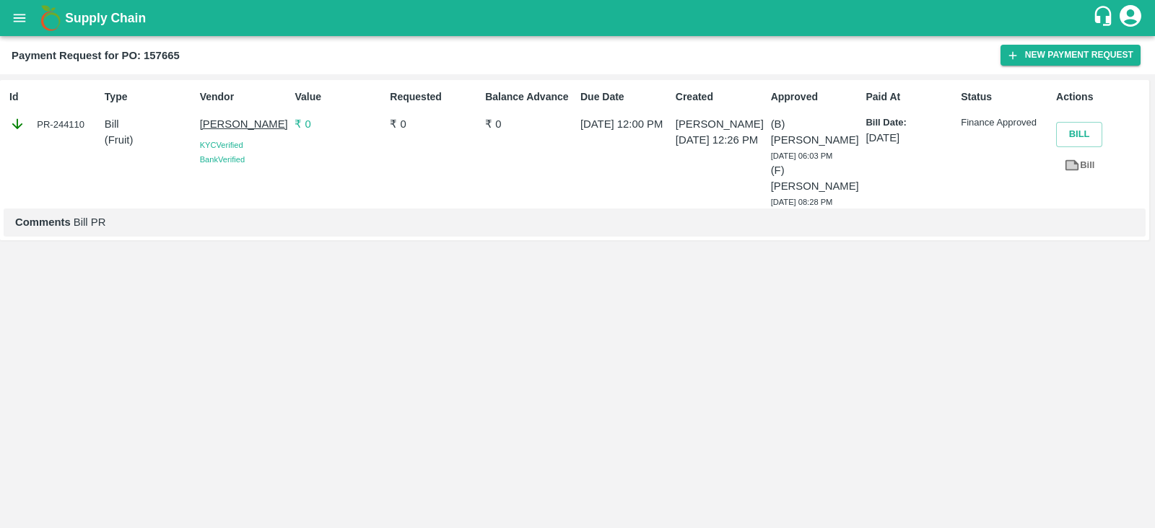
click at [447, 209] on div "Comments Bill PR" at bounding box center [575, 222] width 1142 height 27
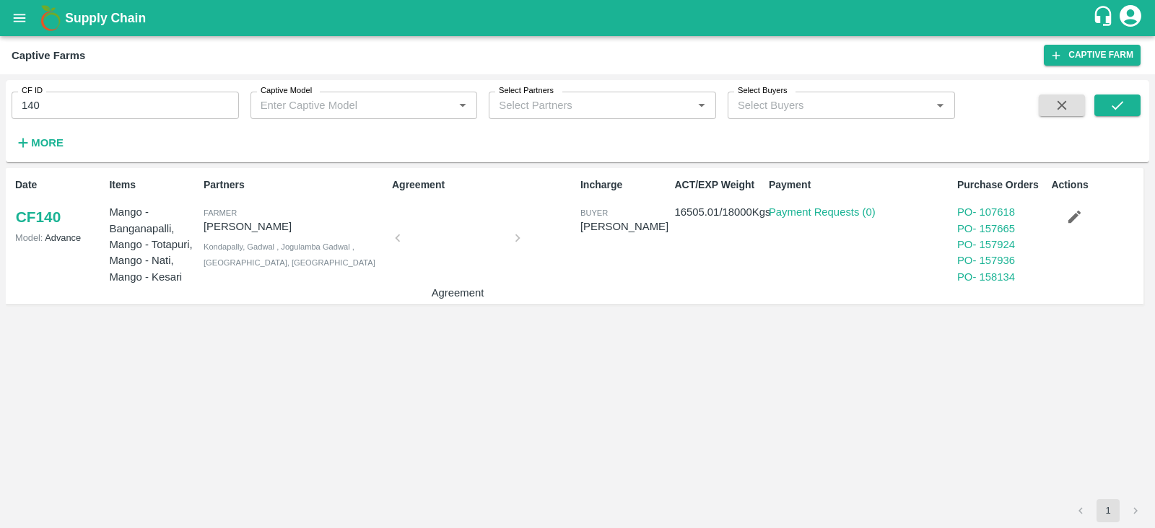
click at [706, 297] on div "ACT/EXP Weight 16505.01 / 18000 Kgs" at bounding box center [715, 236] width 94 height 128
click at [17, 20] on icon "open drawer" at bounding box center [20, 18] width 12 height 8
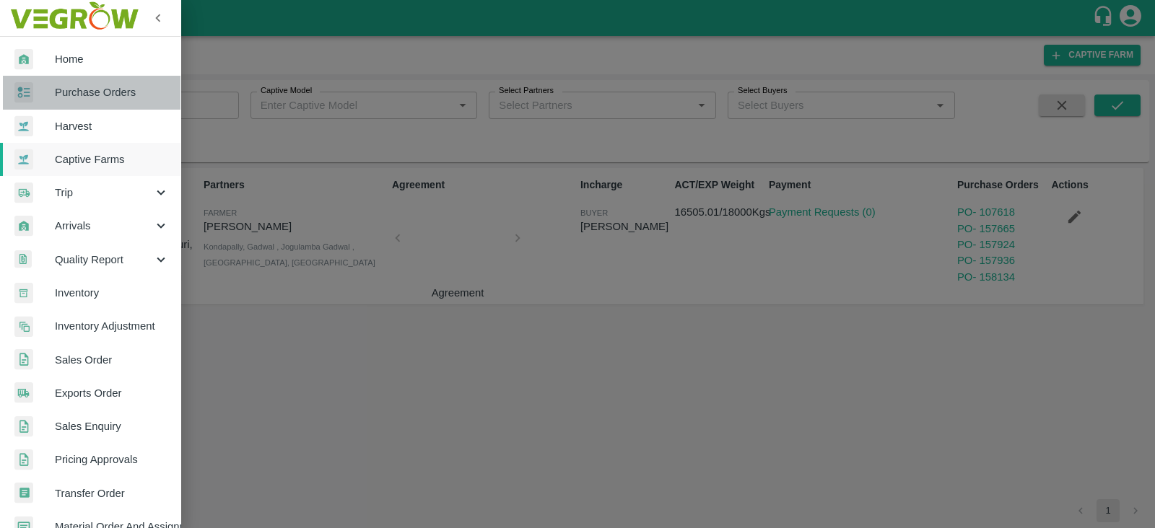
click at [108, 84] on span "Purchase Orders" at bounding box center [112, 92] width 114 height 16
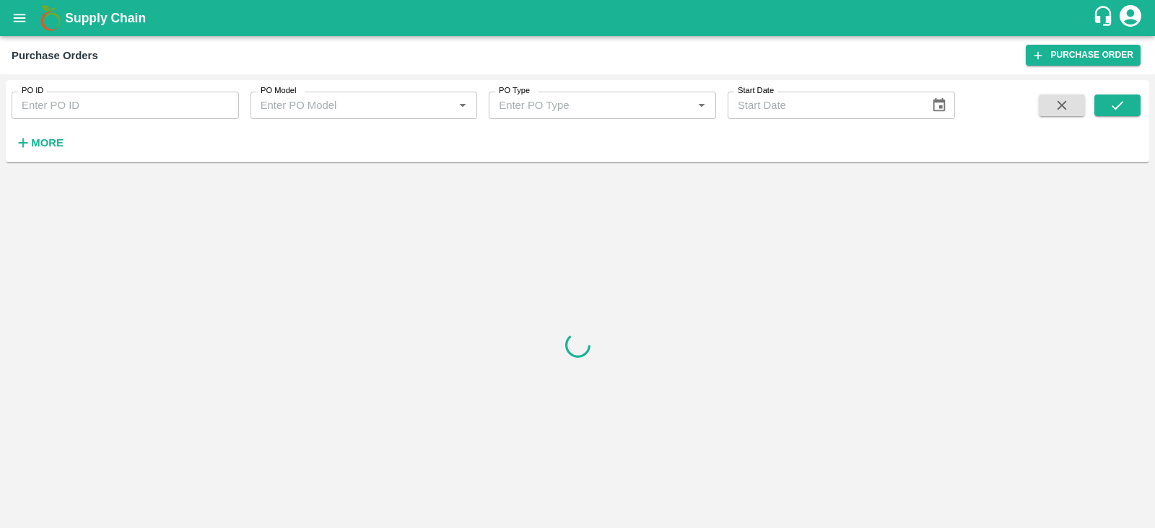
click at [97, 113] on input "PO ID" at bounding box center [125, 105] width 227 height 27
paste input "152696"
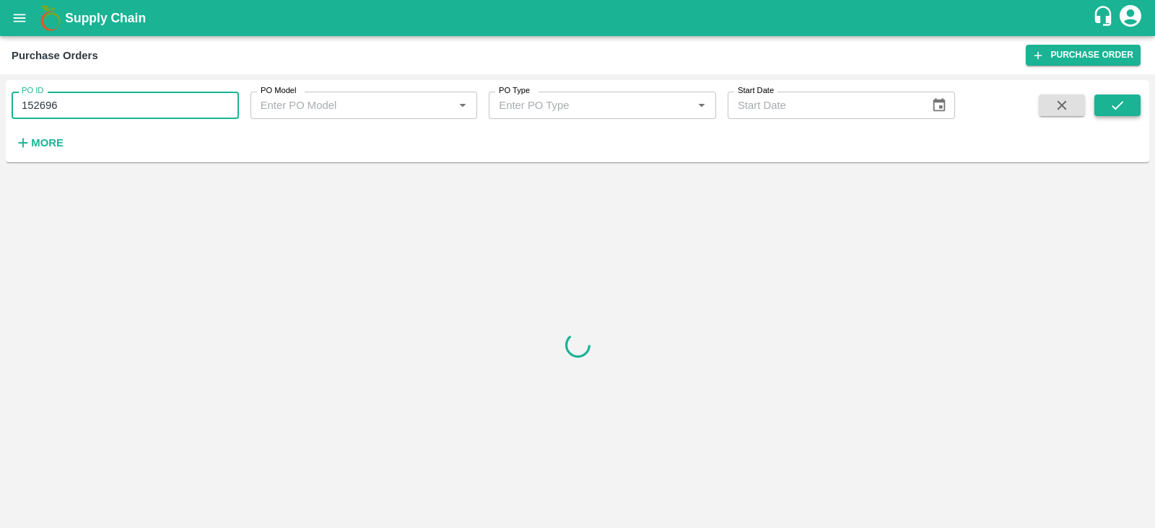
type input "152696"
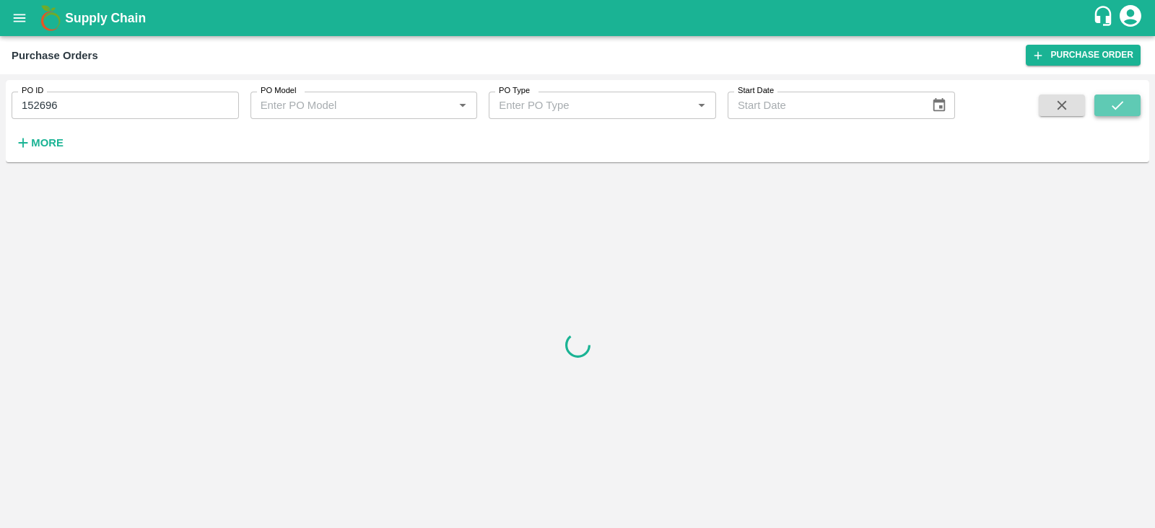
click at [1116, 113] on icon "submit" at bounding box center [1117, 105] width 16 height 16
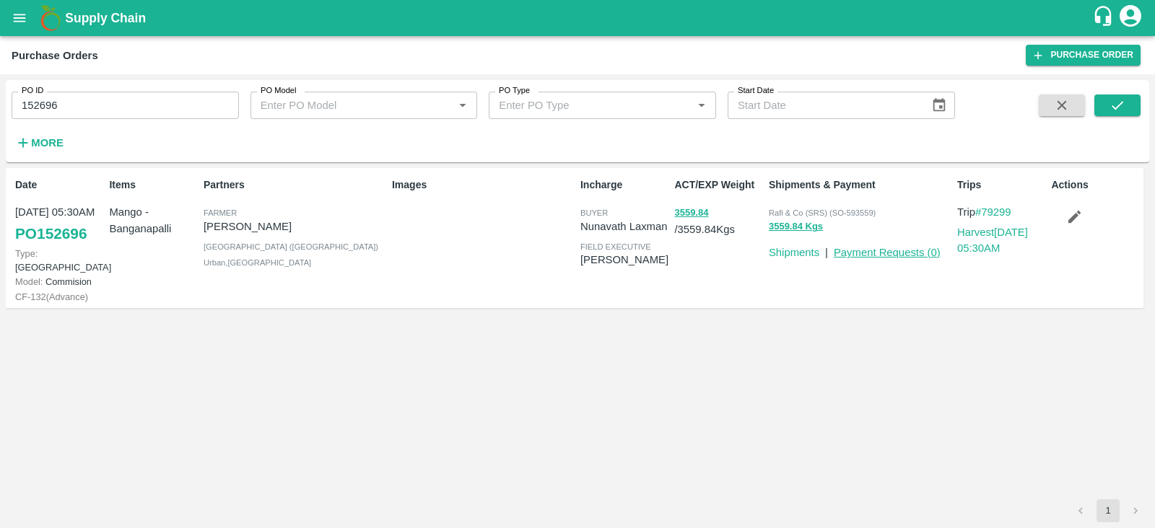
click at [868, 252] on link "Payment Requests ( 0 )" at bounding box center [886, 253] width 107 height 12
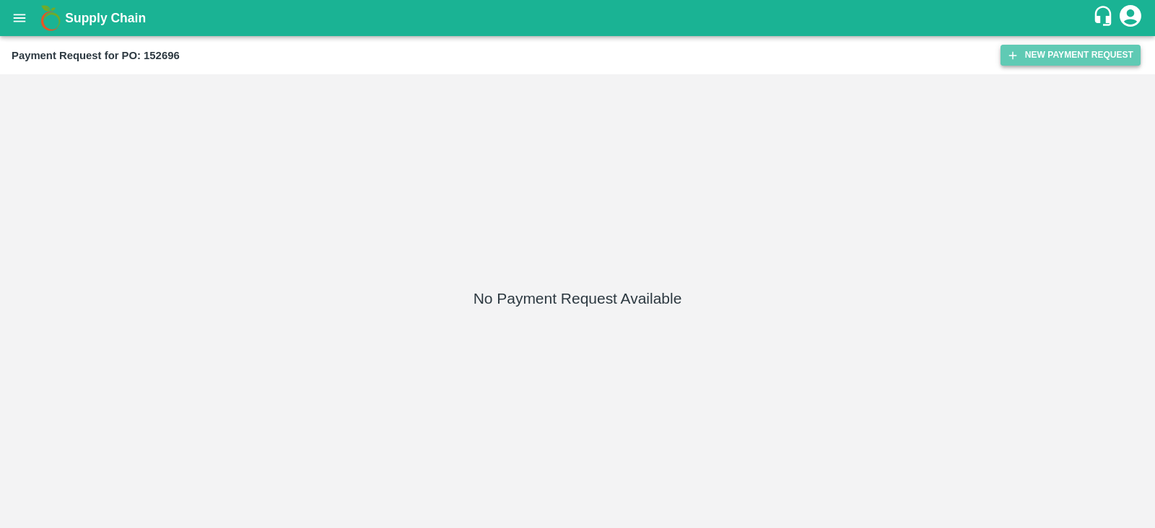
click at [1057, 61] on button "New Payment Request" at bounding box center [1070, 55] width 140 height 21
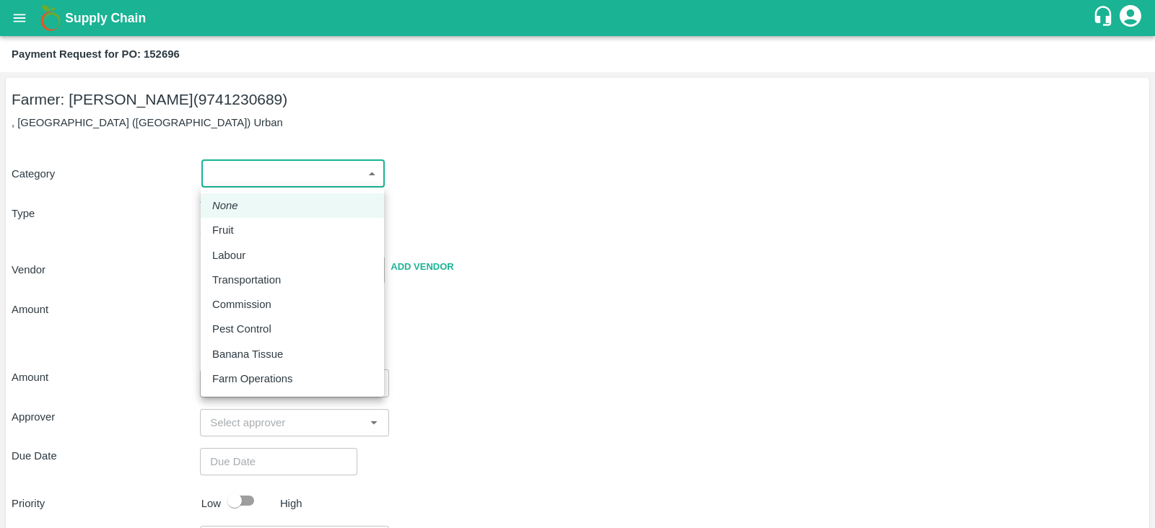
click at [281, 175] on body "Supply Chain Payment Request for PO: 152696 Farmer: S M Janardhan (9741230689) …" at bounding box center [577, 264] width 1155 height 528
click at [226, 229] on p "Fruit" at bounding box center [223, 230] width 22 height 16
type input "1"
type input "S M Janardhan - 9741230689(Farmer)"
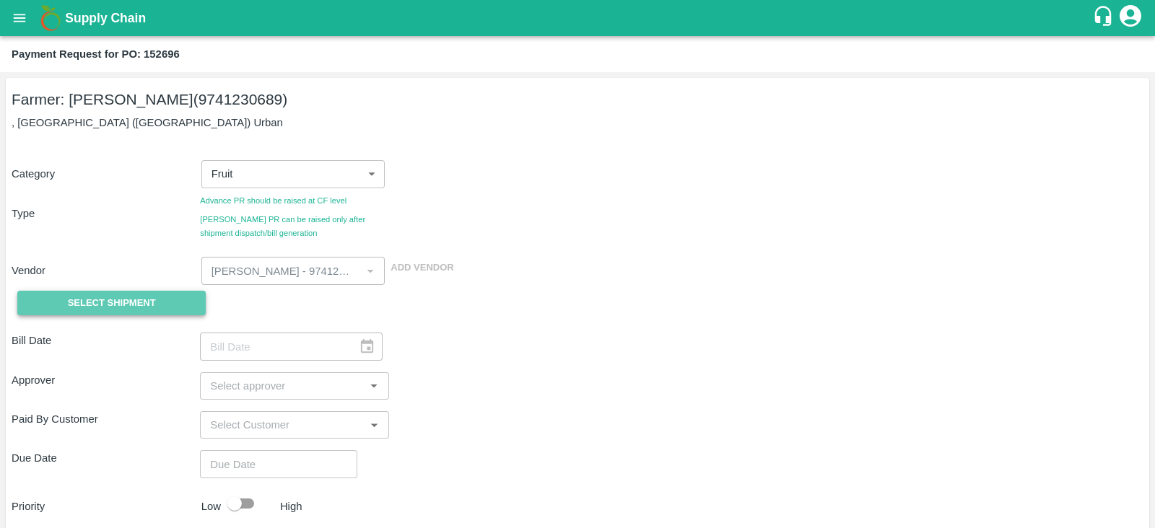
click at [142, 301] on span "Select Shipment" at bounding box center [112, 303] width 88 height 17
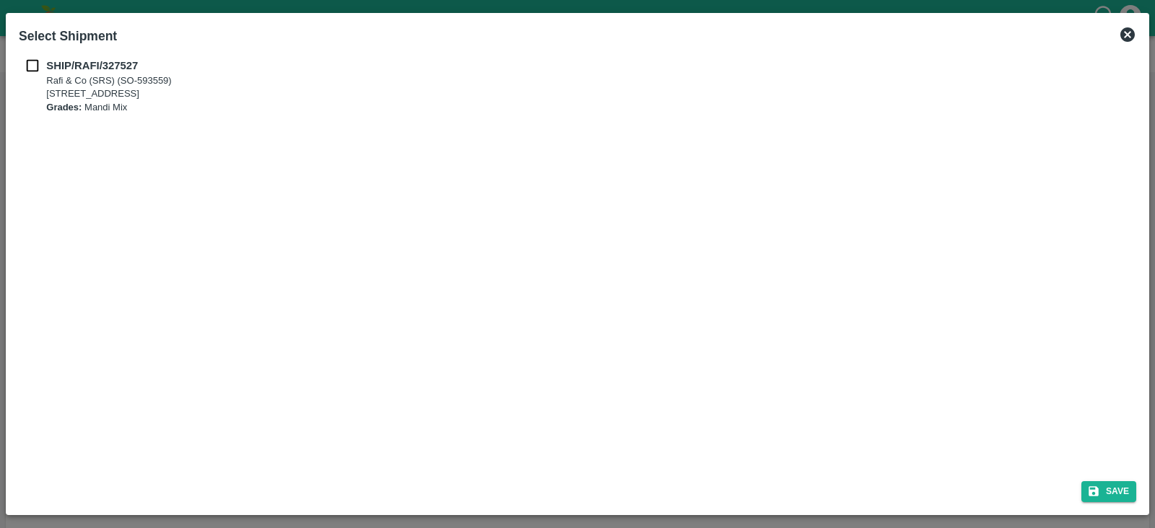
click at [48, 60] on b "SHIP/RAFI/327527" at bounding box center [92, 66] width 92 height 12
checkbox input "true"
click at [1120, 480] on div "Save" at bounding box center [577, 489] width 1129 height 38
click at [1112, 486] on button "Save" at bounding box center [1108, 491] width 55 height 21
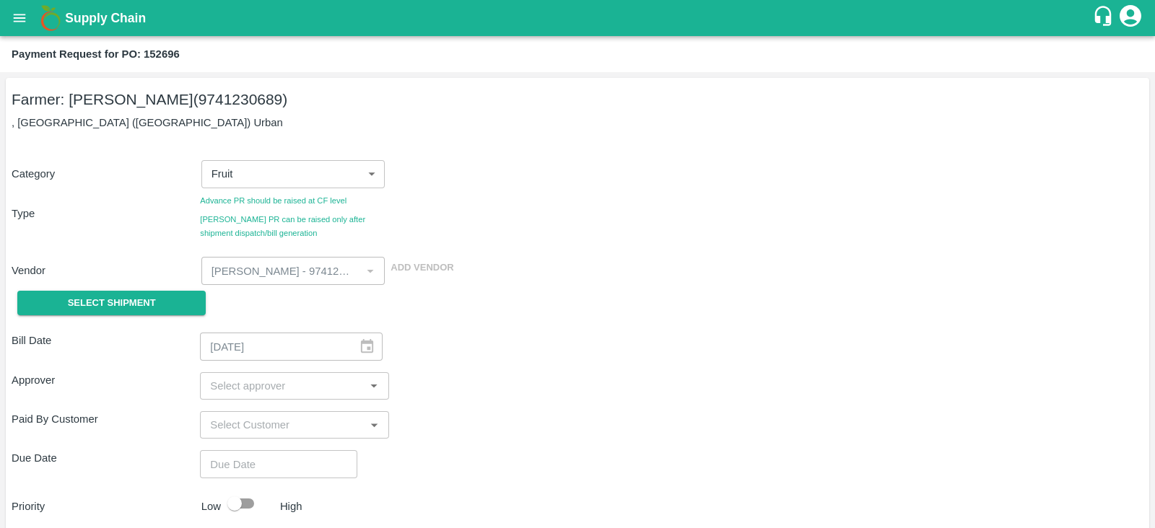
type input "14/04/2025"
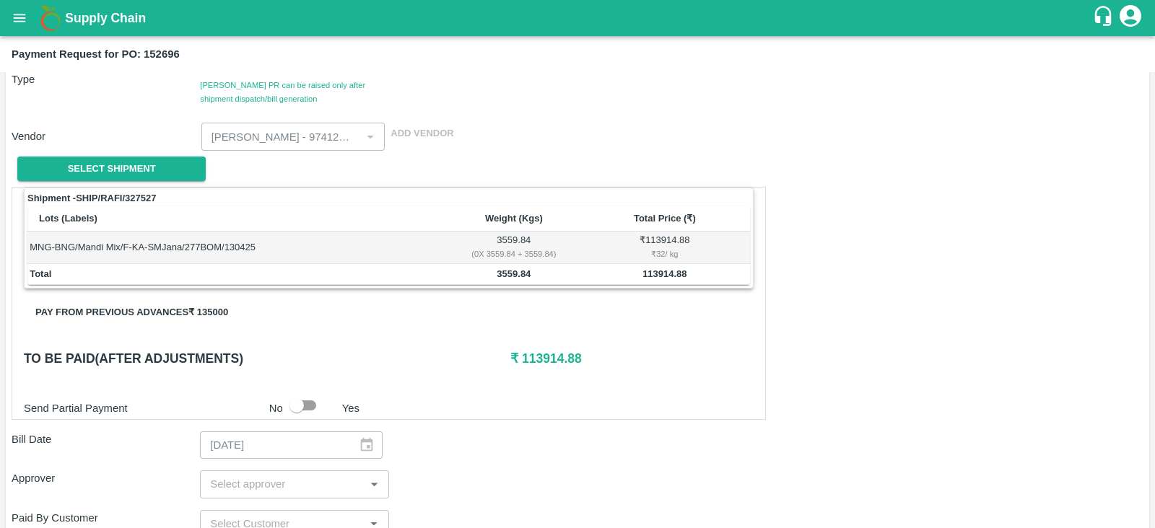
scroll to position [133, 0]
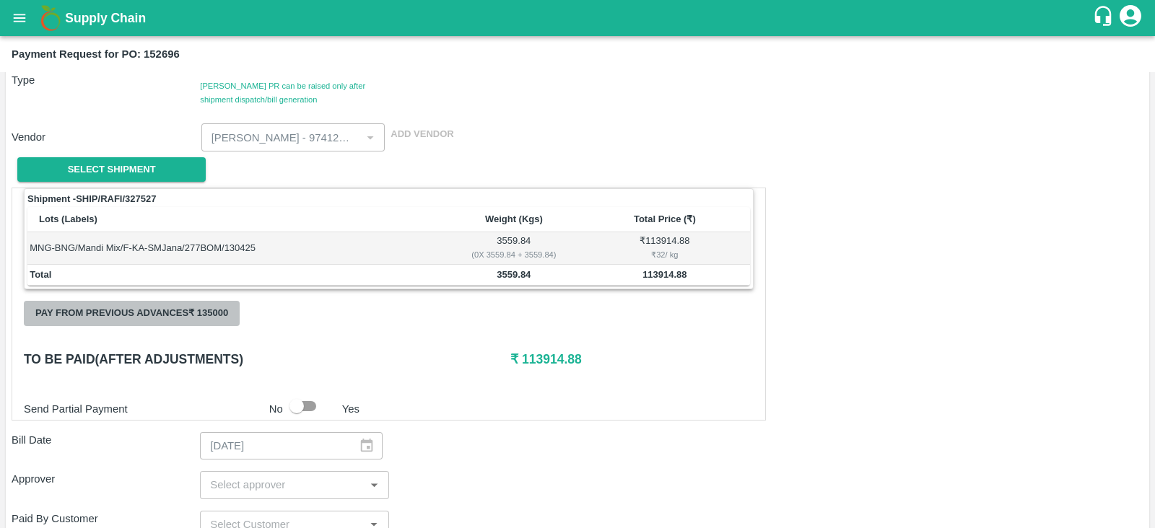
click at [206, 308] on button "Pay from previous advances ₹ 135000" at bounding box center [132, 313] width 216 height 25
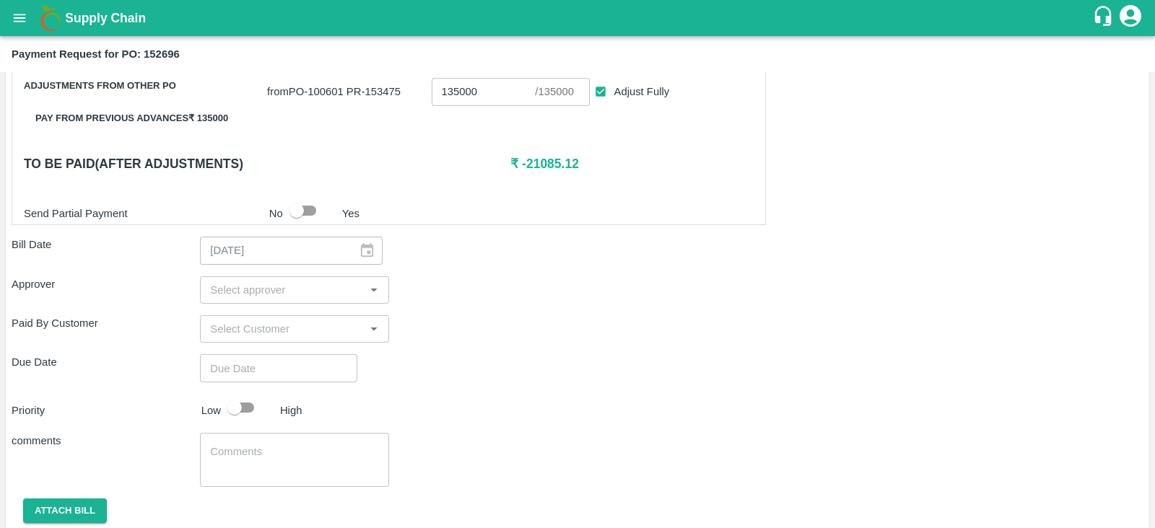
scroll to position [404, 0]
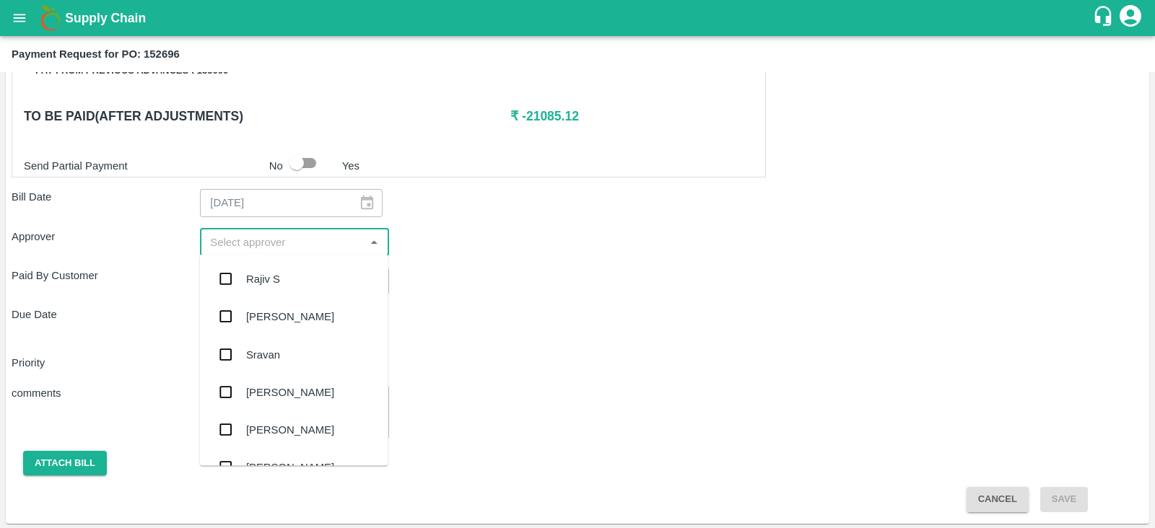
click at [314, 240] on input "input" at bounding box center [282, 242] width 156 height 19
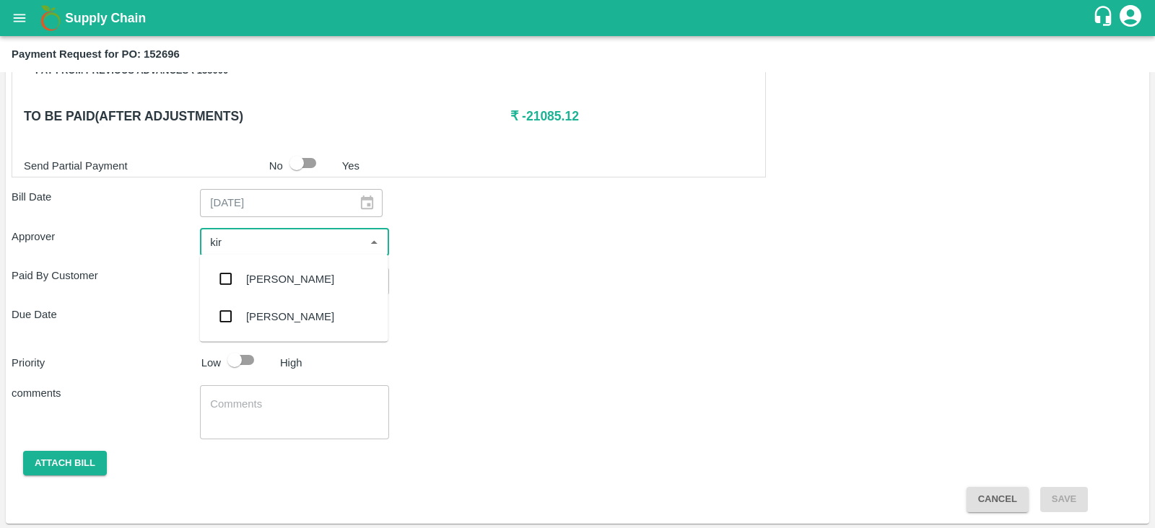
type input "kira"
click at [271, 275] on div "Kiran Naik" at bounding box center [290, 279] width 88 height 16
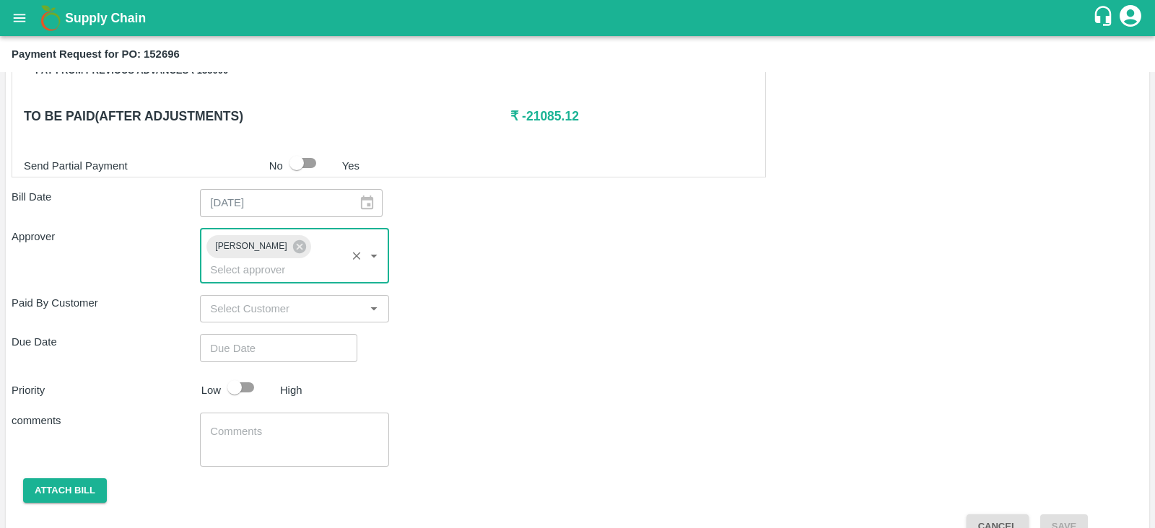
type input "DD/MM/YYYY hh:mm aa"
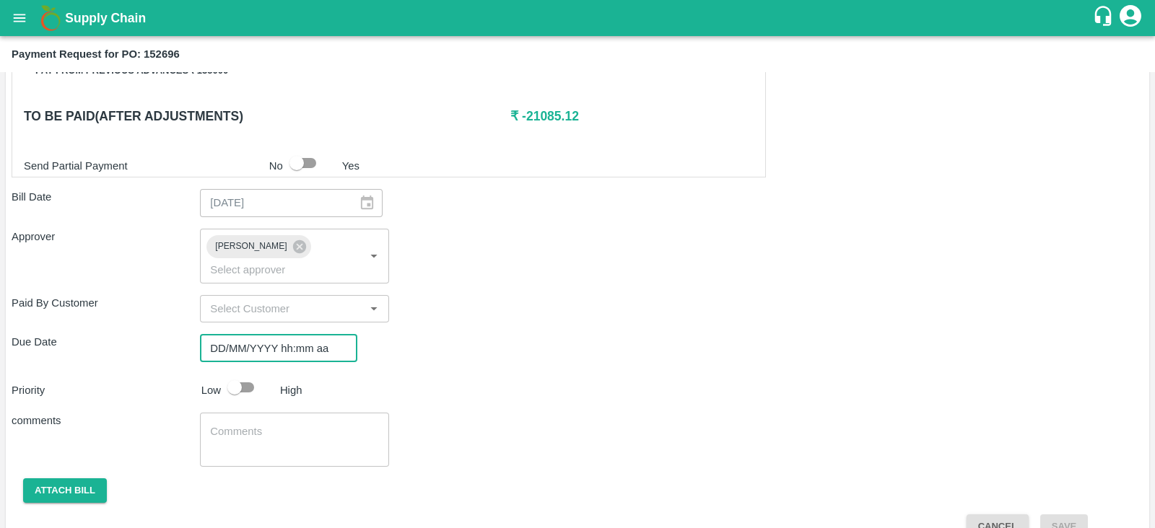
click at [253, 334] on input "DD/MM/YYYY hh:mm aa" at bounding box center [273, 347] width 147 height 27
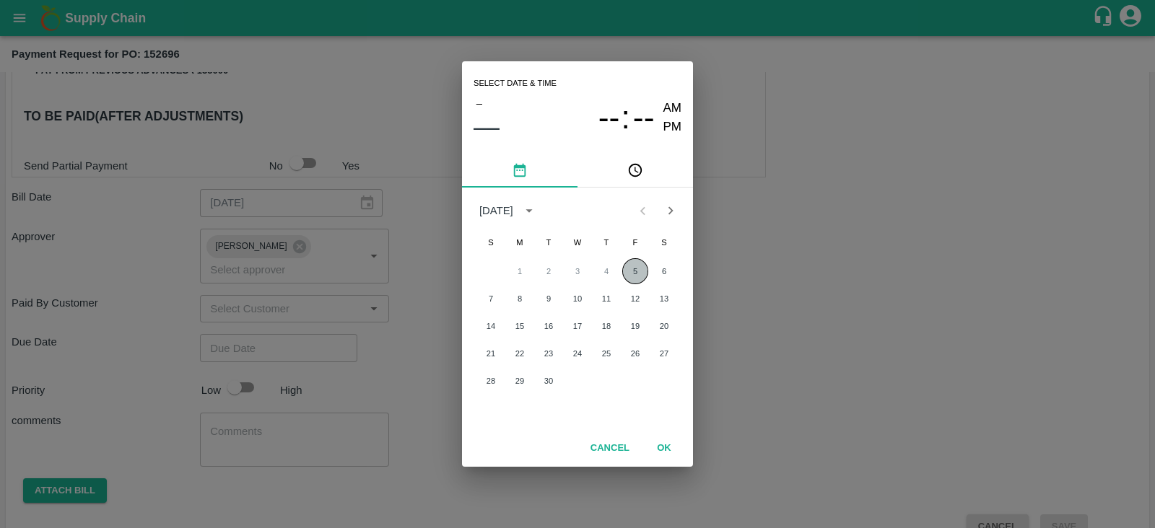
click at [634, 263] on button "5" at bounding box center [635, 271] width 26 height 26
type input "05/09/2025 12:00 AM"
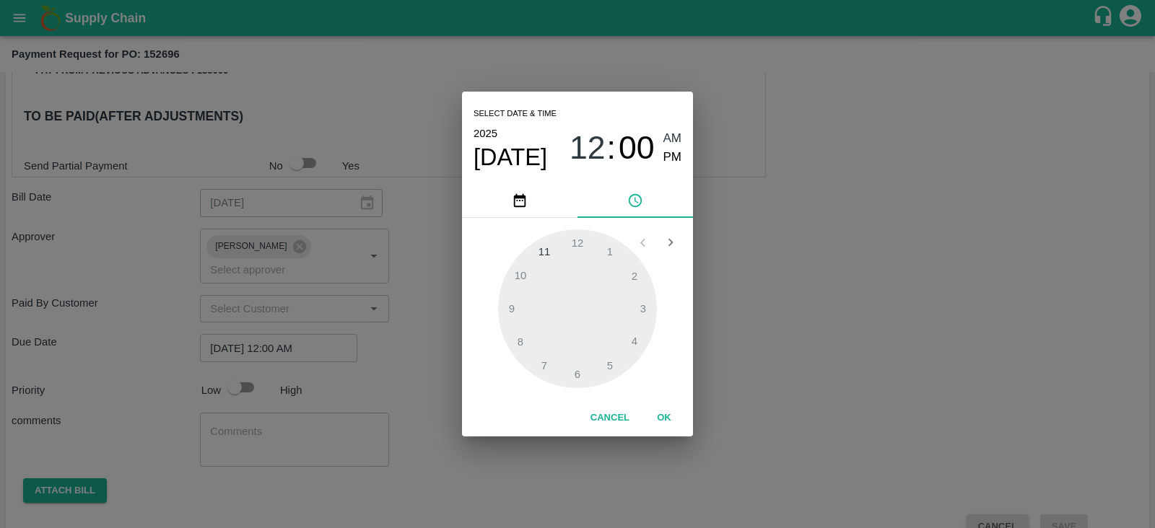
click at [250, 414] on div "Select date & time 2025 Sep 5 12 : 00 AM PM 1 2 3 4 5 6 7 8 9 10 11 12 Cancel OK" at bounding box center [577, 264] width 1155 height 528
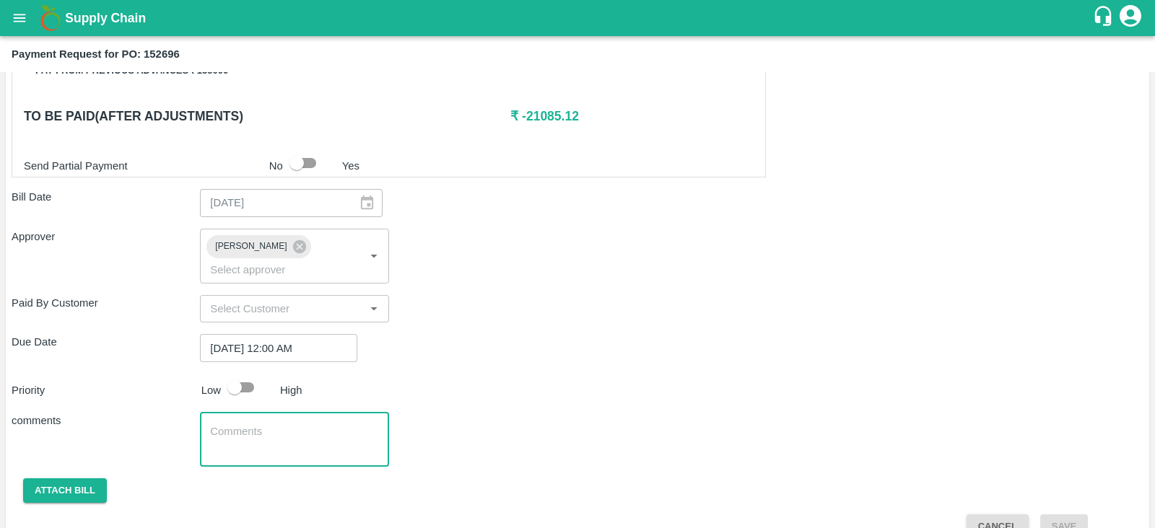
click at [250, 424] on textarea at bounding box center [294, 439] width 168 height 30
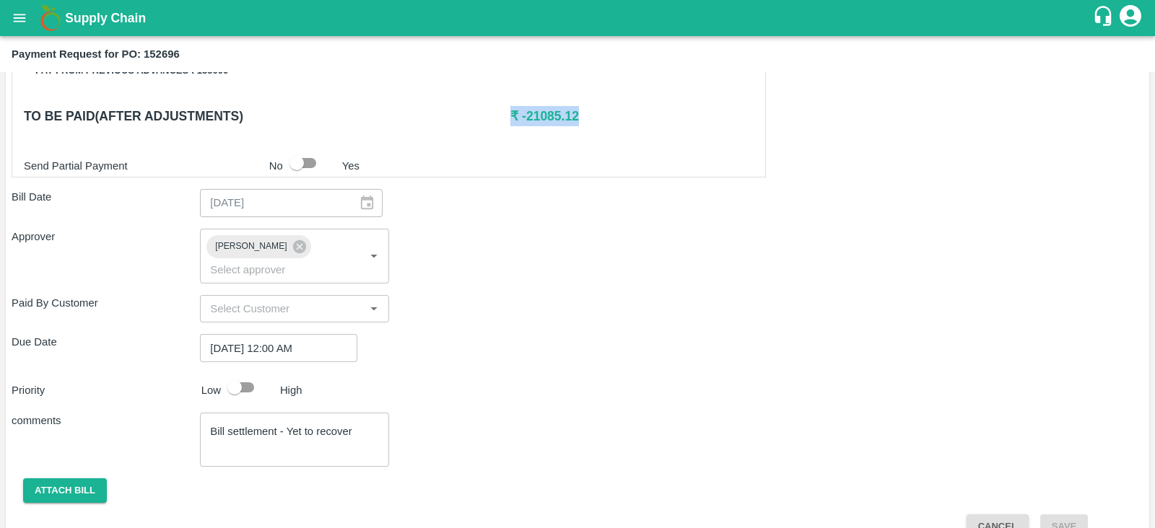
drag, startPoint x: 577, startPoint y: 110, endPoint x: 506, endPoint y: 118, distance: 71.2
click at [506, 118] on div "To be paid(After adjustments) ₹ -21085.12" at bounding box center [389, 116] width 730 height 20
copy div "₹ -21085.12"
click at [356, 424] on textarea "Bill settlement - Yet to recover" at bounding box center [294, 439] width 168 height 30
paste textarea "₹ -21085.12"
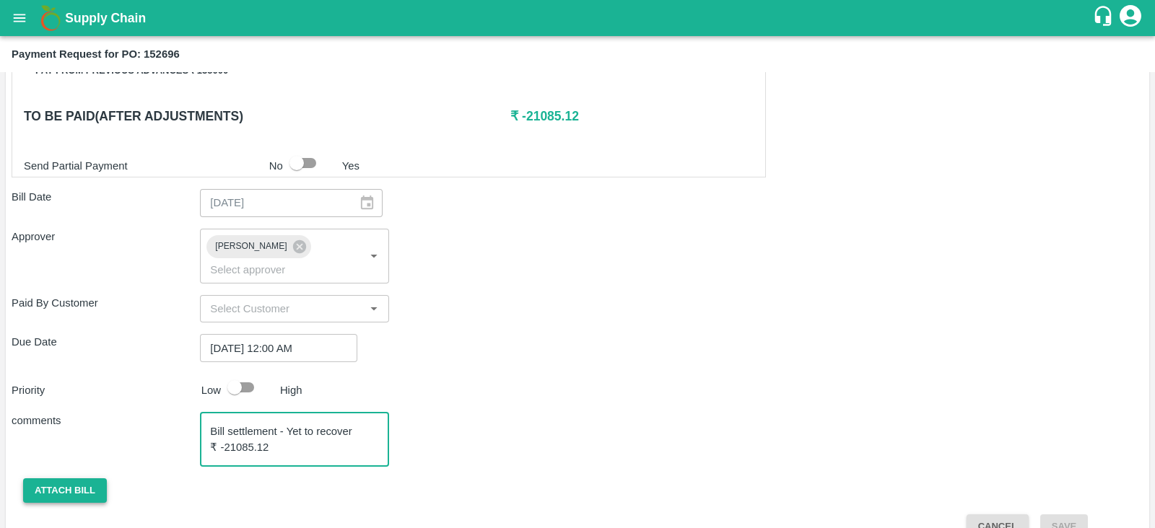
type textarea "Bill settlement - Yet to recover ₹ -21085.12"
click at [83, 478] on button "Attach bill" at bounding box center [65, 490] width 84 height 25
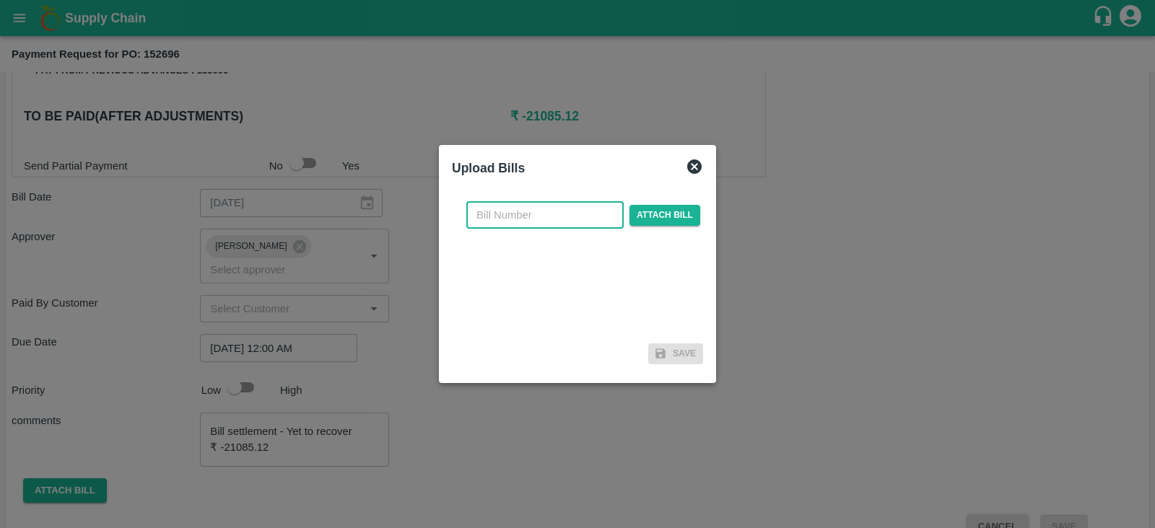
click at [512, 218] on input "text" at bounding box center [544, 214] width 157 height 27
type input "11"
click at [670, 203] on div "11 ​ Attach bill" at bounding box center [583, 214] width 240 height 27
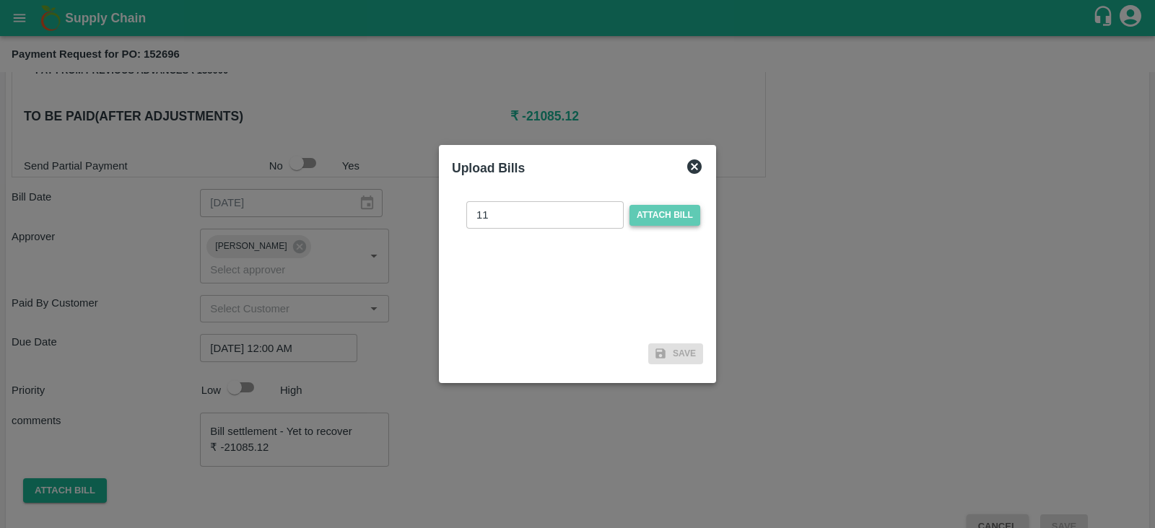
click at [661, 209] on span "Attach bill" at bounding box center [664, 215] width 71 height 21
click at [0, 0] on input "Attach bill" at bounding box center [0, 0] width 0 height 0
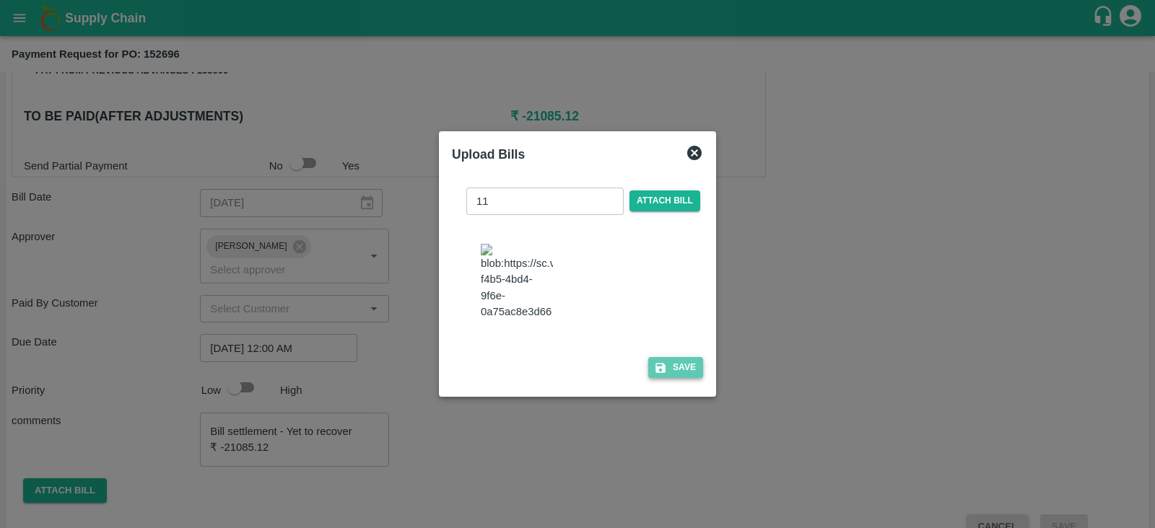
click at [661, 366] on button "Save" at bounding box center [675, 367] width 55 height 21
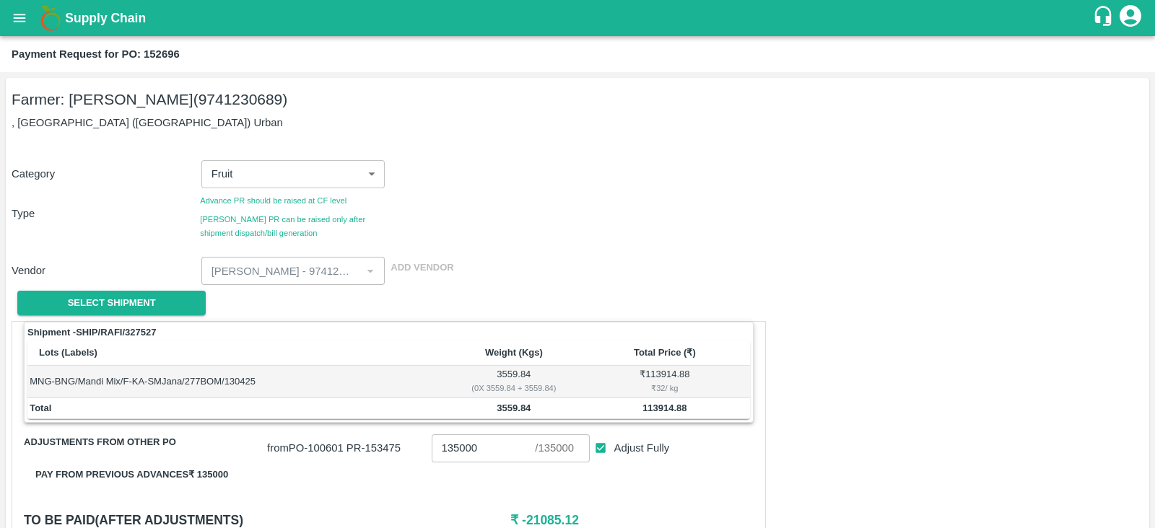
scroll to position [504, 0]
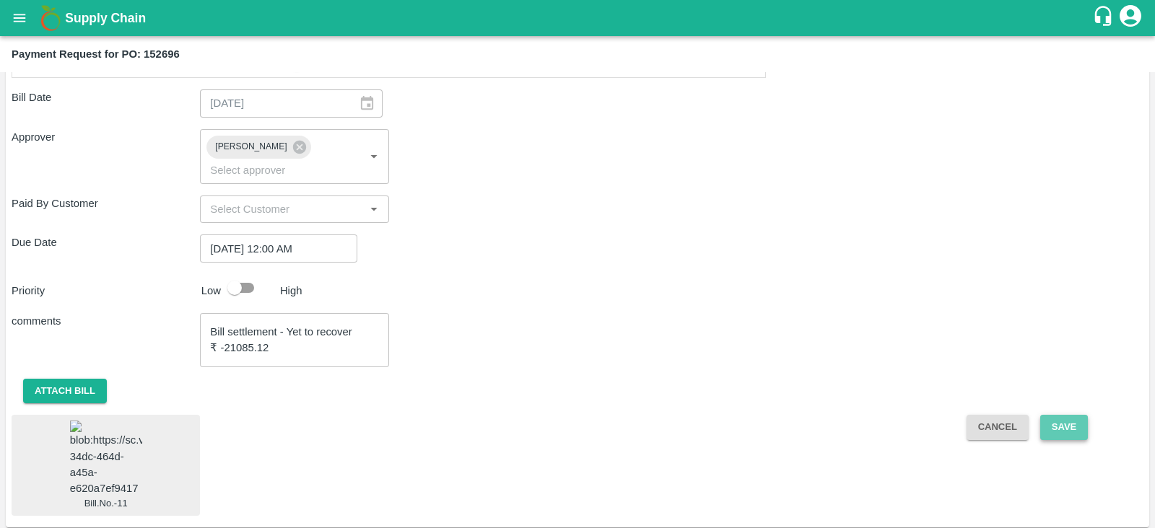
click at [1080, 415] on button "Save" at bounding box center [1064, 427] width 48 height 25
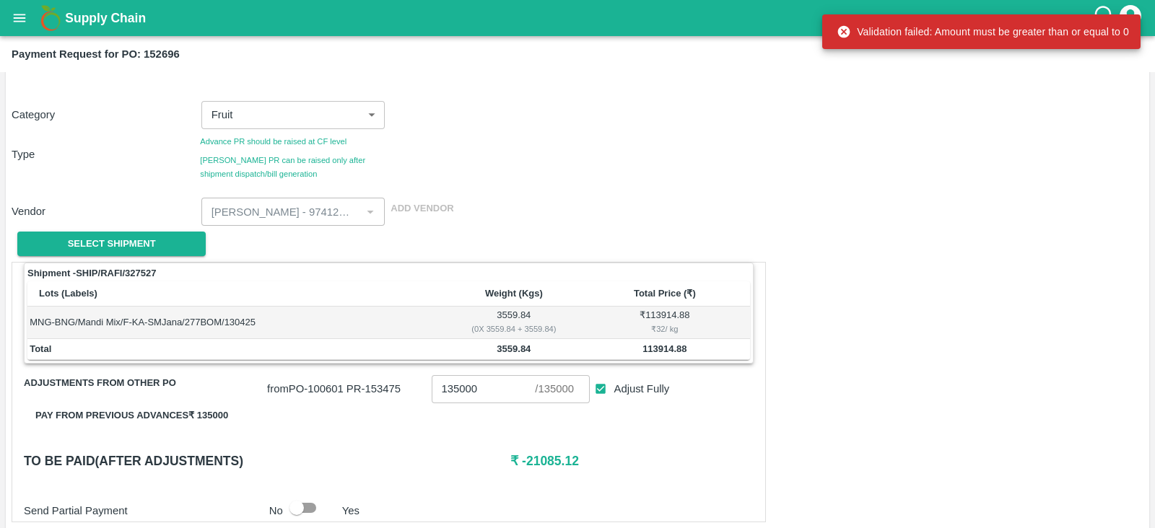
scroll to position [81, 0]
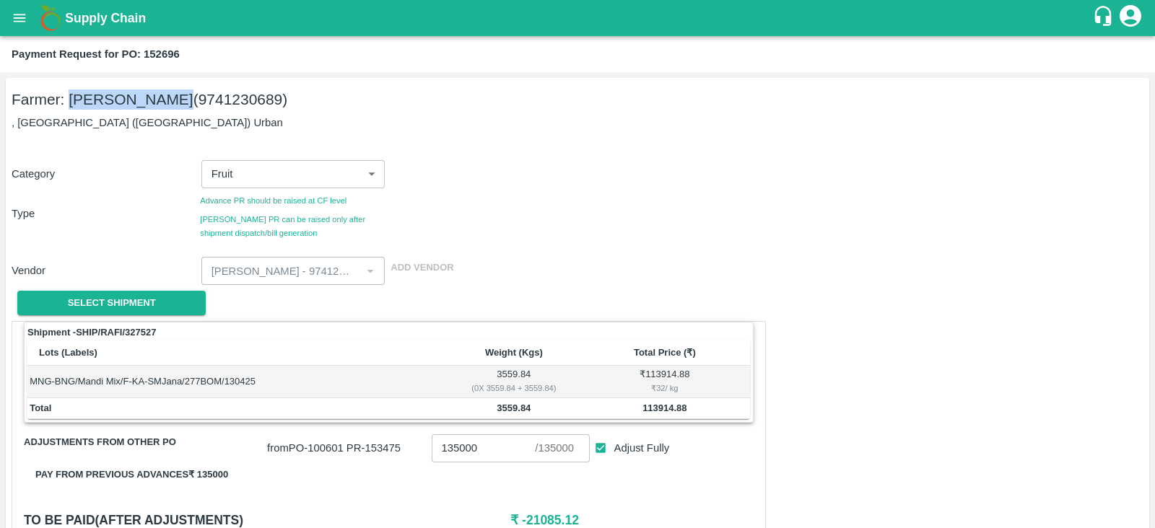
drag, startPoint x: 172, startPoint y: 102, endPoint x: 71, endPoint y: 99, distance: 101.1
click at [71, 99] on h5 "Farmer: S M Janardhan (9741230689)" at bounding box center [577, 99] width 1131 height 20
copy h5 "[PERSON_NAME]"
click at [805, 182] on div "Category Fruit 1 ​" at bounding box center [574, 171] width 1137 height 34
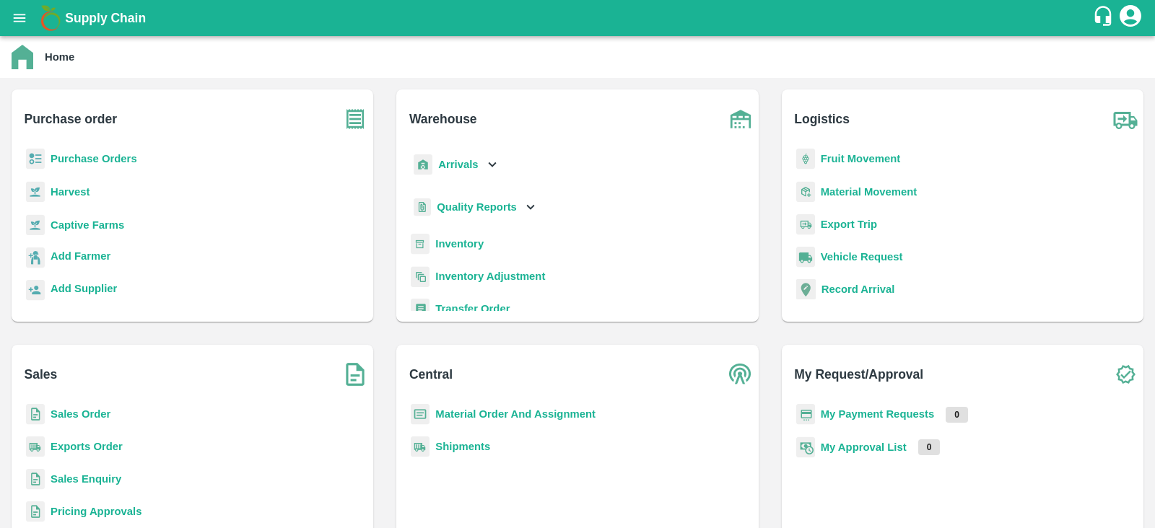
click at [58, 160] on b "Purchase Orders" at bounding box center [94, 159] width 87 height 12
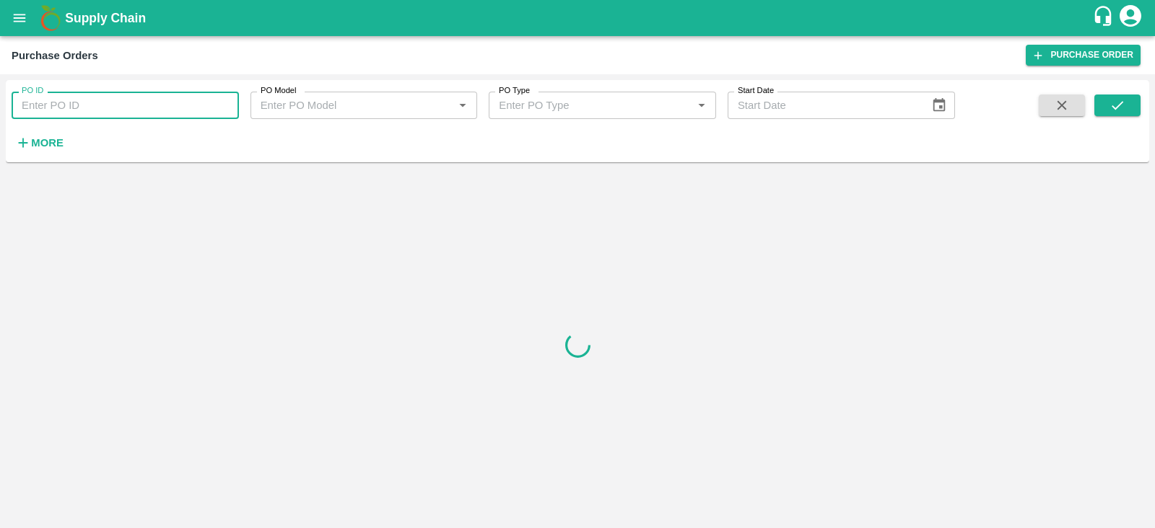
click at [154, 107] on input "PO ID" at bounding box center [125, 105] width 227 height 27
paste input "152696"
type input "152696"
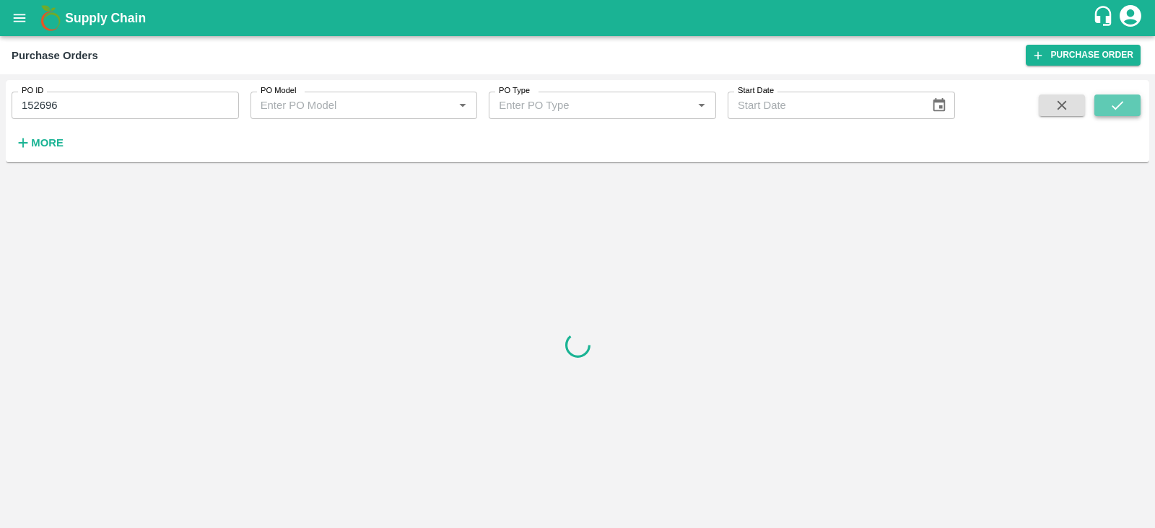
click at [1109, 100] on icon "submit" at bounding box center [1117, 105] width 16 height 16
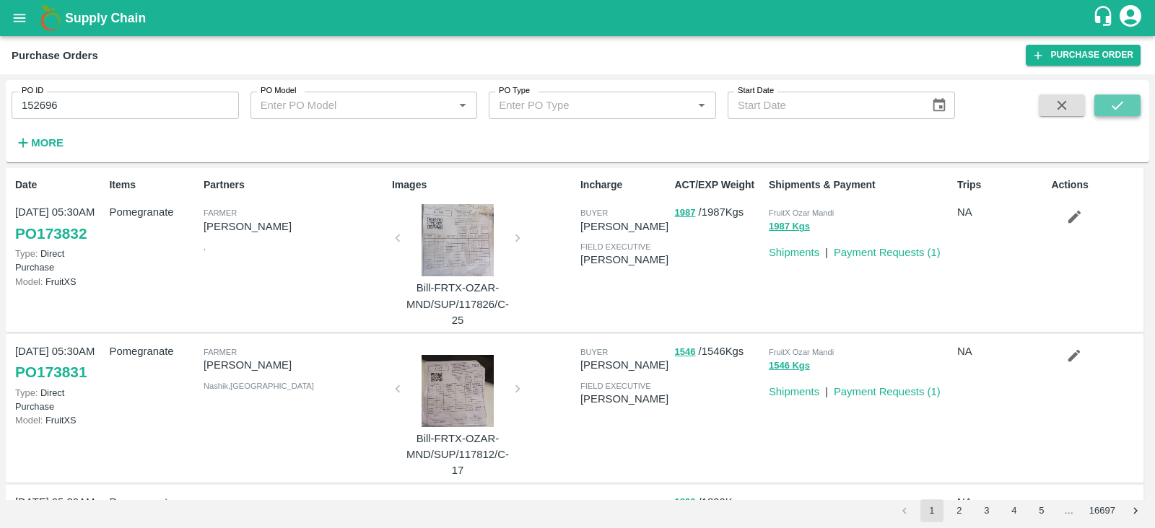
click at [1097, 96] on button "submit" at bounding box center [1117, 106] width 46 height 22
